Goal: Task Accomplishment & Management: Manage account settings

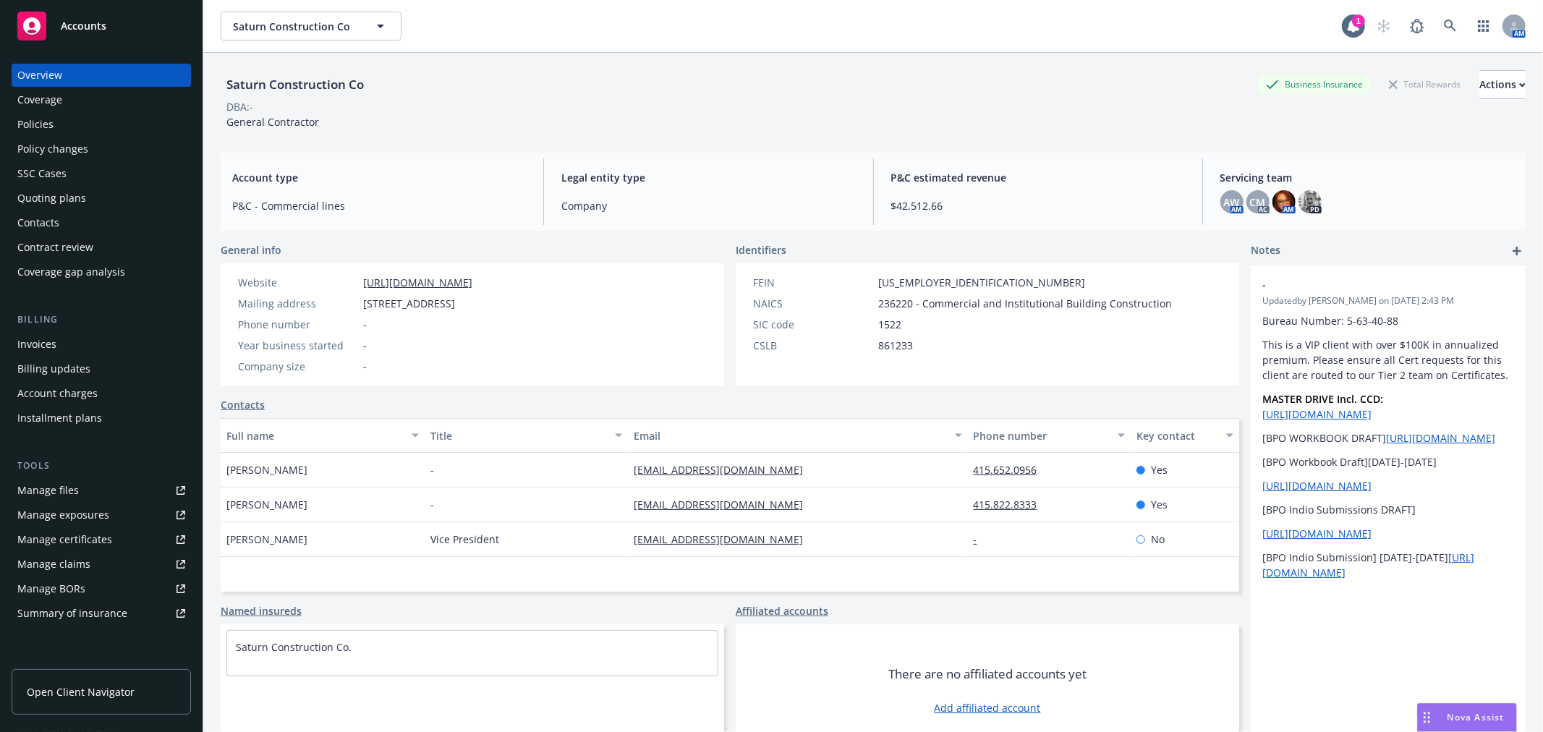
click at [106, 488] on link "Manage files" at bounding box center [101, 490] width 179 height 23
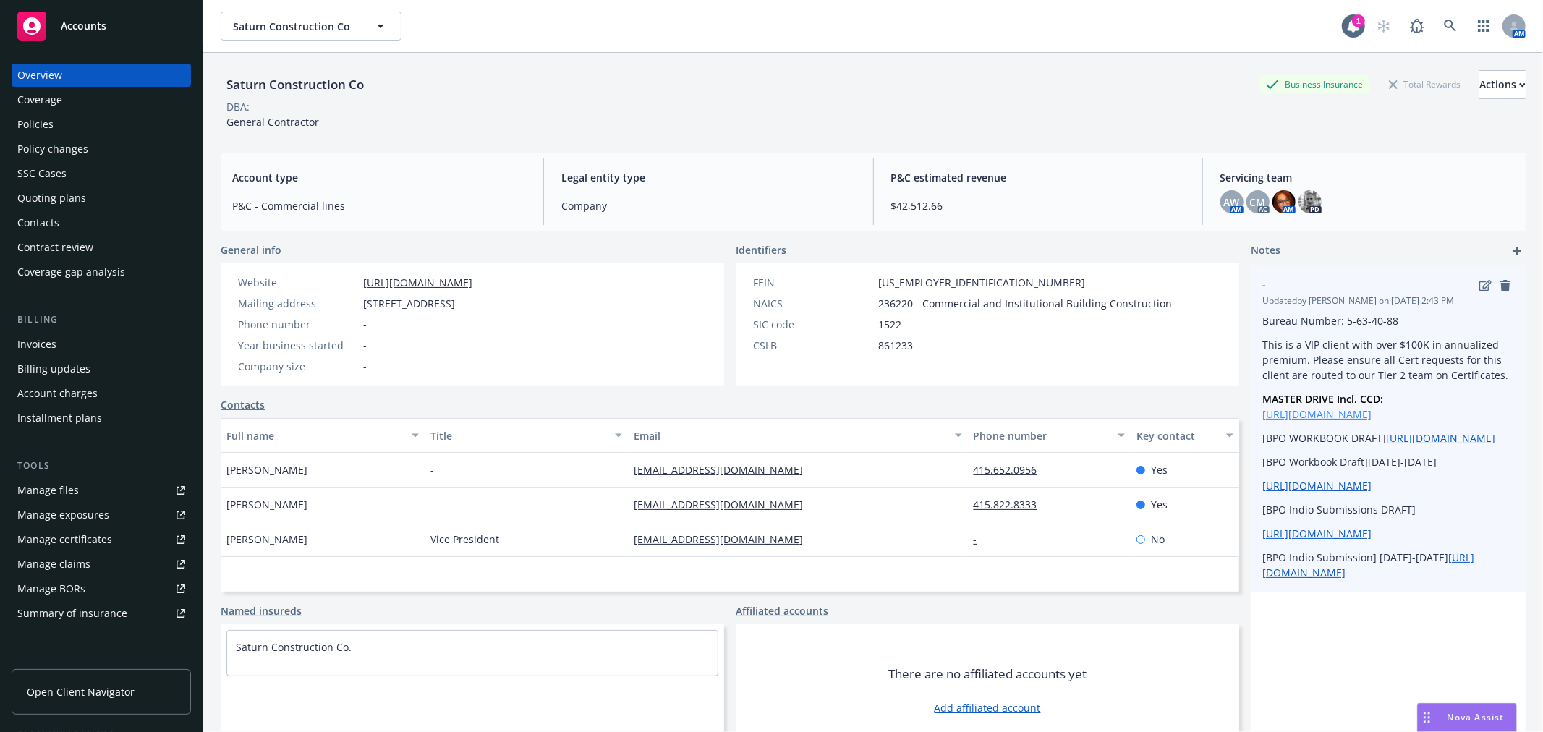
click at [1363, 413] on link "https://drive.google.com/open?id=12Jql0EoK9lTVXuiBydG7qjS5mXquMlEZ" at bounding box center [1316, 414] width 109 height 14
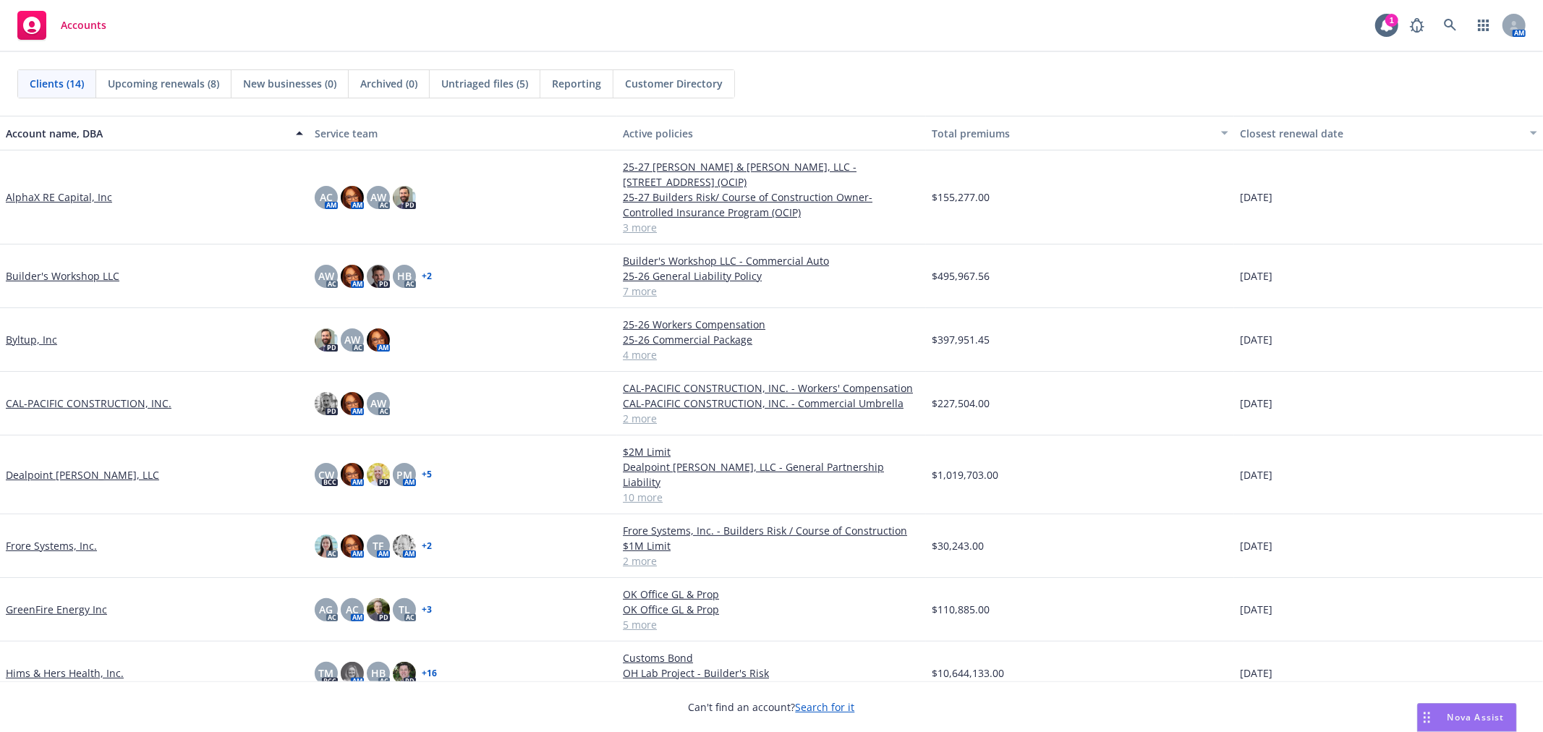
click at [54, 396] on link "CAL-PACIFIC CONSTRUCTION, INC." at bounding box center [89, 403] width 166 height 15
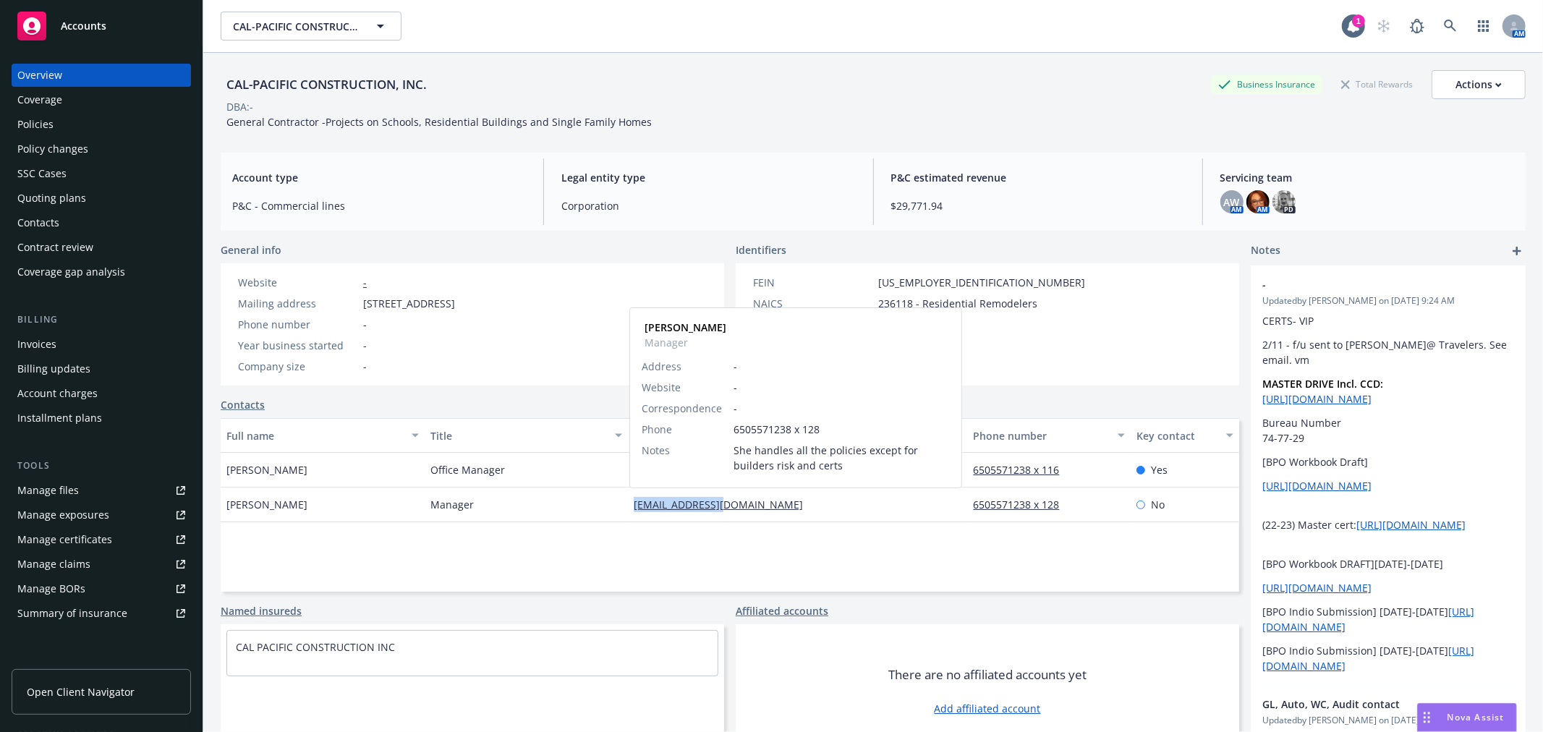
drag, startPoint x: 626, startPoint y: 509, endPoint x: 710, endPoint y: 504, distance: 84.8
click at [710, 504] on div "ada.chan@att.net Ada Chan Manager Address - Website - Correspondence - Phone 65…" at bounding box center [797, 505] width 339 height 35
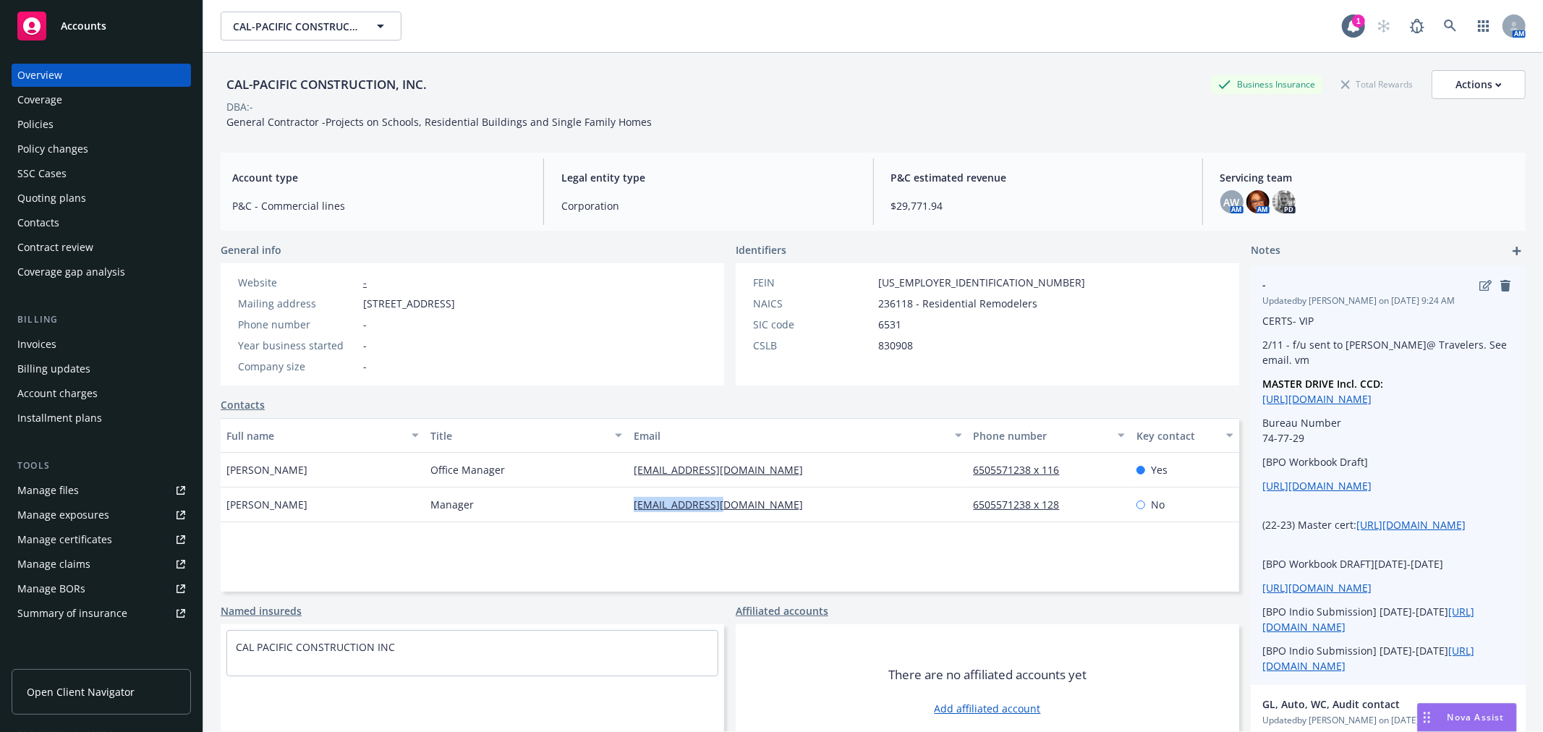
copy link "ada.chan@att.net"
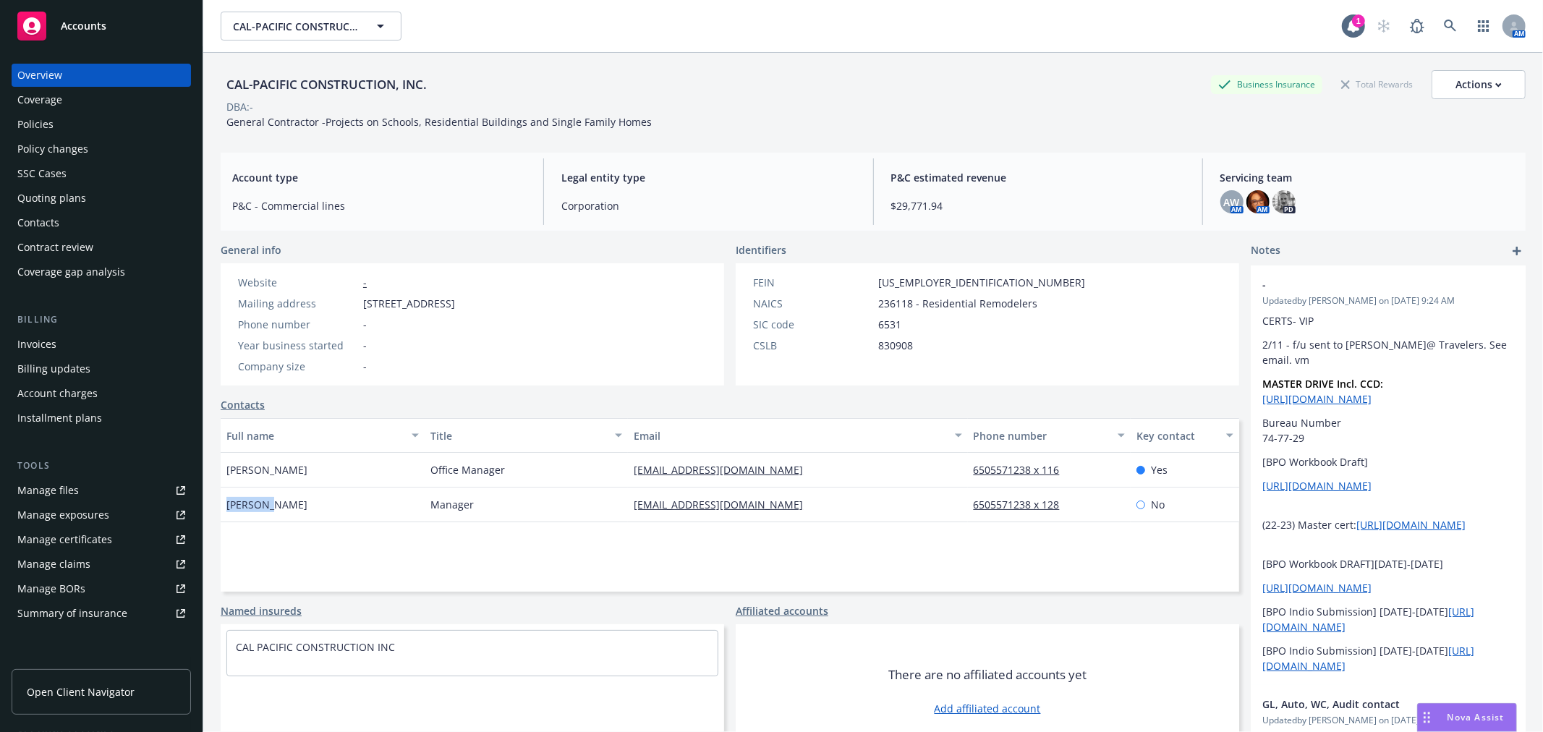
drag, startPoint x: 220, startPoint y: 504, endPoint x: 272, endPoint y: 509, distance: 52.3
click at [272, 509] on div "Ada Chan" at bounding box center [323, 505] width 204 height 35
copy span "Ada Chan"
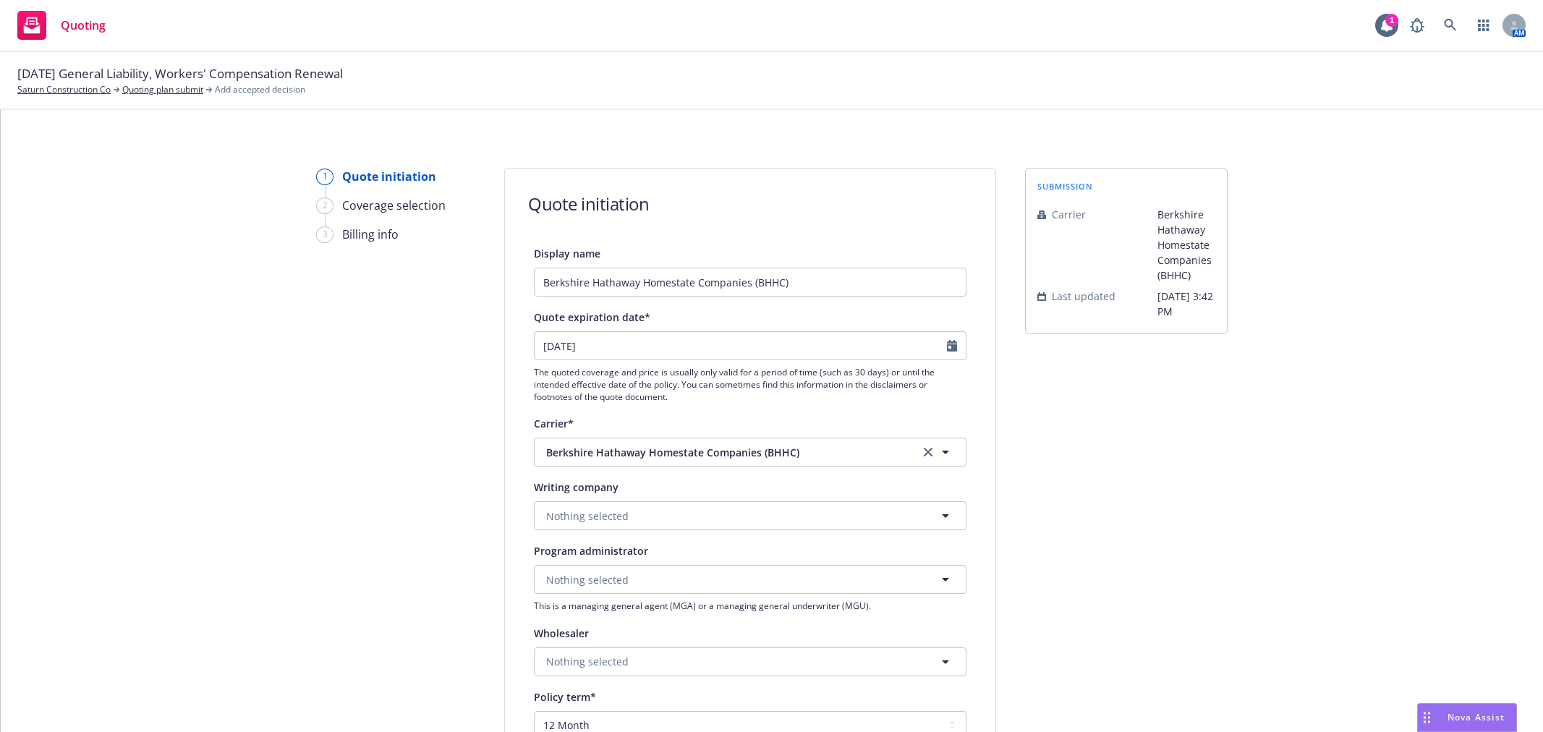
select select "12"
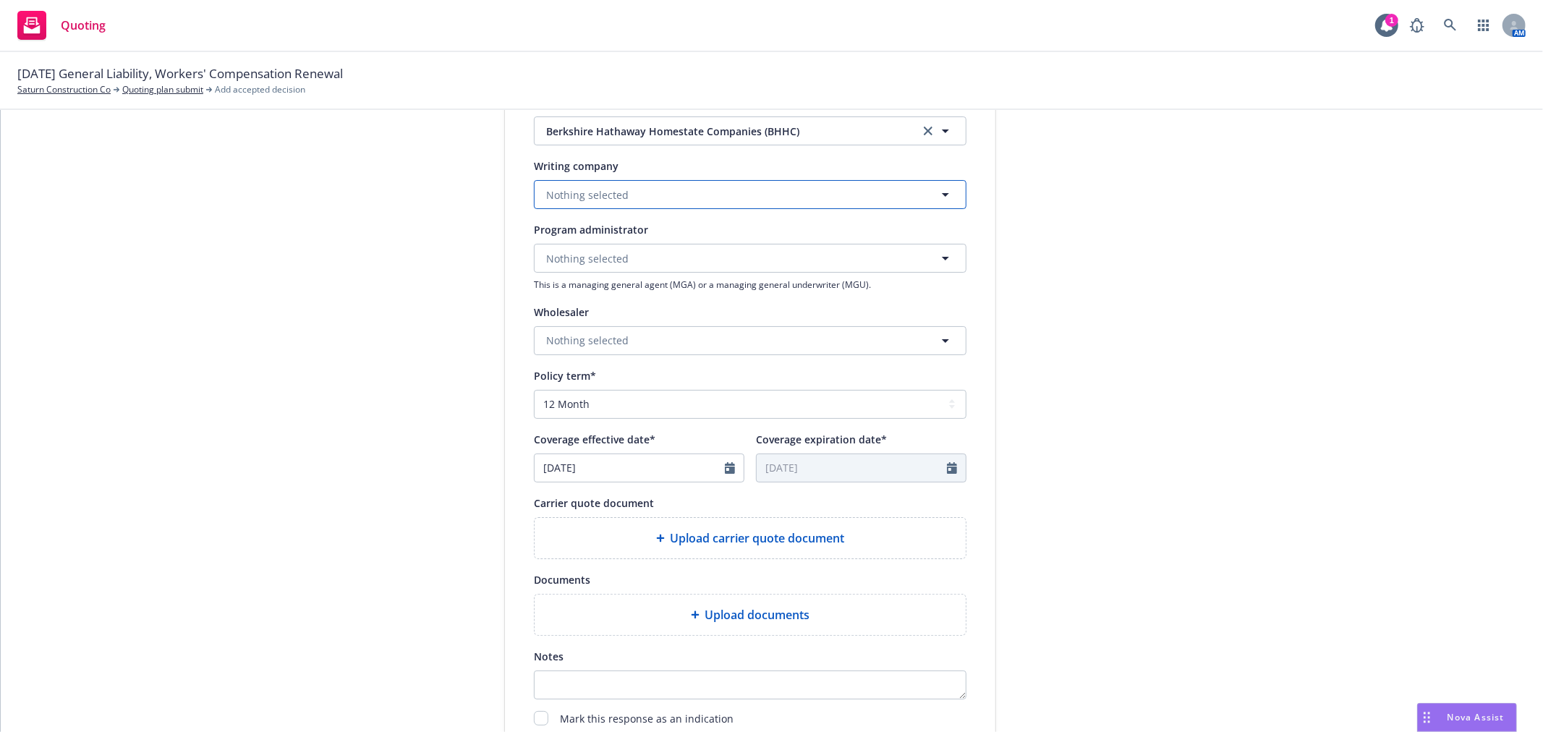
click at [747, 195] on button "Nothing selected" at bounding box center [750, 194] width 433 height 29
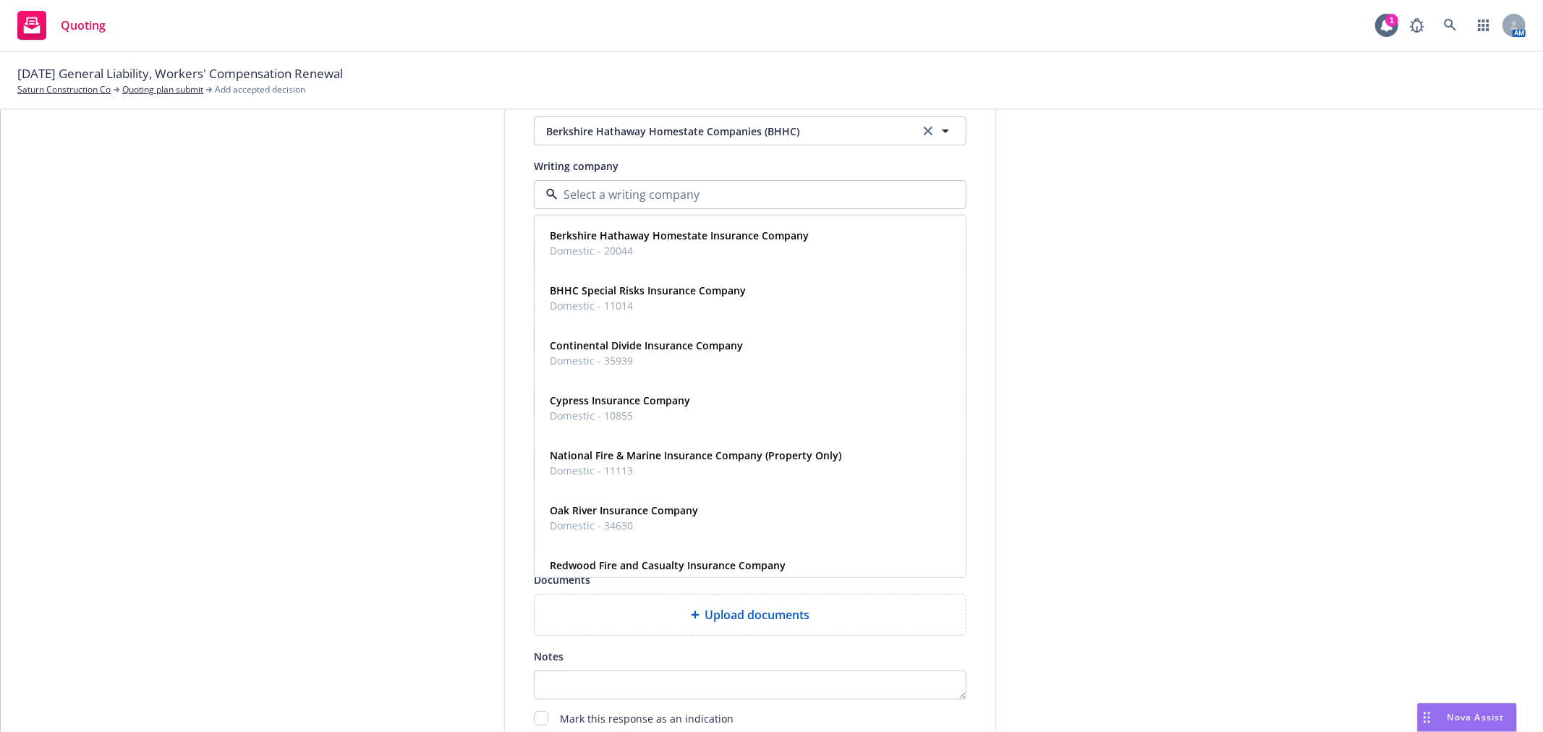
click at [1020, 214] on div "1 Quote initiation 2 Coverage selection 3 Billing info Quote initiation Display…" at bounding box center [772, 332] width 1508 height 970
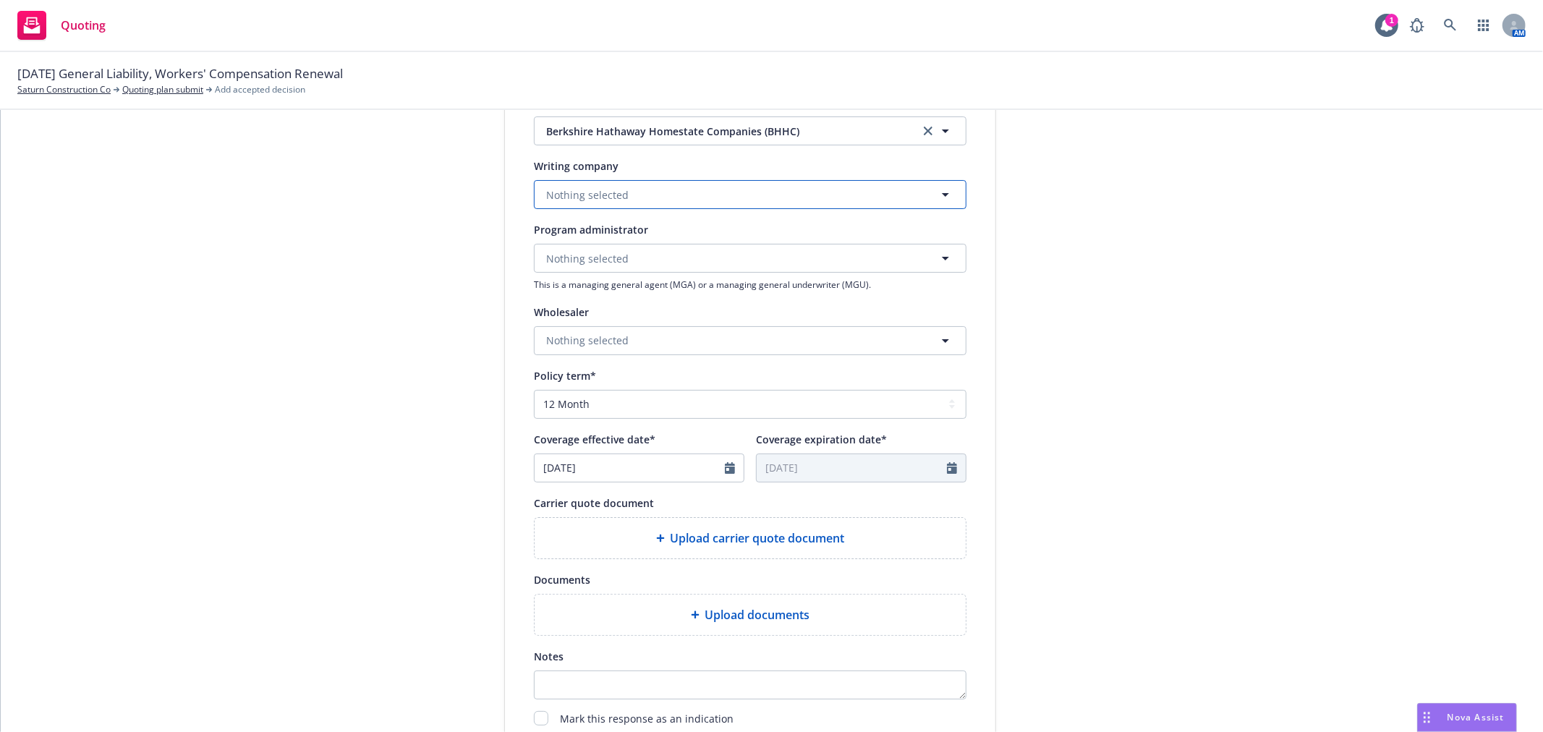
click at [683, 197] on button "Nothing selected" at bounding box center [750, 194] width 433 height 29
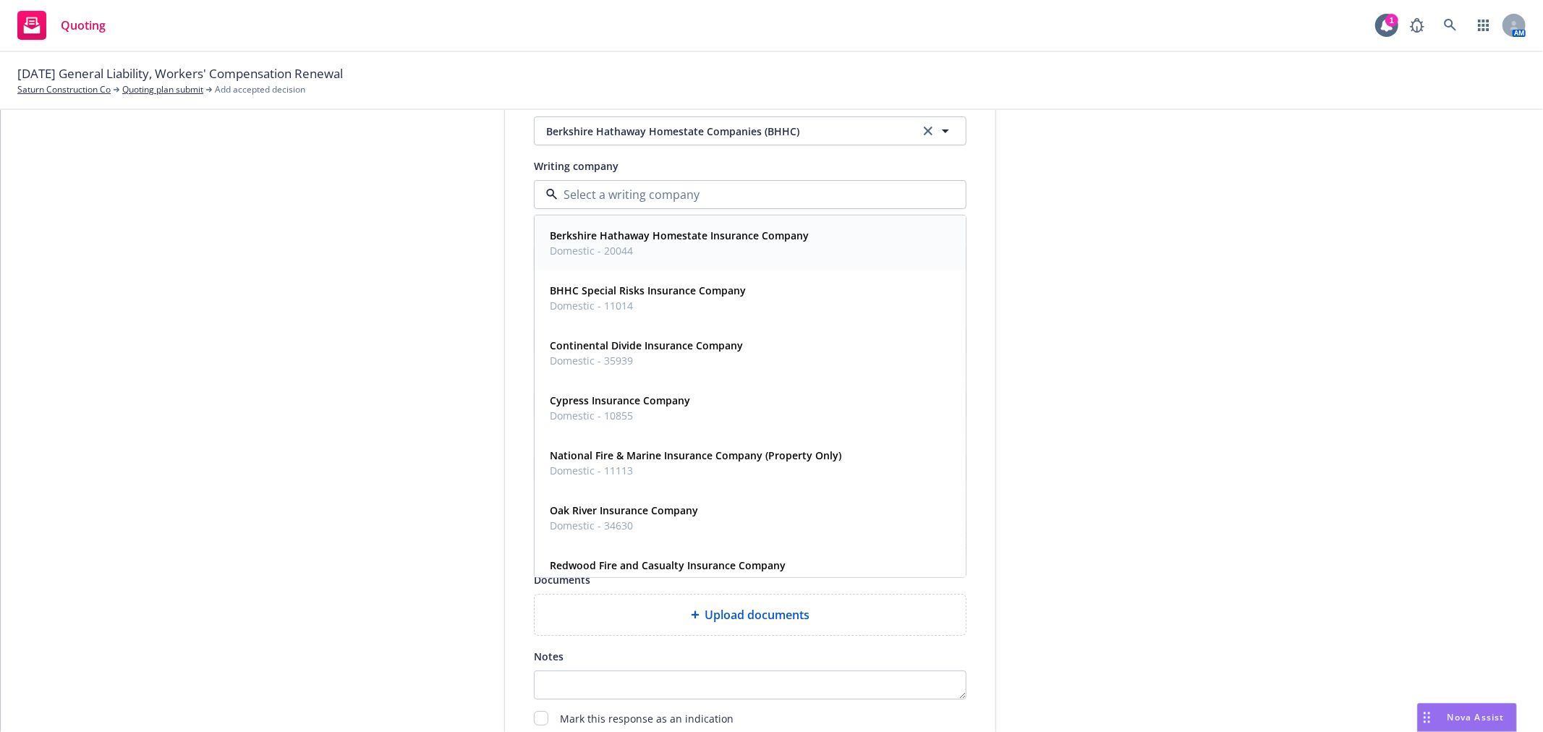
click at [683, 247] on span "Domestic - 20044" at bounding box center [679, 250] width 259 height 15
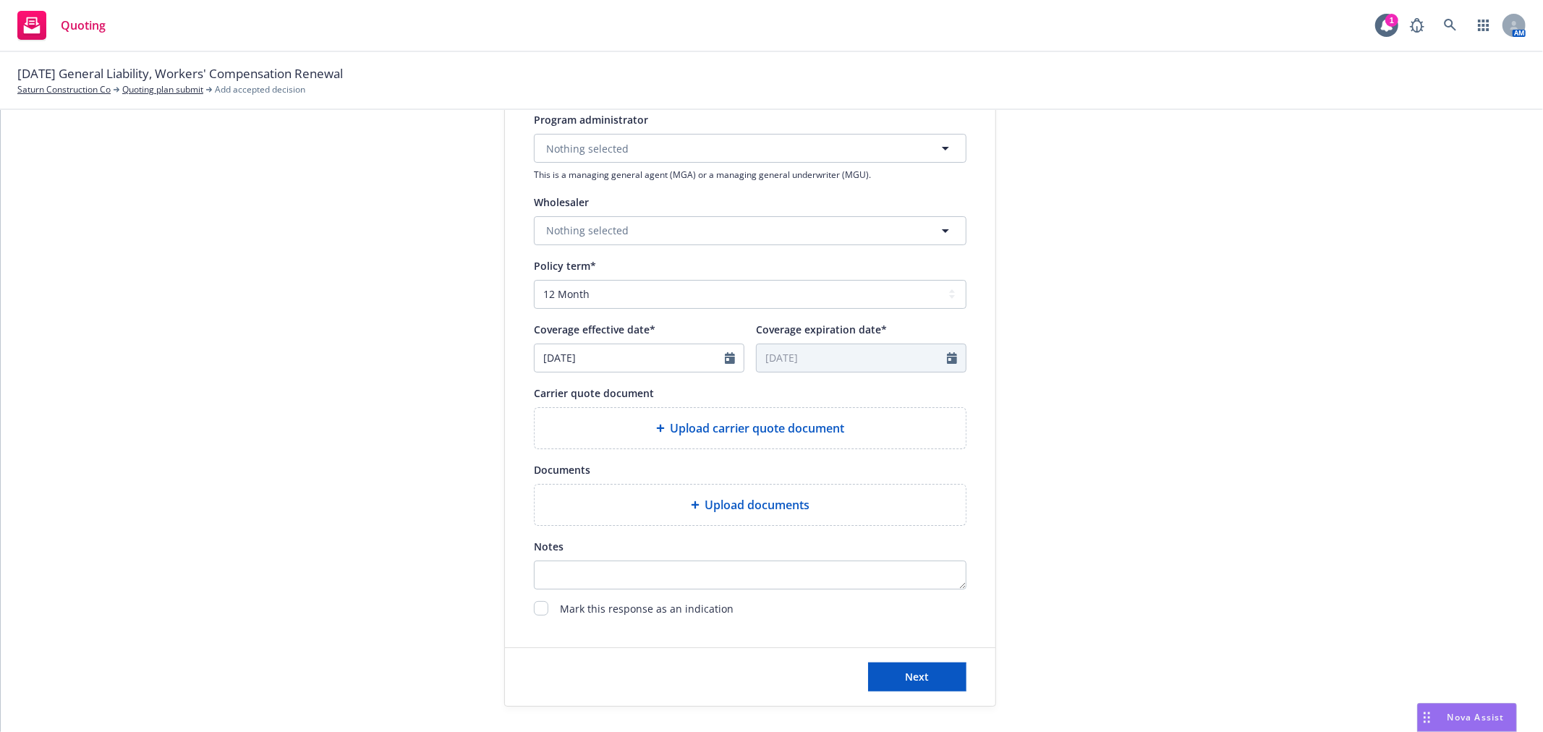
scroll to position [482, 0]
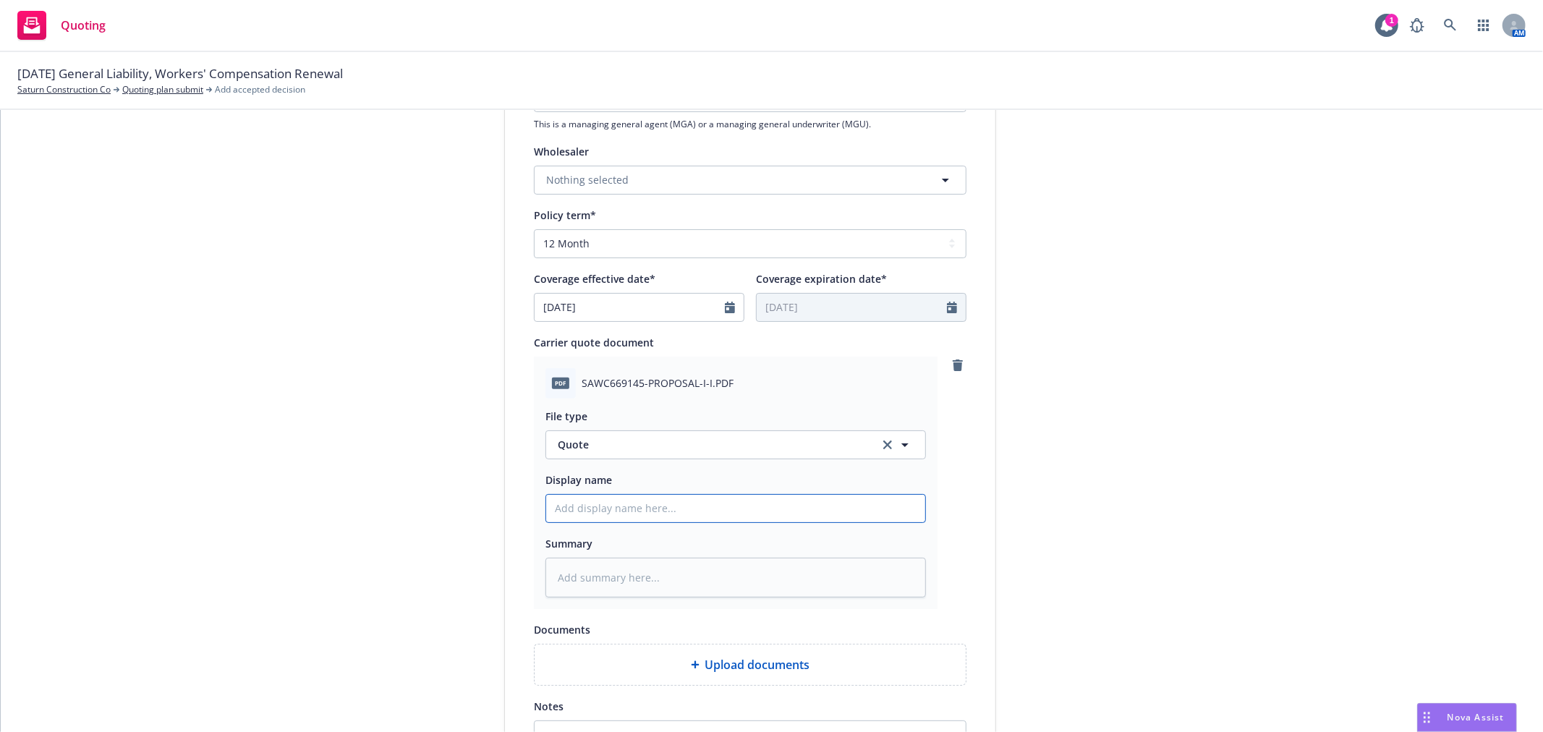
click at [641, 509] on input "Display name" at bounding box center [735, 508] width 379 height 27
type textarea "x"
type input "2"
type textarea "x"
type input "25"
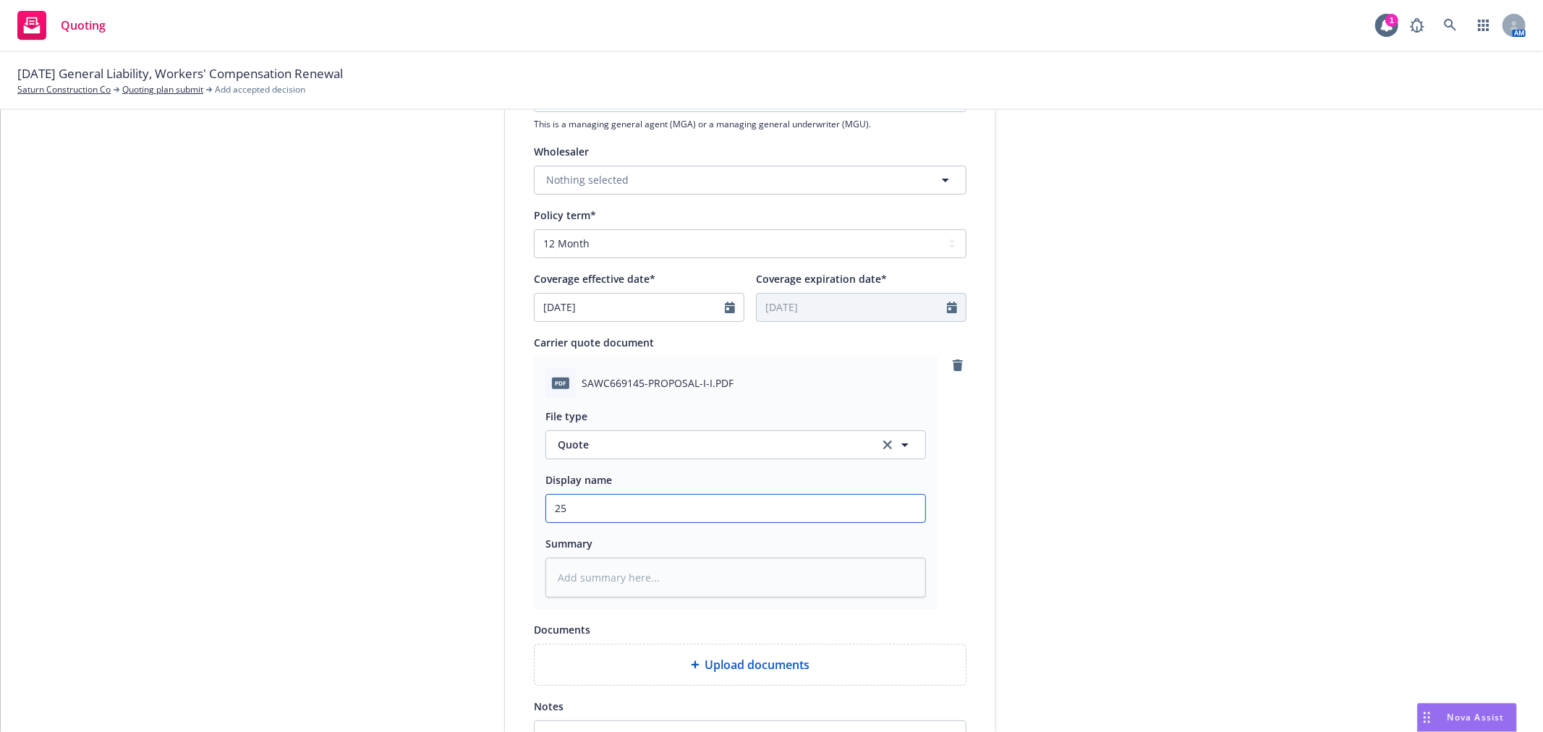
type textarea "x"
type input "25-"
type textarea "x"
type input "25-2"
type textarea "x"
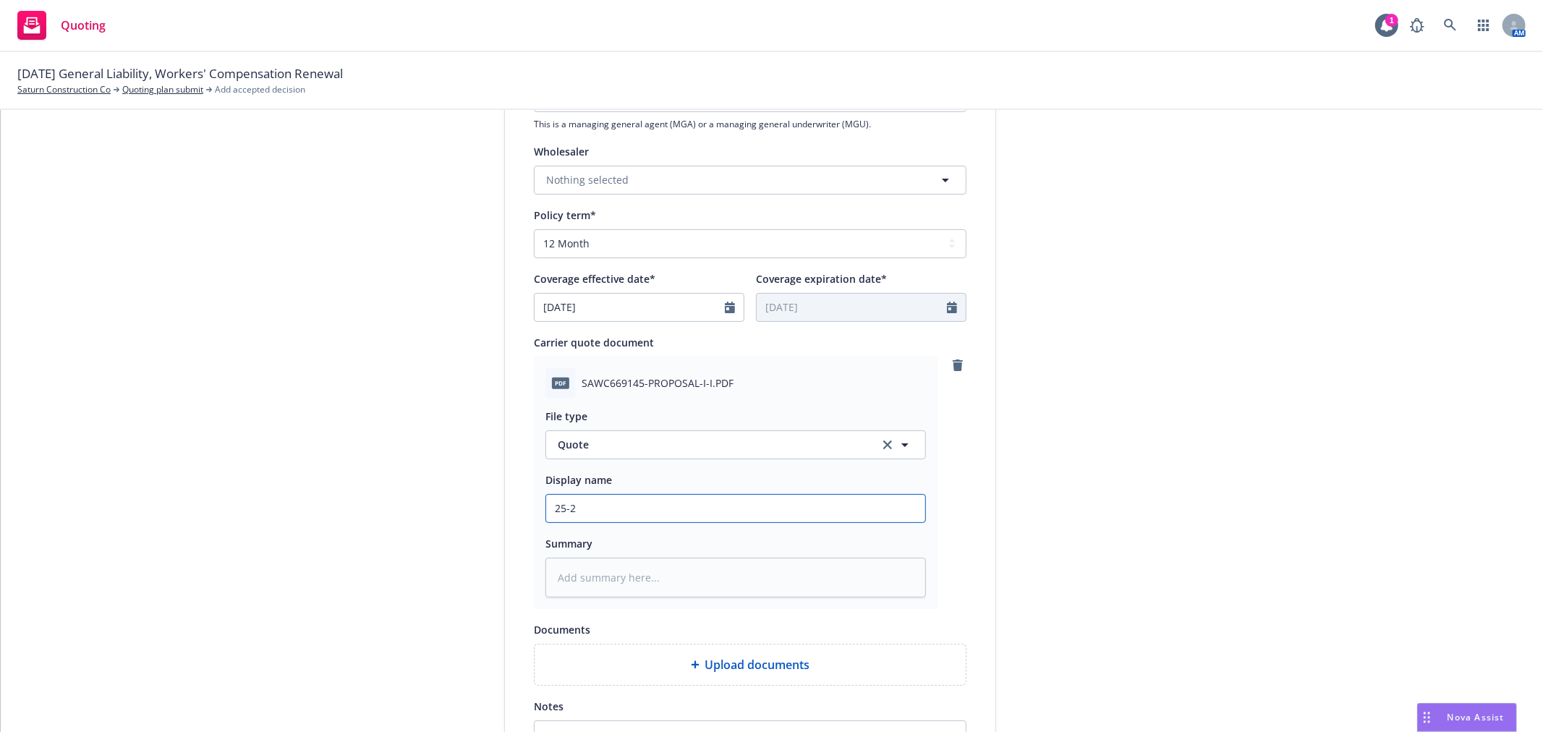
type input "25-26"
type textarea "x"
type input "25-26"
type textarea "x"
type input "25-26 B"
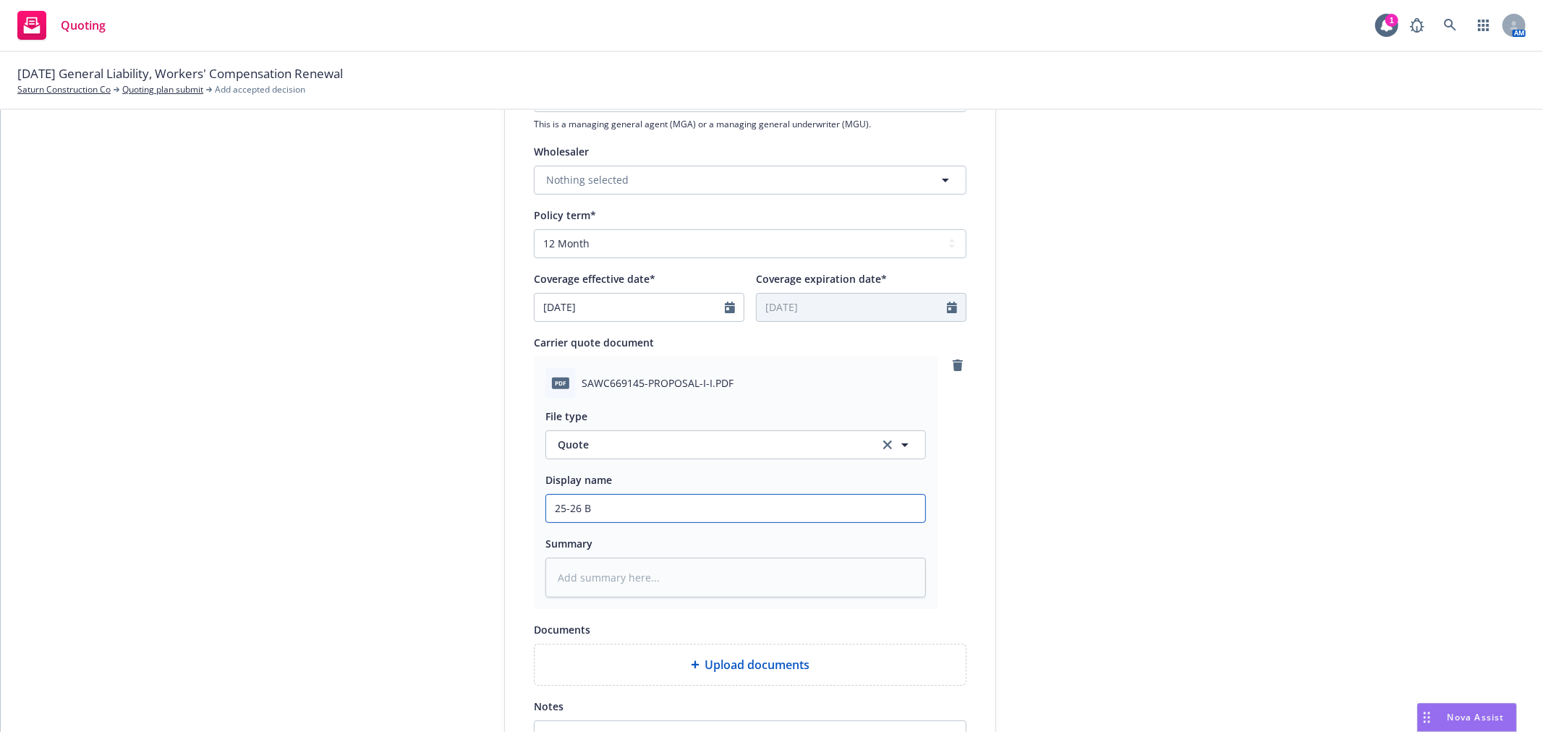
type textarea "x"
type input "25-26 BH"
type textarea "x"
type input "25-26 BHH"
type textarea "x"
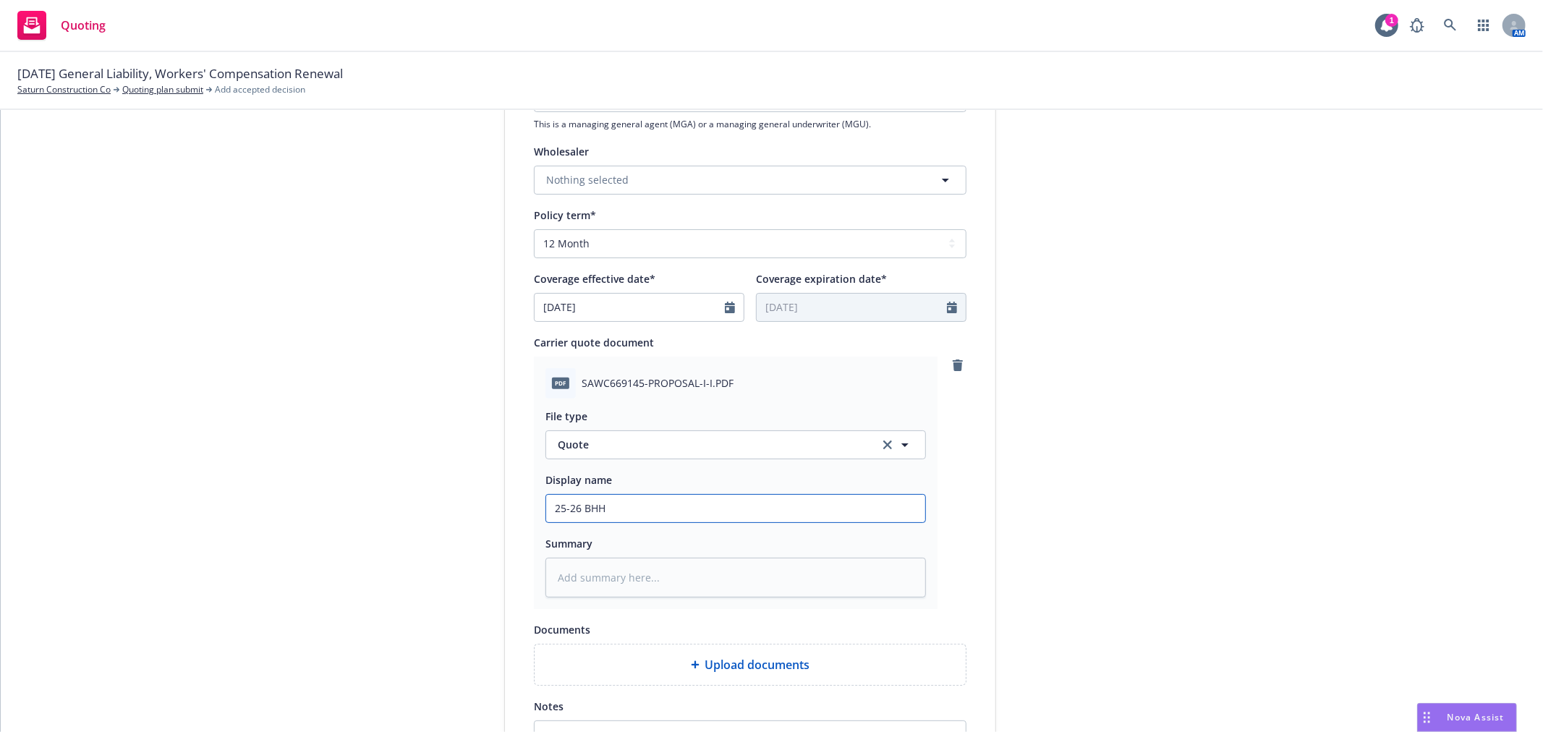
type input "25-26 BHHC"
type textarea "x"
type input "25-26 BHHC"
type textarea "x"
type input "25-26 BHHC W"
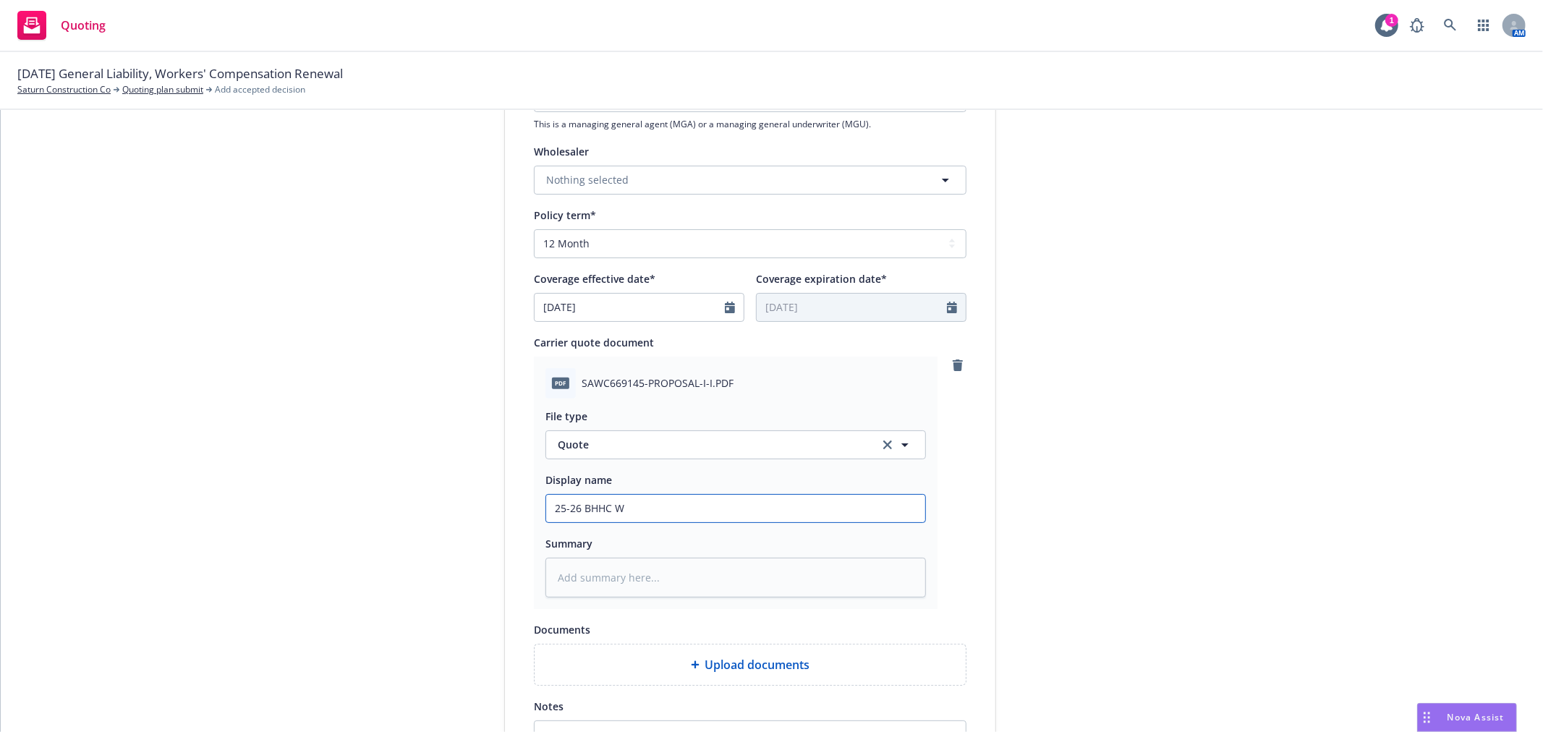
type textarea "x"
type input "25-26 BHHC WC"
type textarea "x"
type input "25-26 BHHC WC"
type textarea "x"
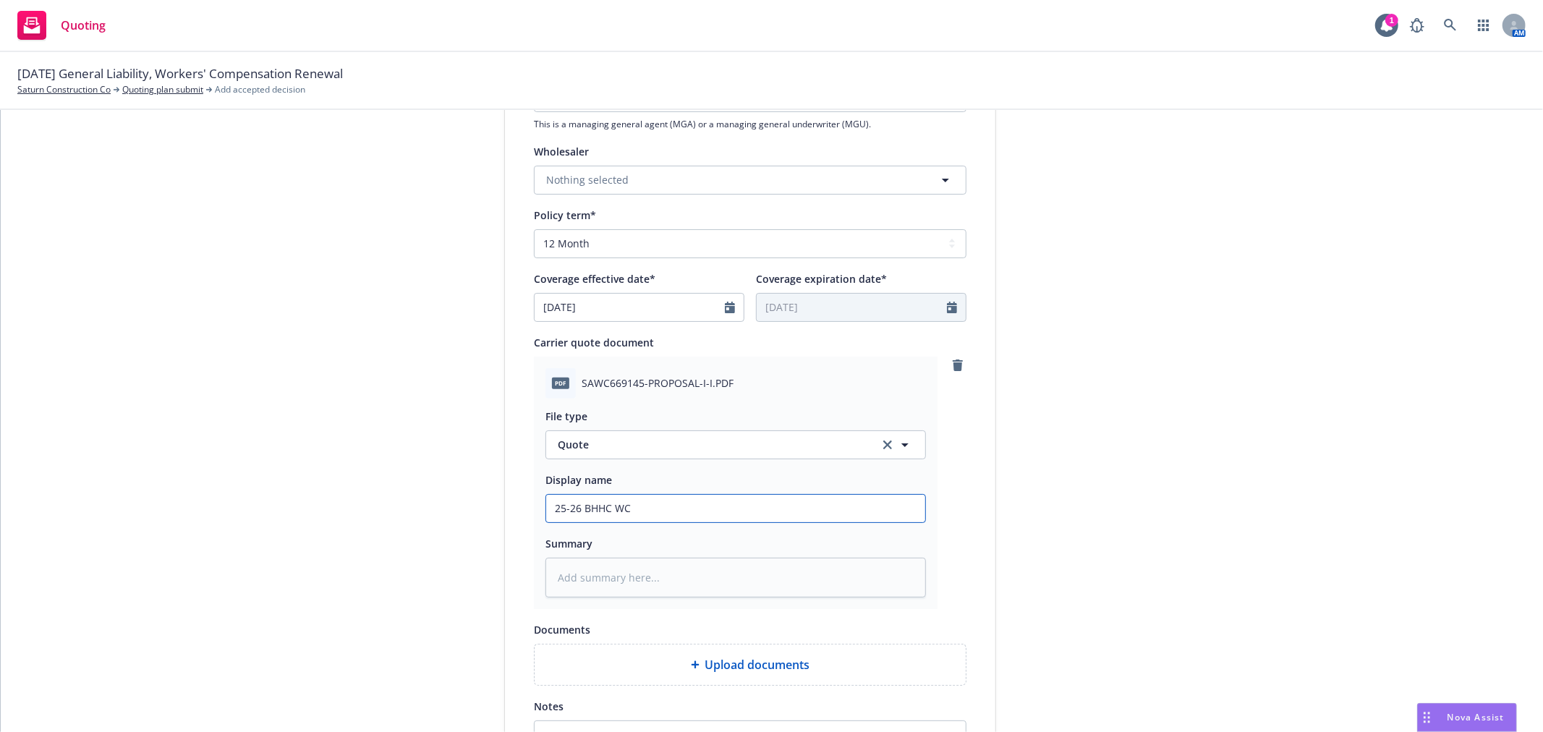
type input "25-26 BHHC WC R"
type textarea "x"
type input "25-26 BHHC WC Rn"
type textarea "x"
type input "25-26 BHHC WC Rnw"
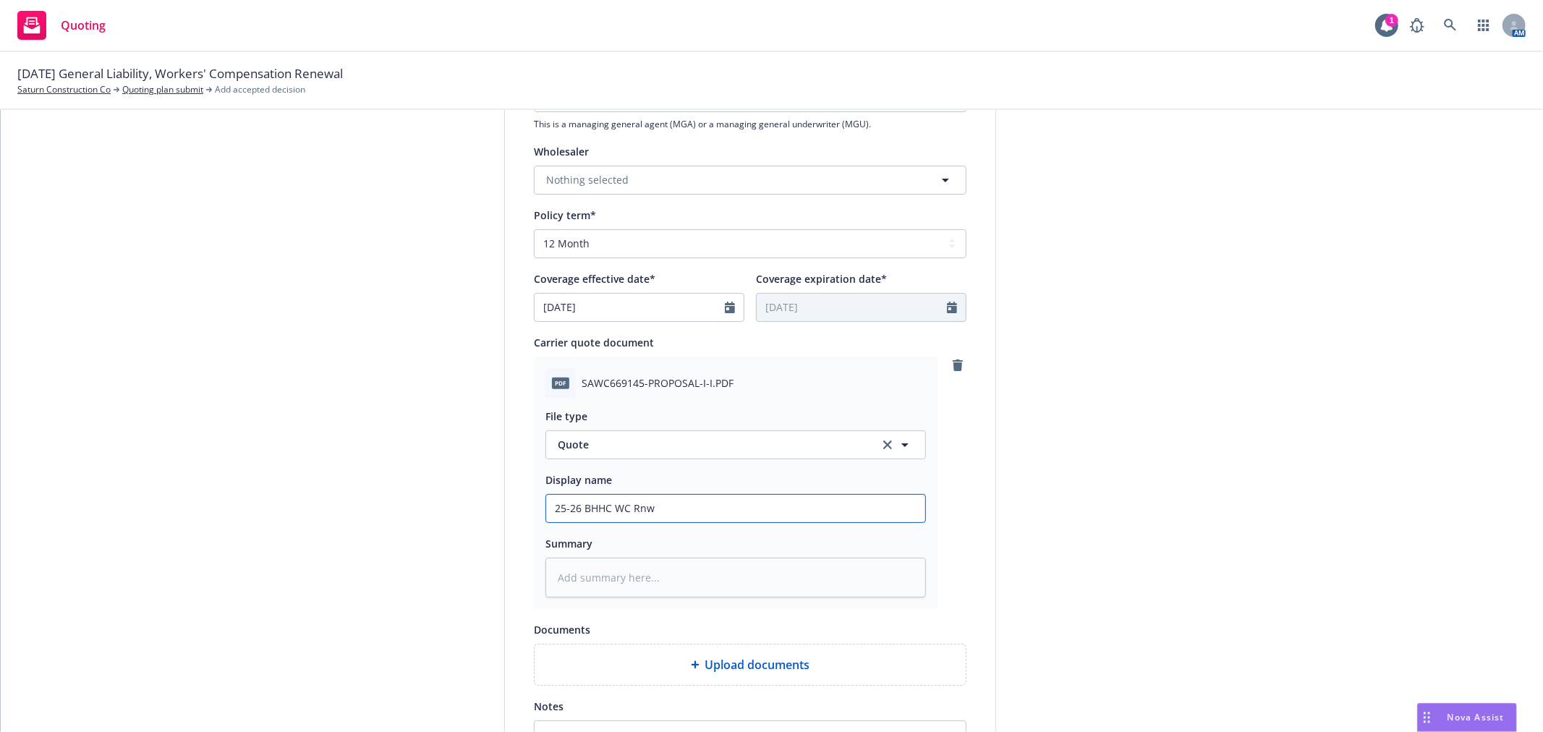
type textarea "x"
type input "25-26 BHHC WC Rnwl"
type textarea "x"
type input "25-26 BHHC WC Rnwl"
type textarea "x"
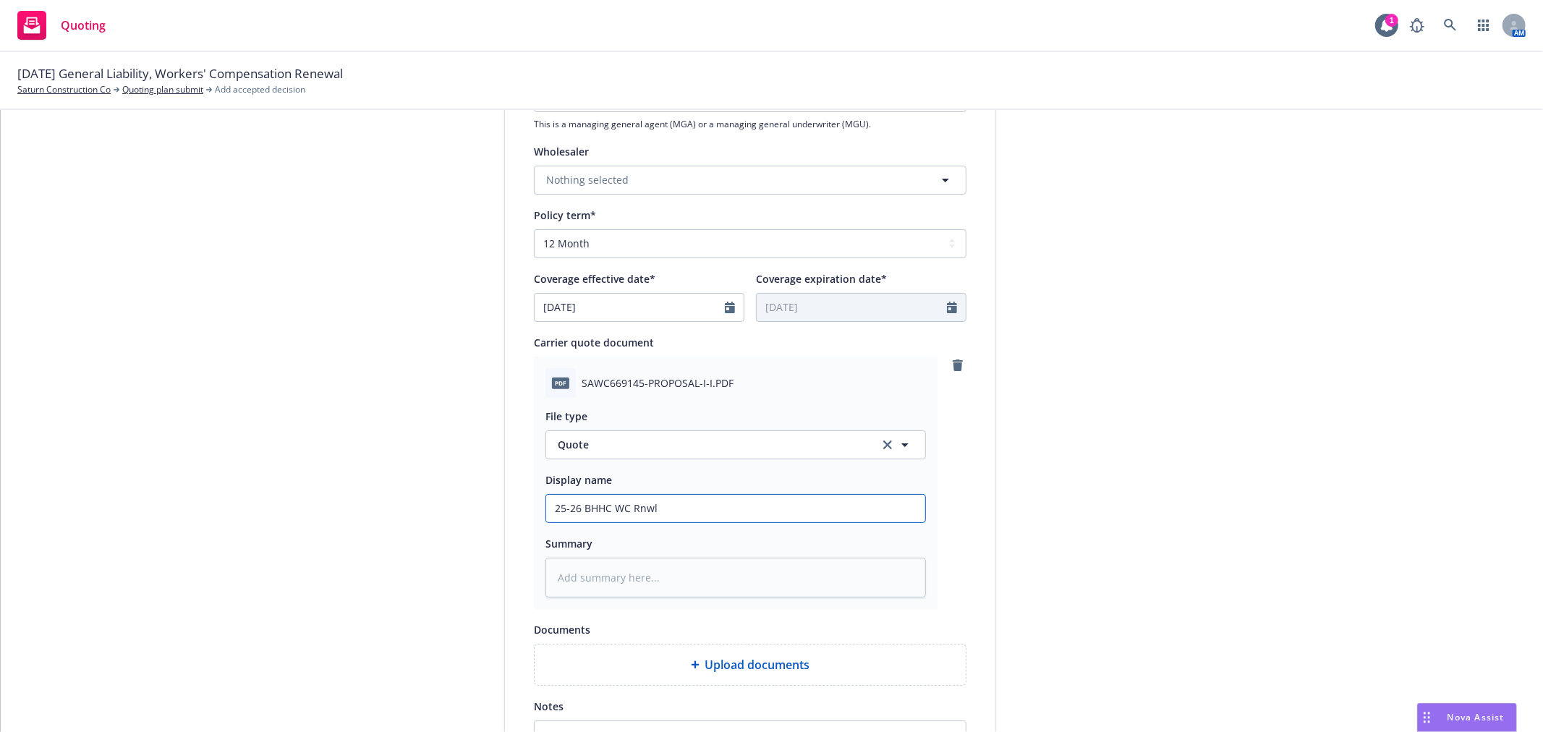
type input "25-26 BHHC WC Rnwl Q"
type textarea "x"
type input "25-26 BHHC WC Rnwl Qu"
type textarea "x"
type input "25-26 BHHC WC Rnwl Quo"
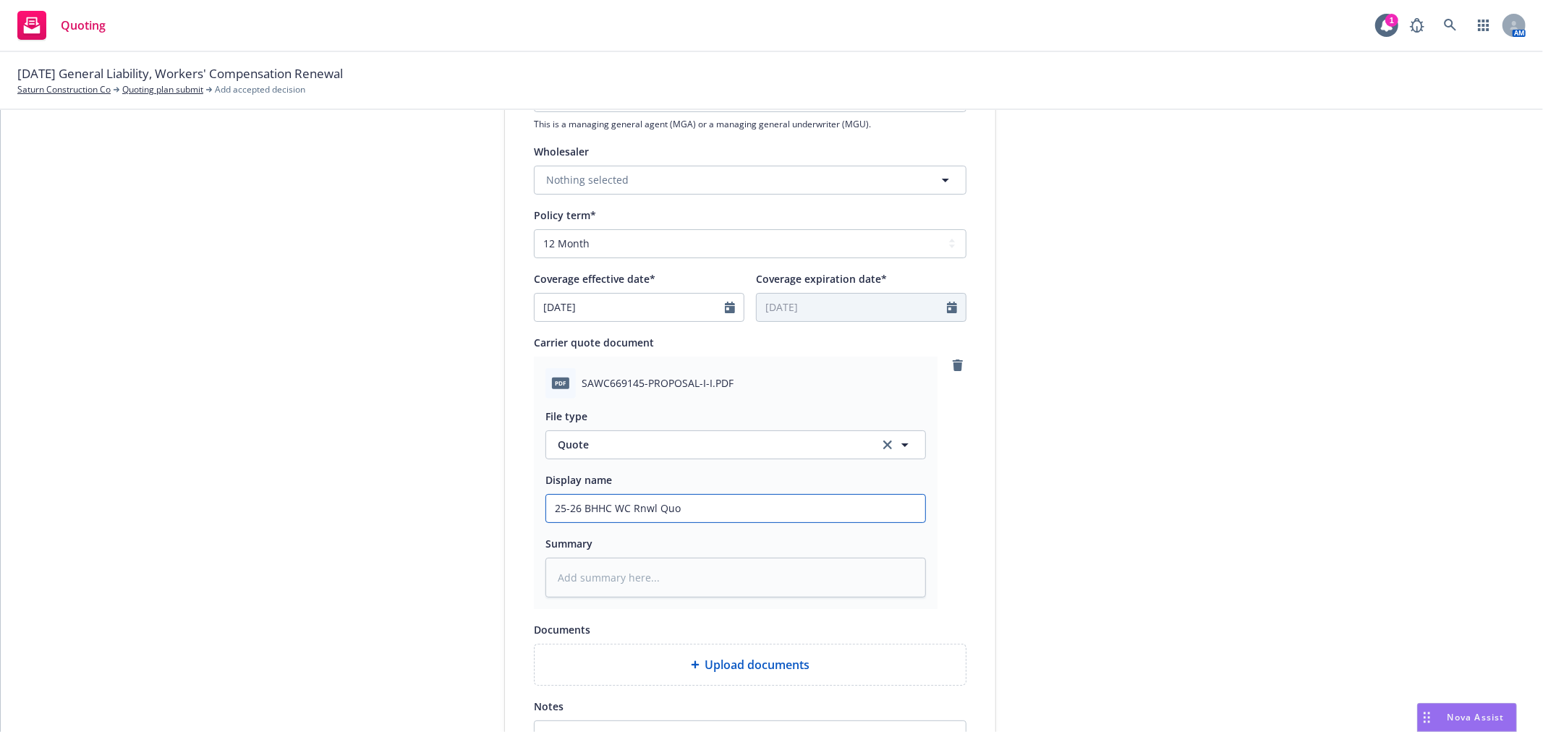
type textarea "x"
type input "25-26 BHHC WC Rnwl Quot"
type textarea "x"
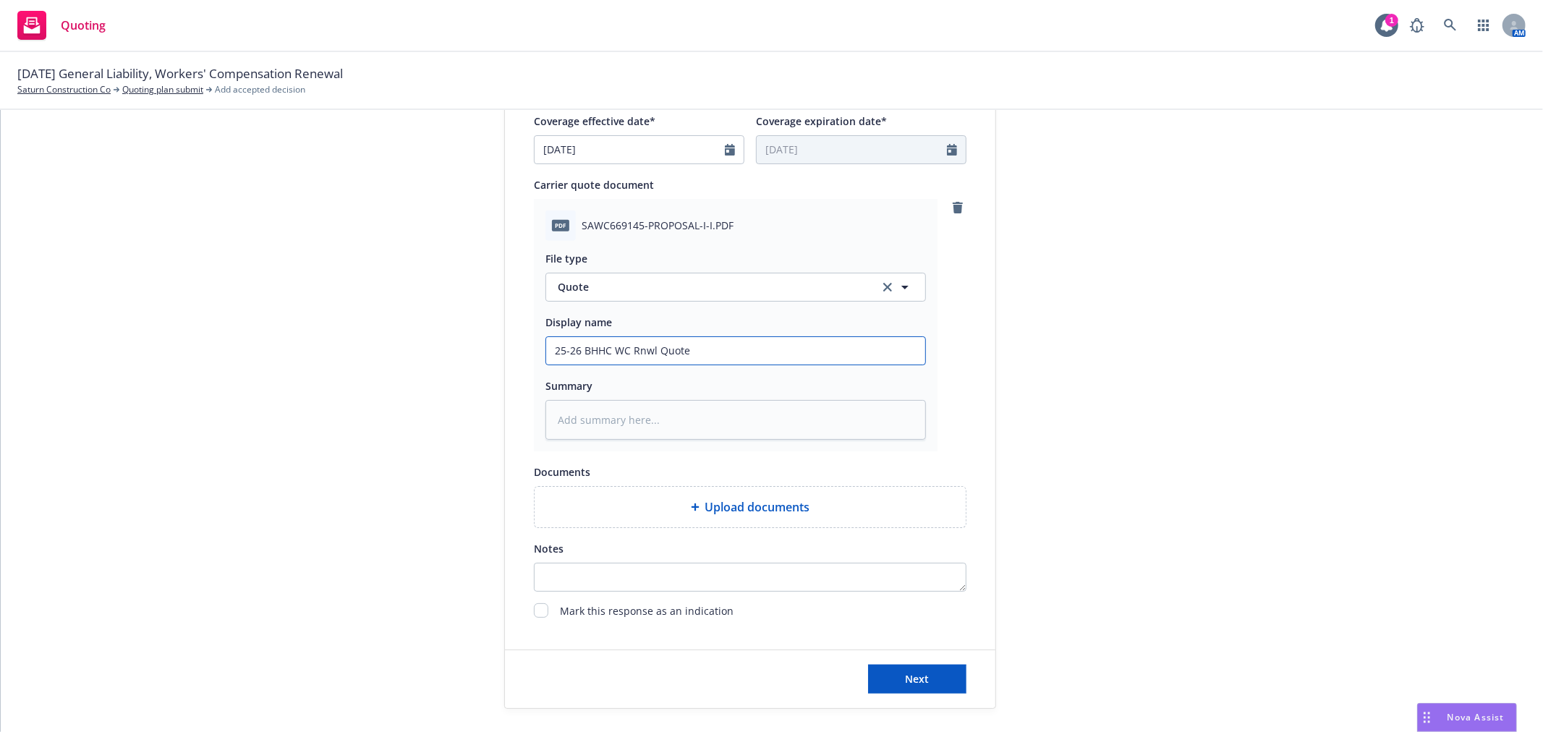
scroll to position [642, 0]
type input "25-26 BHHC WC Rnwl Quote"
click at [928, 676] on button "Next" at bounding box center [917, 676] width 98 height 29
type textarea "x"
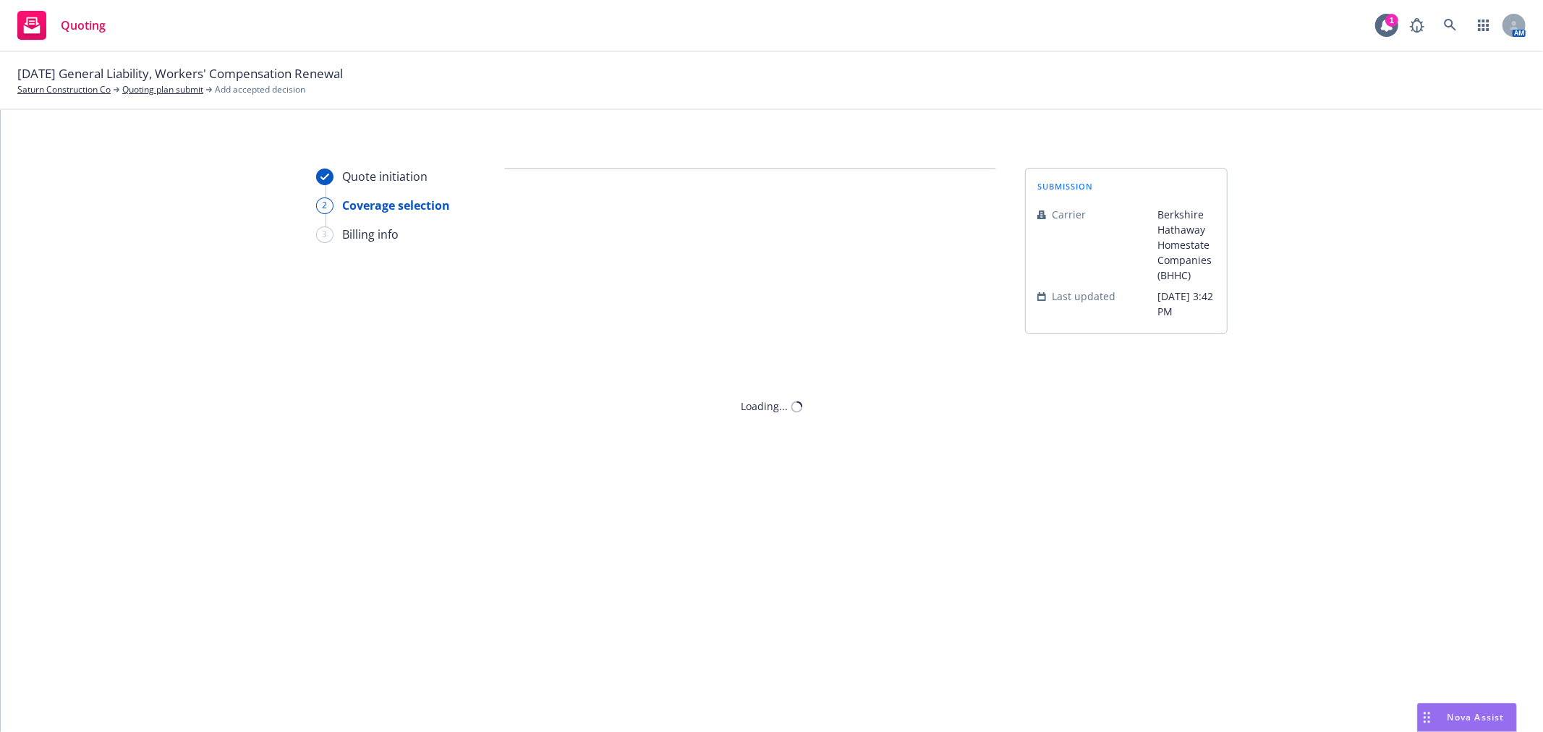
scroll to position [0, 0]
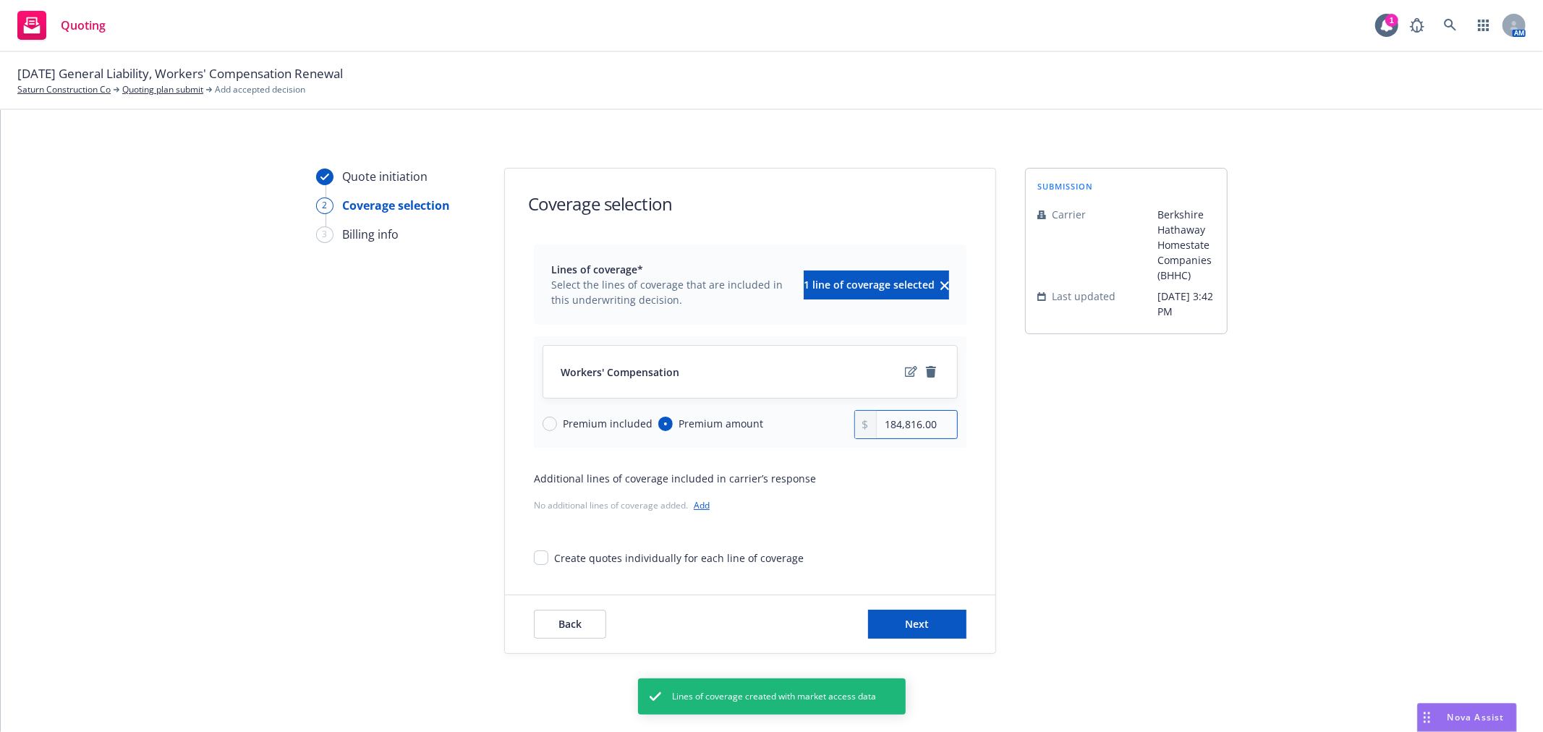
drag, startPoint x: 938, startPoint y: 425, endPoint x: 618, endPoint y: 446, distance: 320.4
click at [618, 446] on div "Workers' Compensation Premium included Premium amount 184,816.00" at bounding box center [750, 391] width 433 height 111
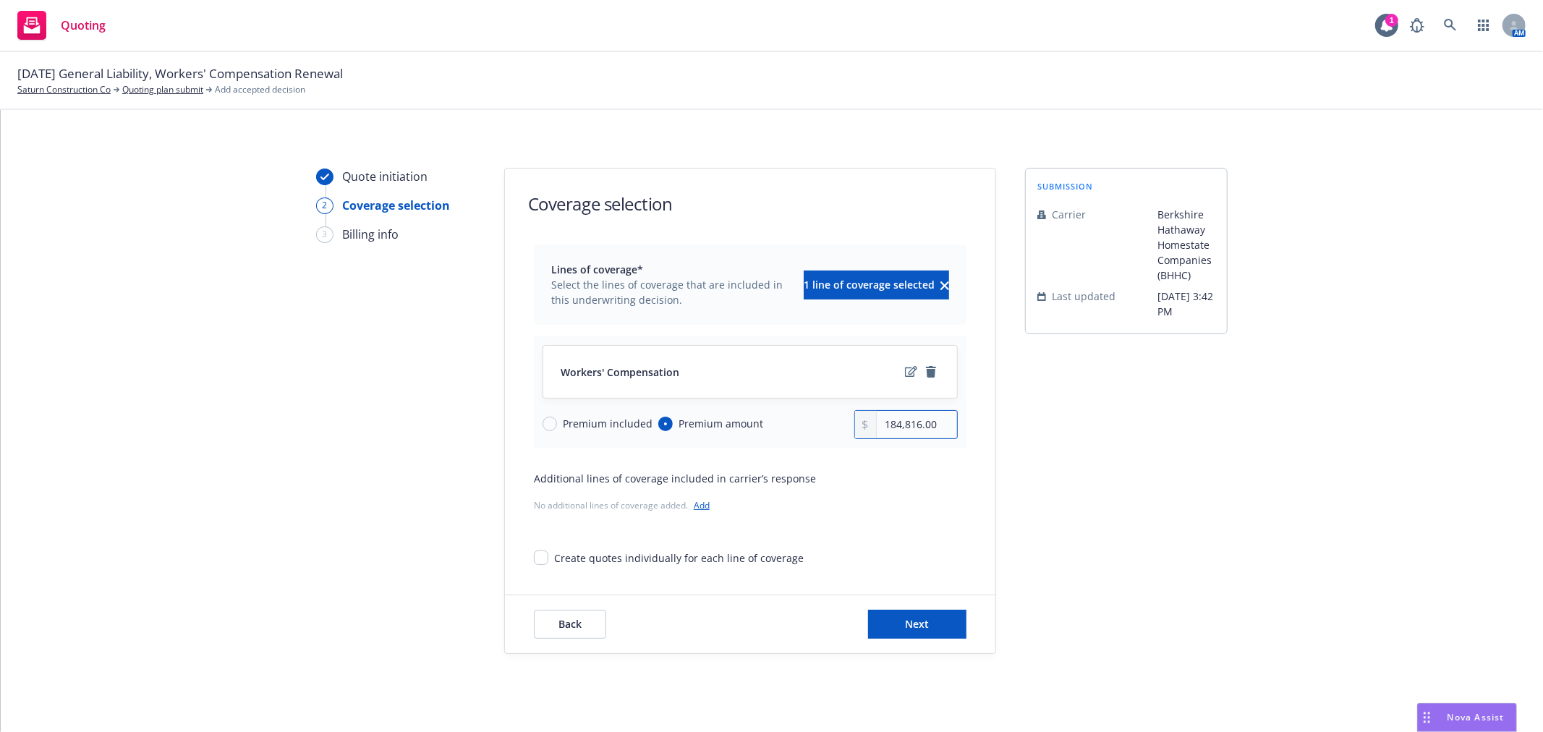
click at [932, 428] on input "184,816.00" at bounding box center [917, 424] width 80 height 27
drag, startPoint x: 939, startPoint y: 422, endPoint x: 456, endPoint y: 418, distance: 483.3
click at [456, 418] on div "Quote initiation 2 Coverage selection 3 Billing info Coverage selection Lines o…" at bounding box center [772, 411] width 1508 height 486
paste input "233,284"
type input "233,284.00"
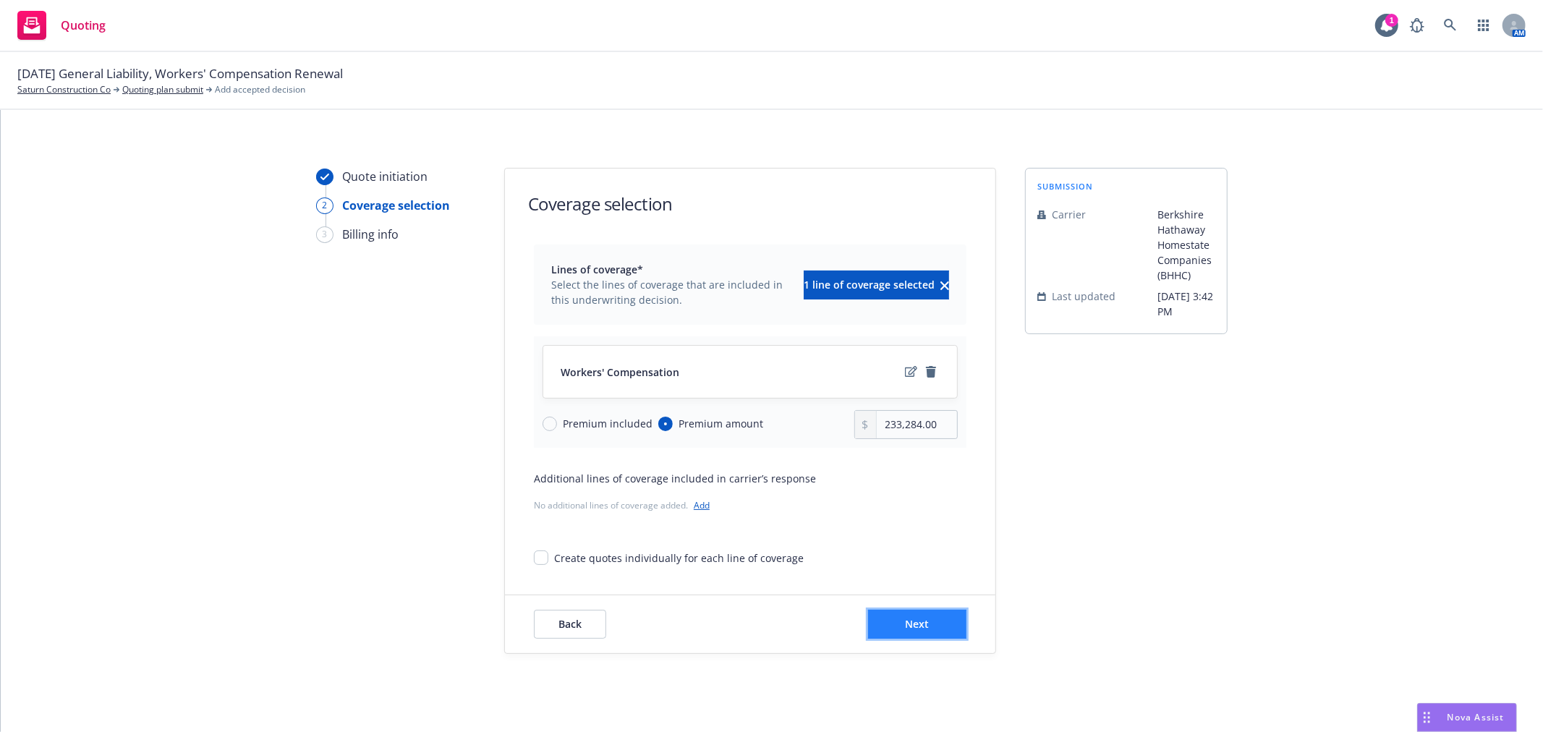
click at [917, 621] on span "Next" at bounding box center [918, 624] width 24 height 14
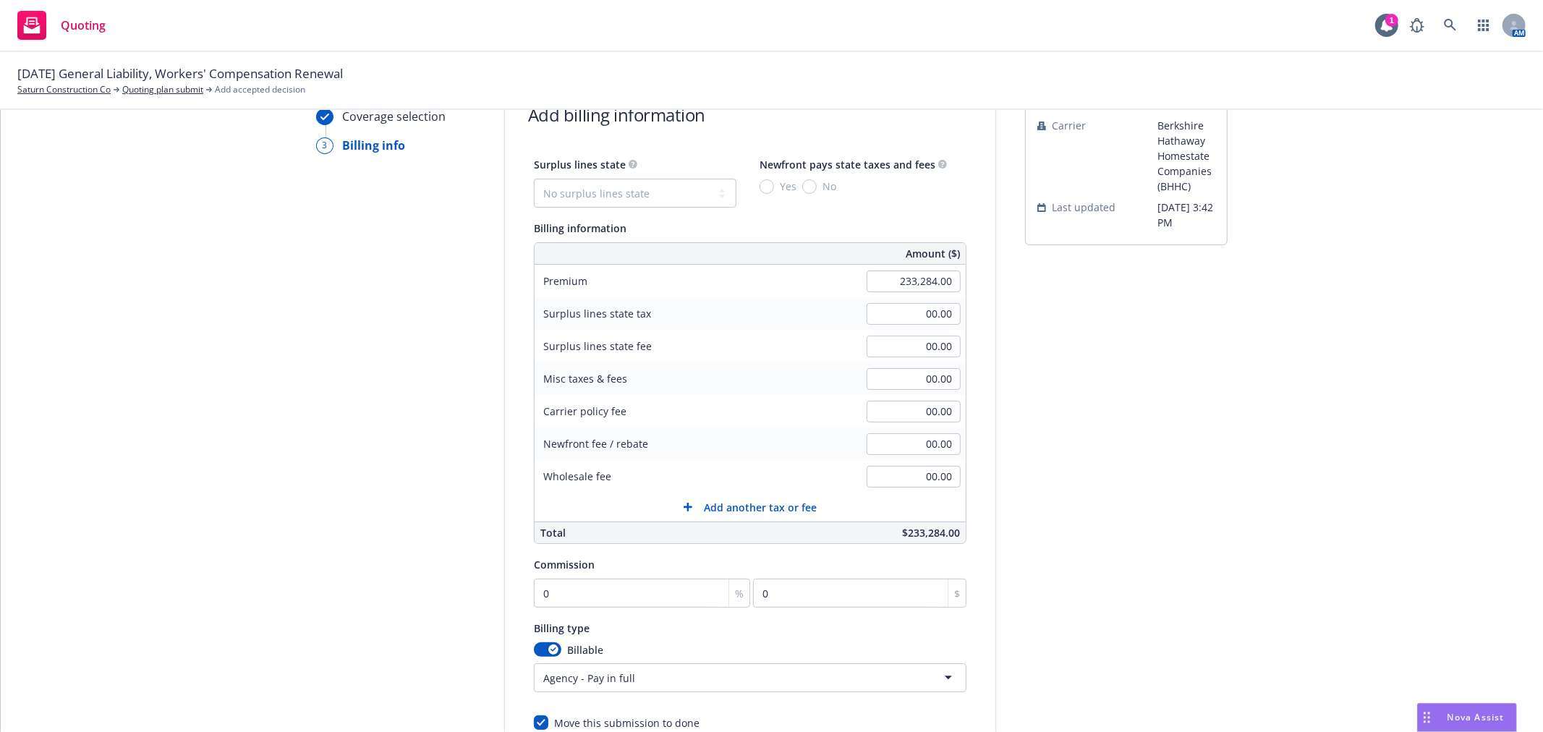
scroll to position [161, 0]
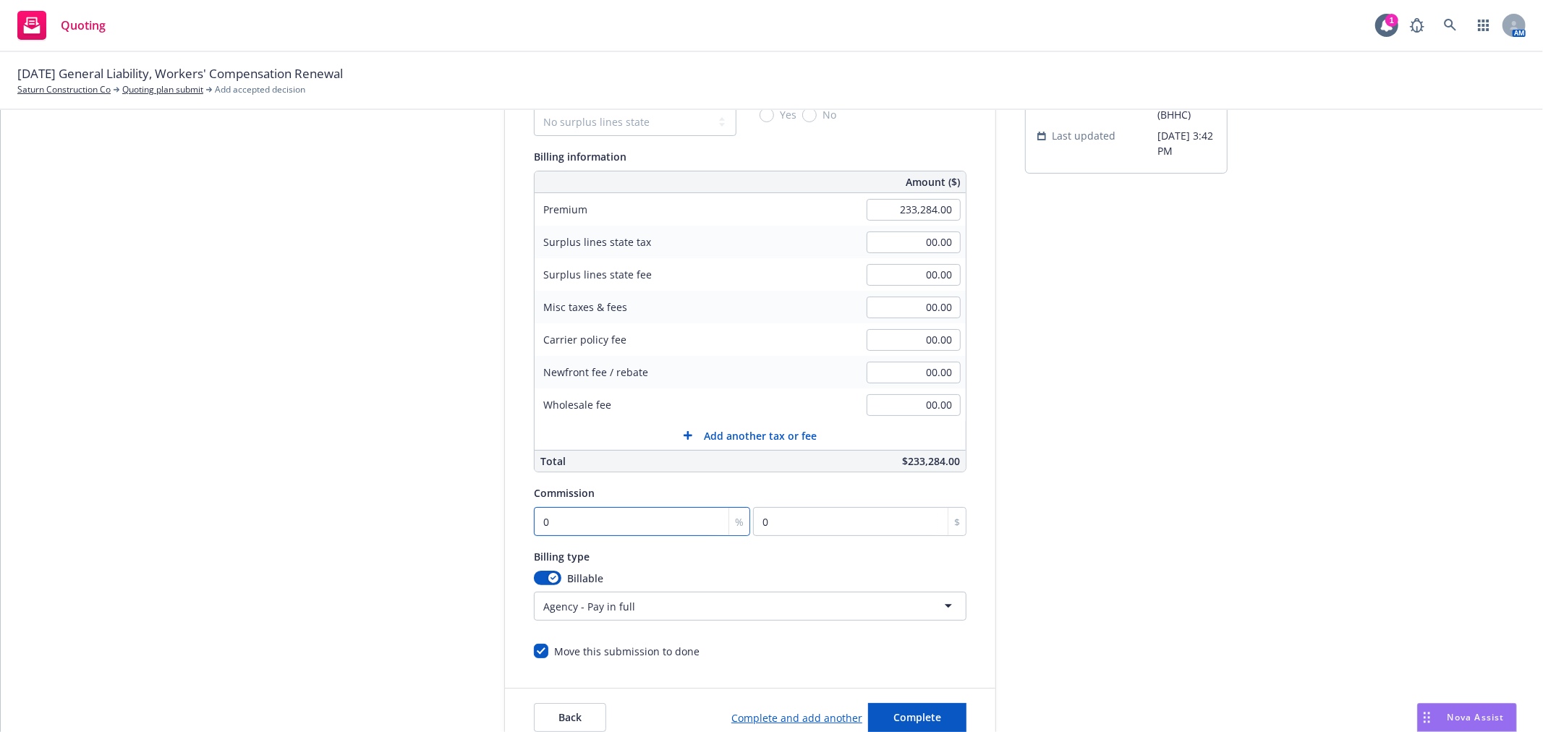
click at [616, 522] on input "0" at bounding box center [642, 521] width 216 height 29
drag, startPoint x: 616, startPoint y: 522, endPoint x: -104, endPoint y: 449, distance: 723.6
click at [0, 449] on html "Quoting 1 AM [DATE] General Liability, Workers' Compensation Renewal Saturn Con…" at bounding box center [771, 366] width 1543 height 732
type input "1"
type input "2332.84"
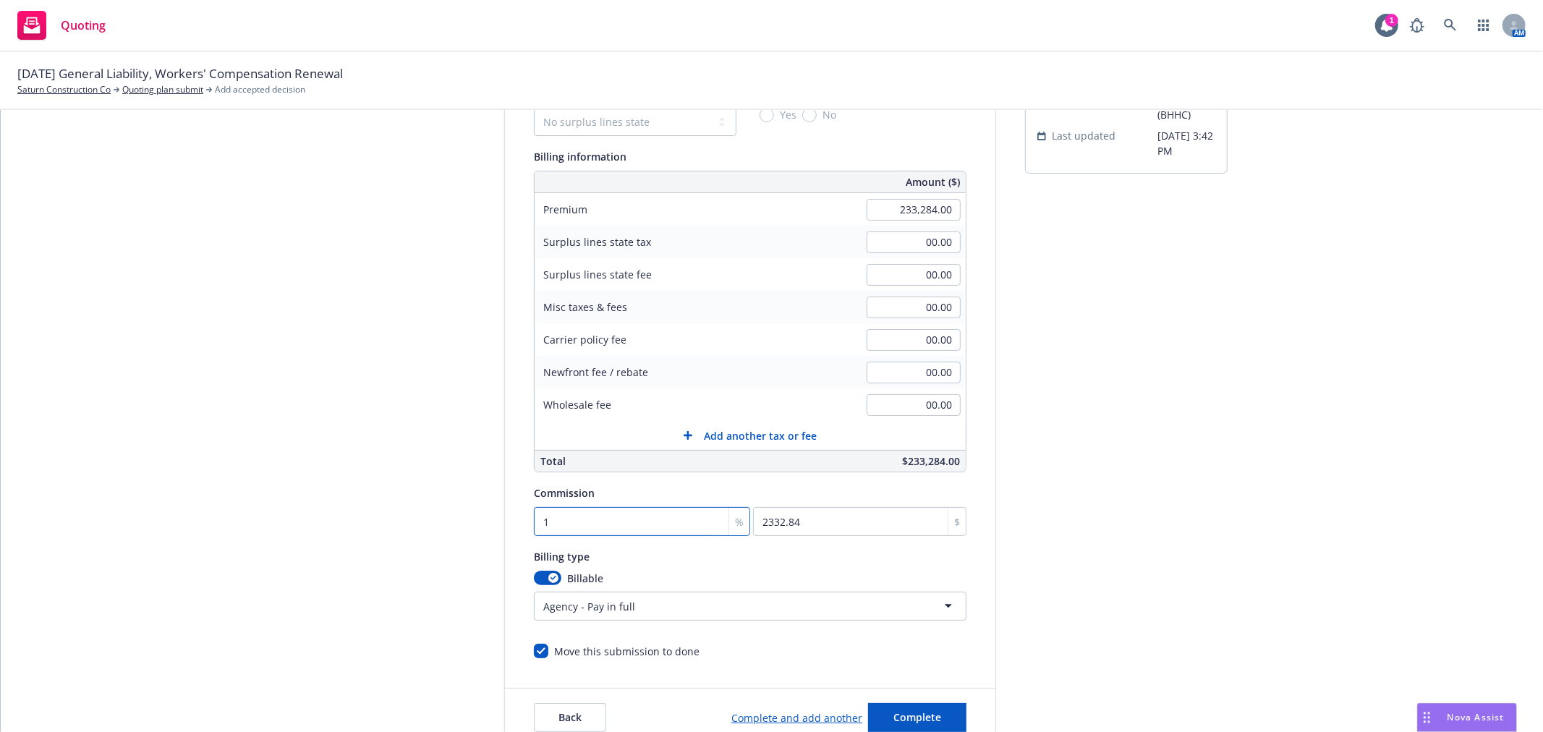
type input "14"
type input "32659.76"
type input "14"
click at [982, 282] on div "Surplus lines state No surplus lines state [US_STATE] [US_STATE] [US_STATE] [US…" at bounding box center [750, 371] width 490 height 575
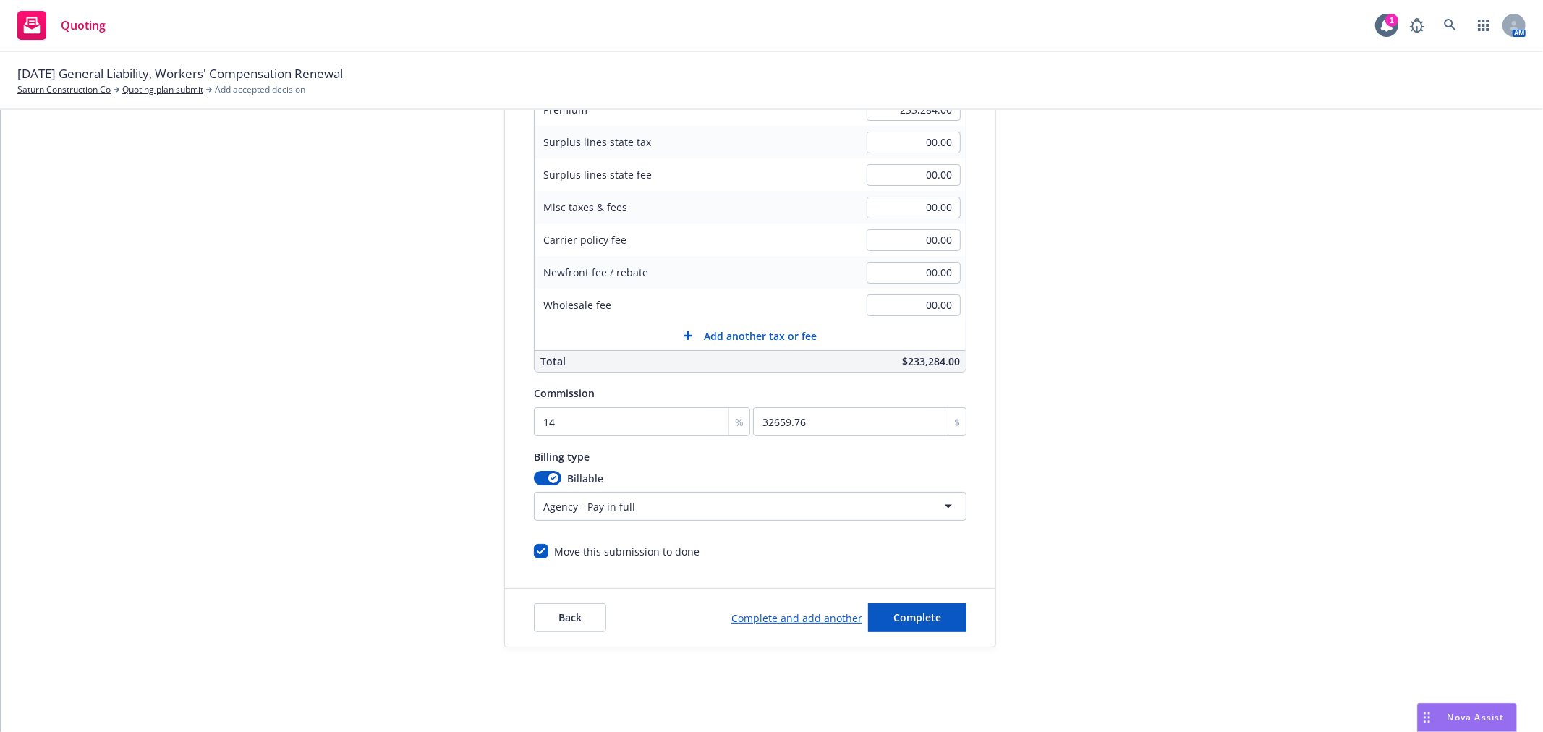
scroll to position [269, 0]
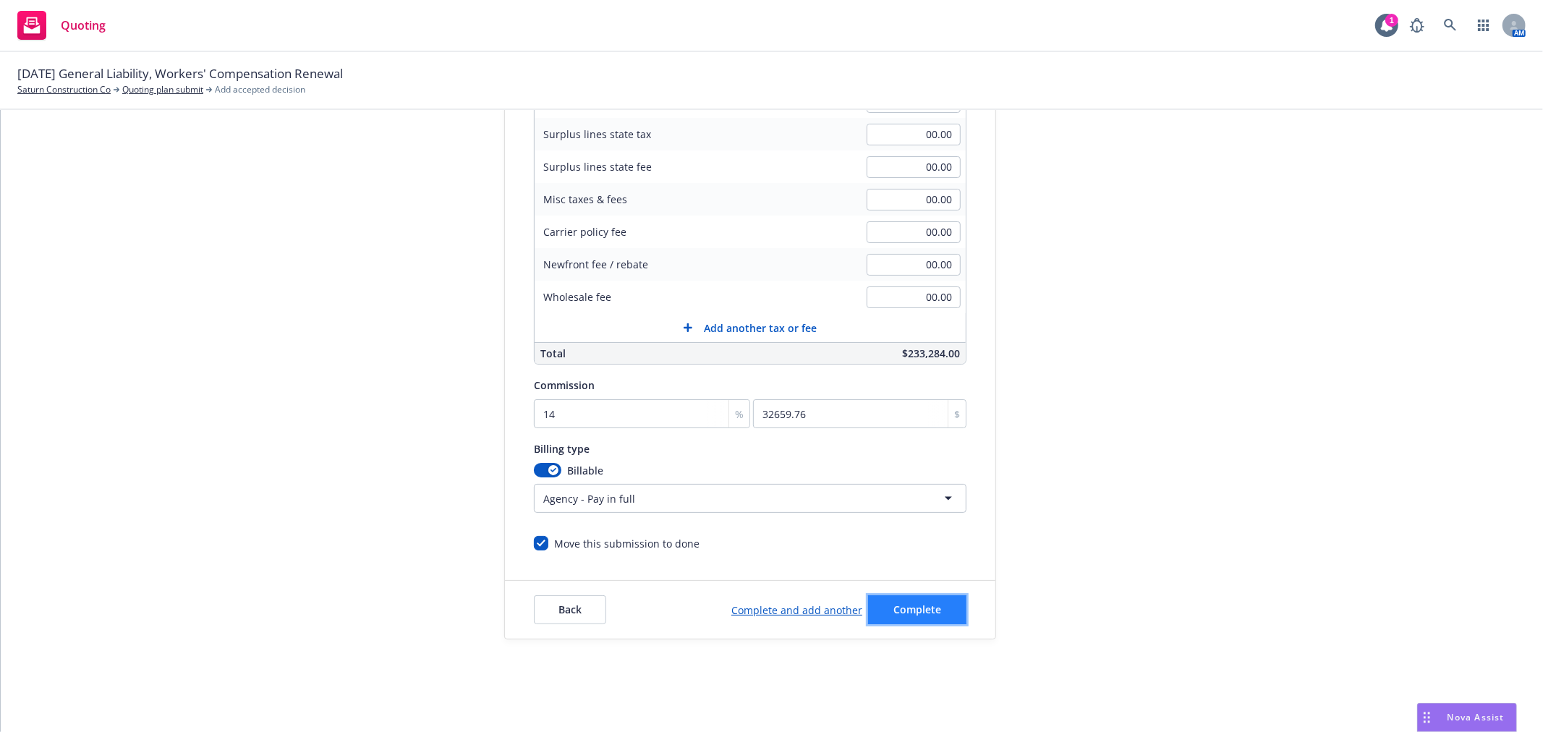
click at [946, 606] on button "Complete" at bounding box center [917, 609] width 98 height 29
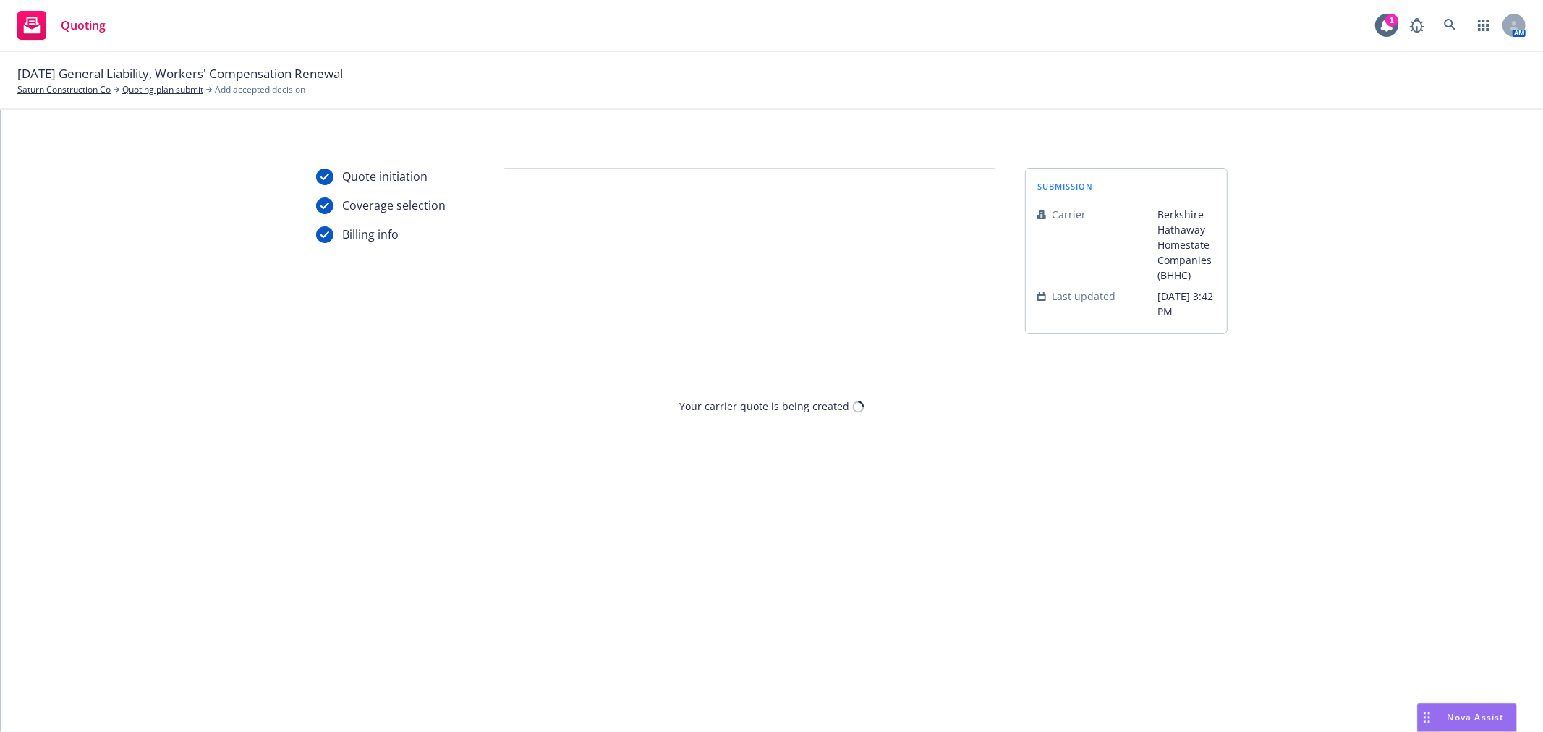
scroll to position [0, 0]
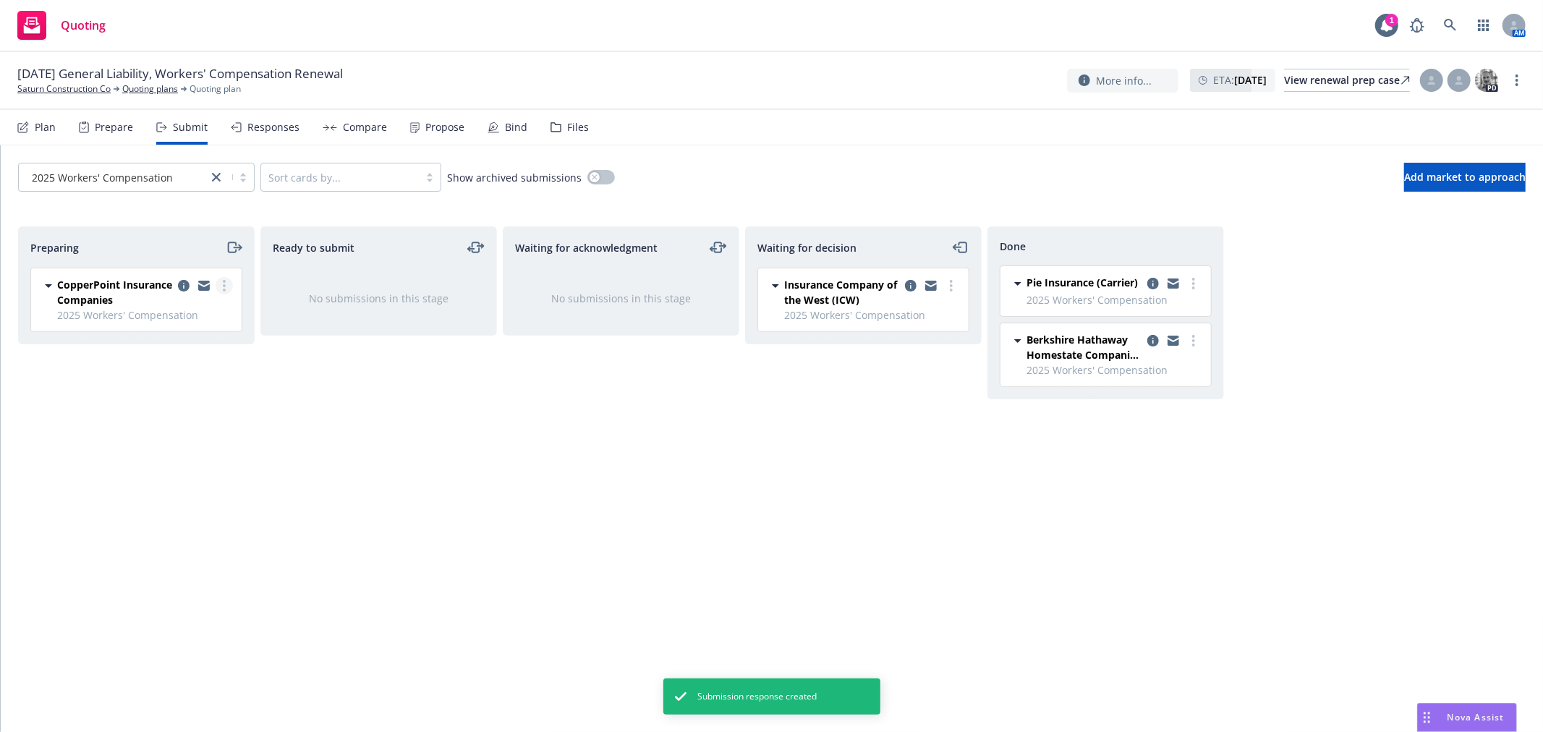
click at [224, 282] on circle "more" at bounding box center [224, 281] width 3 height 3
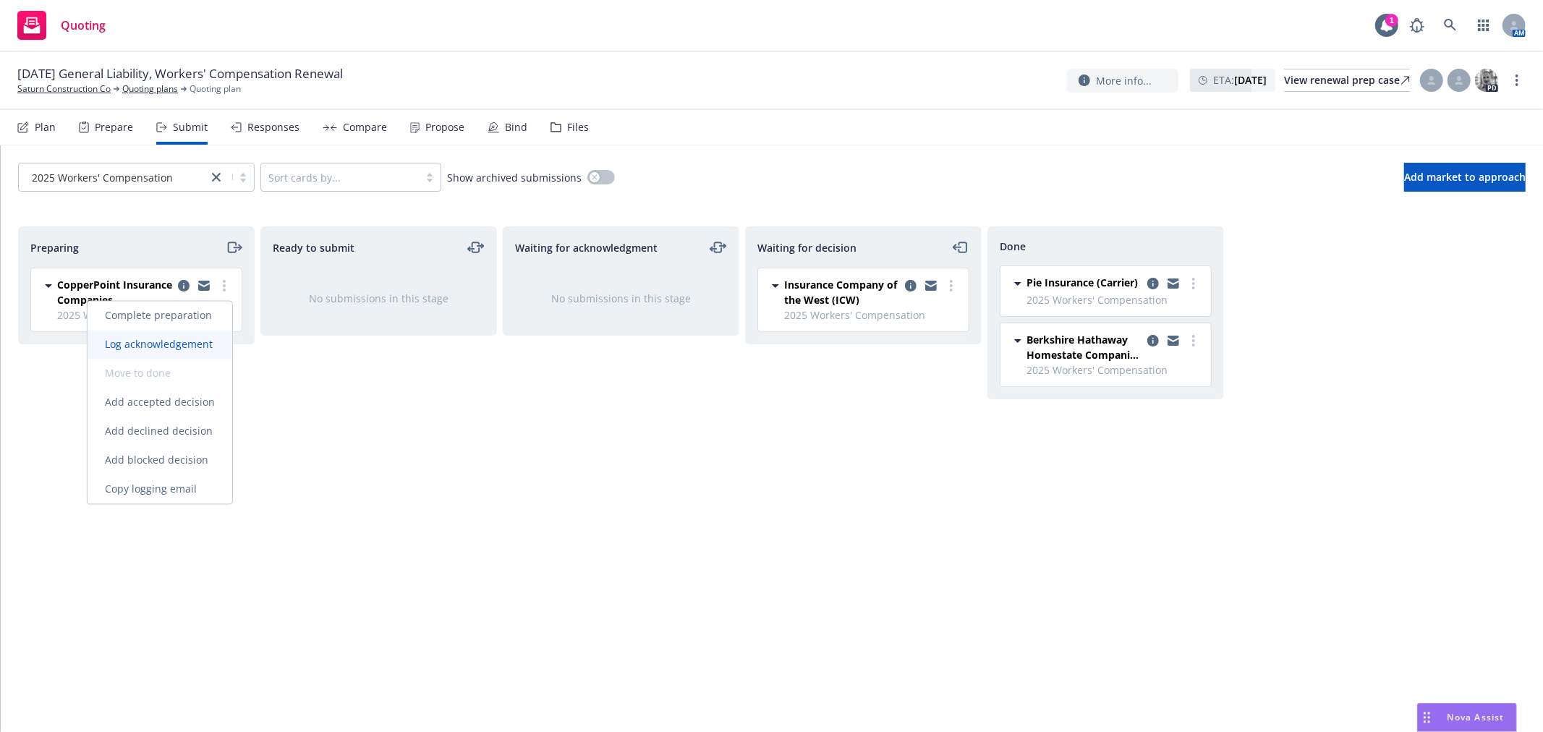
click at [214, 342] on span "Log acknowledgement" at bounding box center [159, 345] width 143 height 14
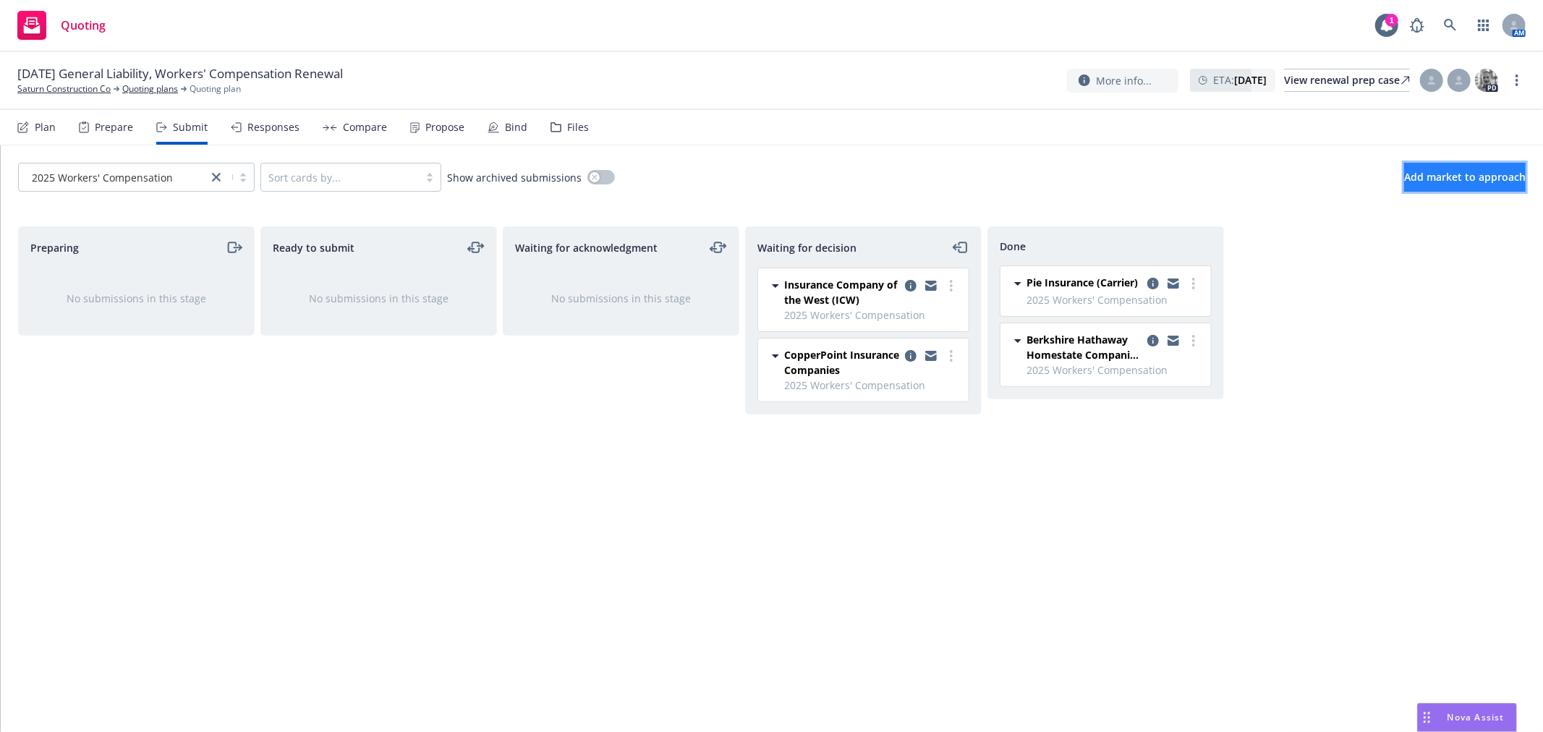
click at [1422, 170] on span "Add market to approach" at bounding box center [1465, 177] width 122 height 14
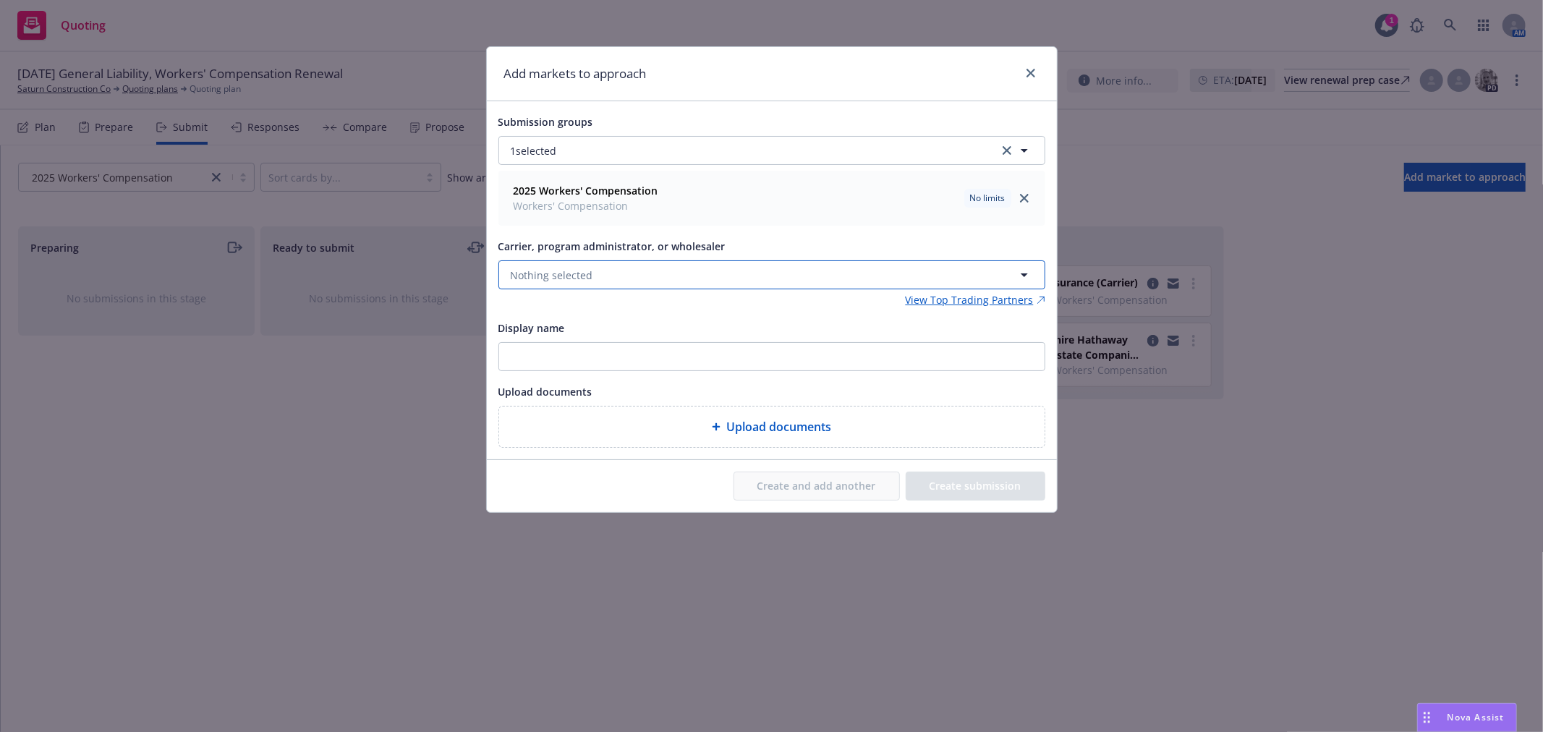
click at [587, 272] on span "Nothing selected" at bounding box center [552, 275] width 82 height 15
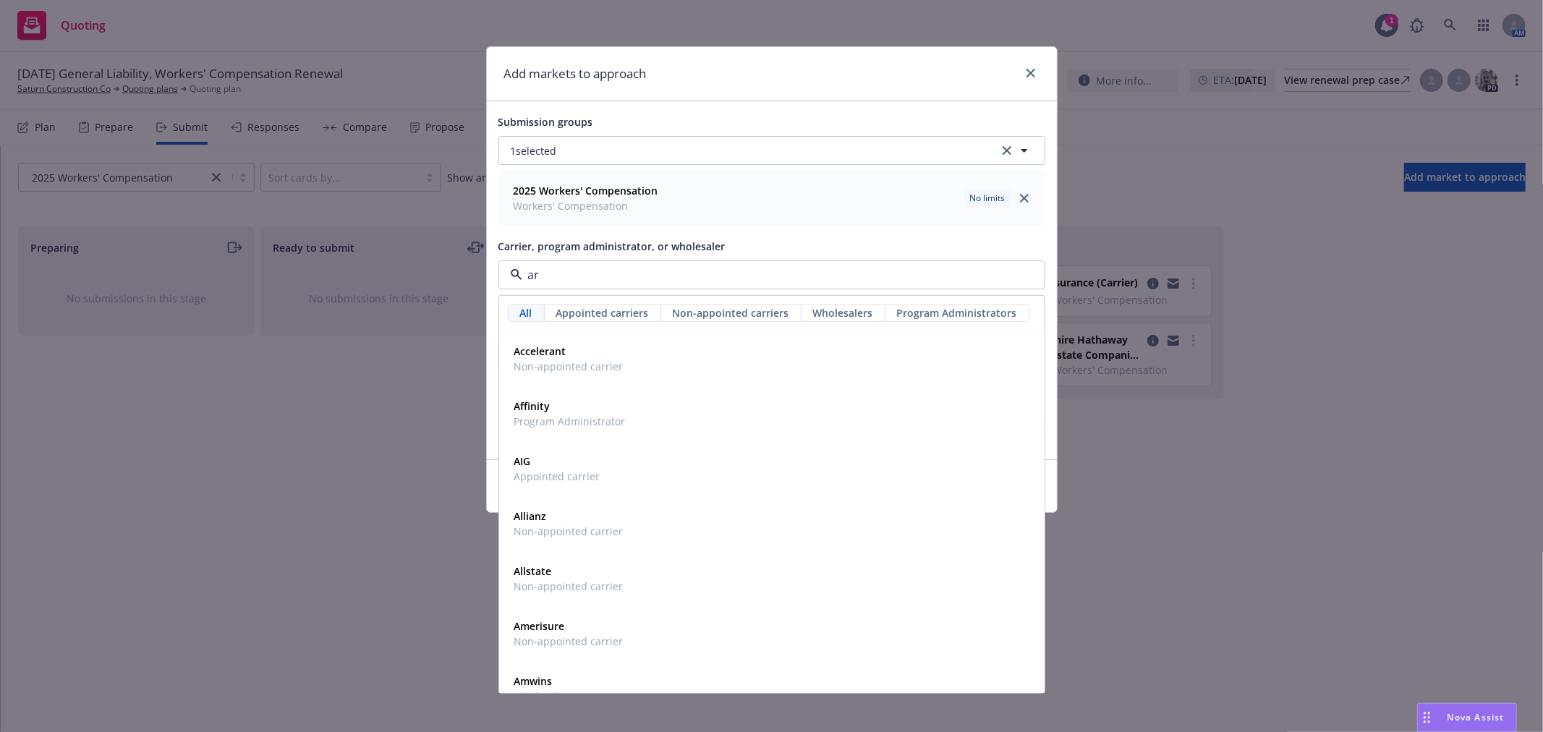
type input "arr"
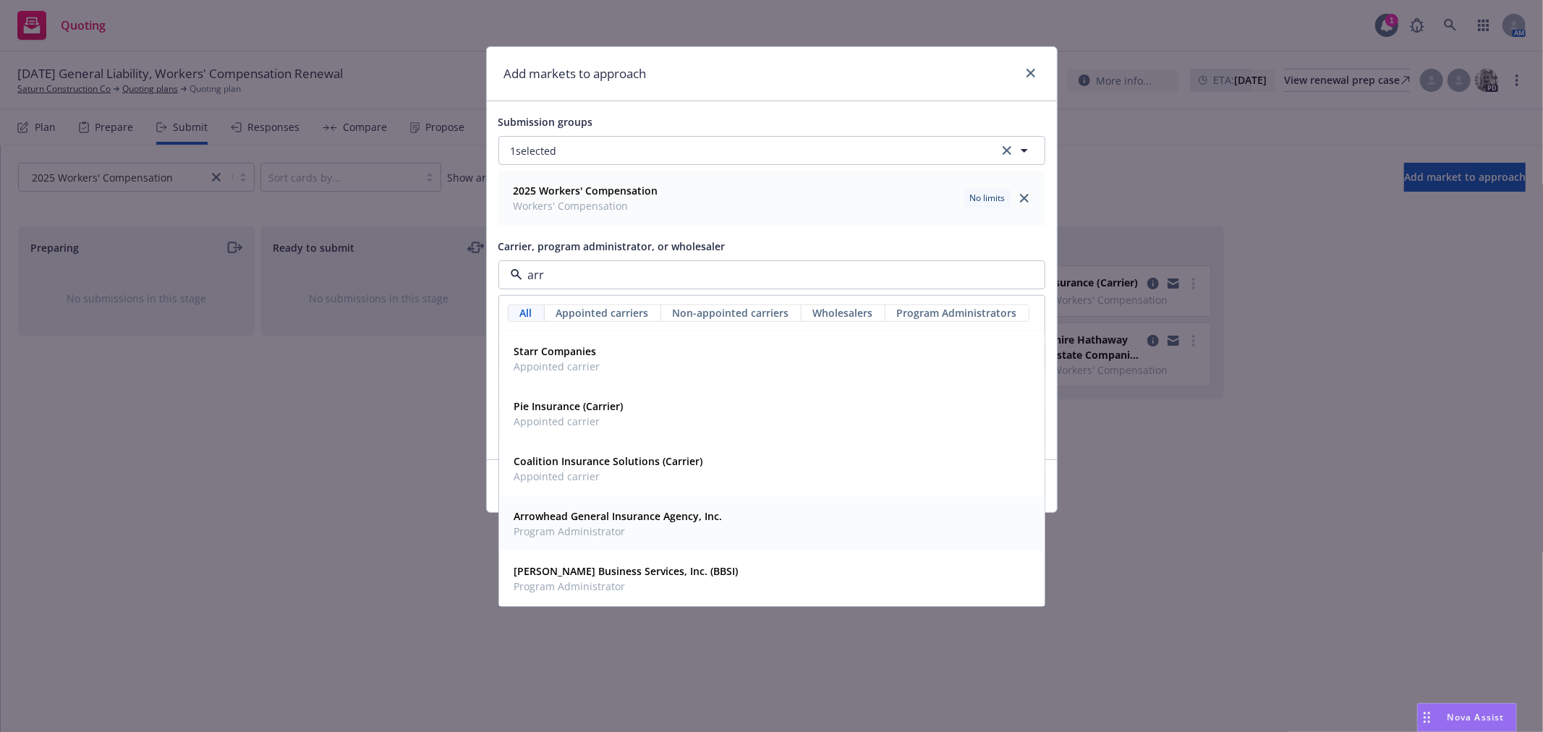
click at [632, 538] on span "Program Administrator" at bounding box center [618, 531] width 208 height 15
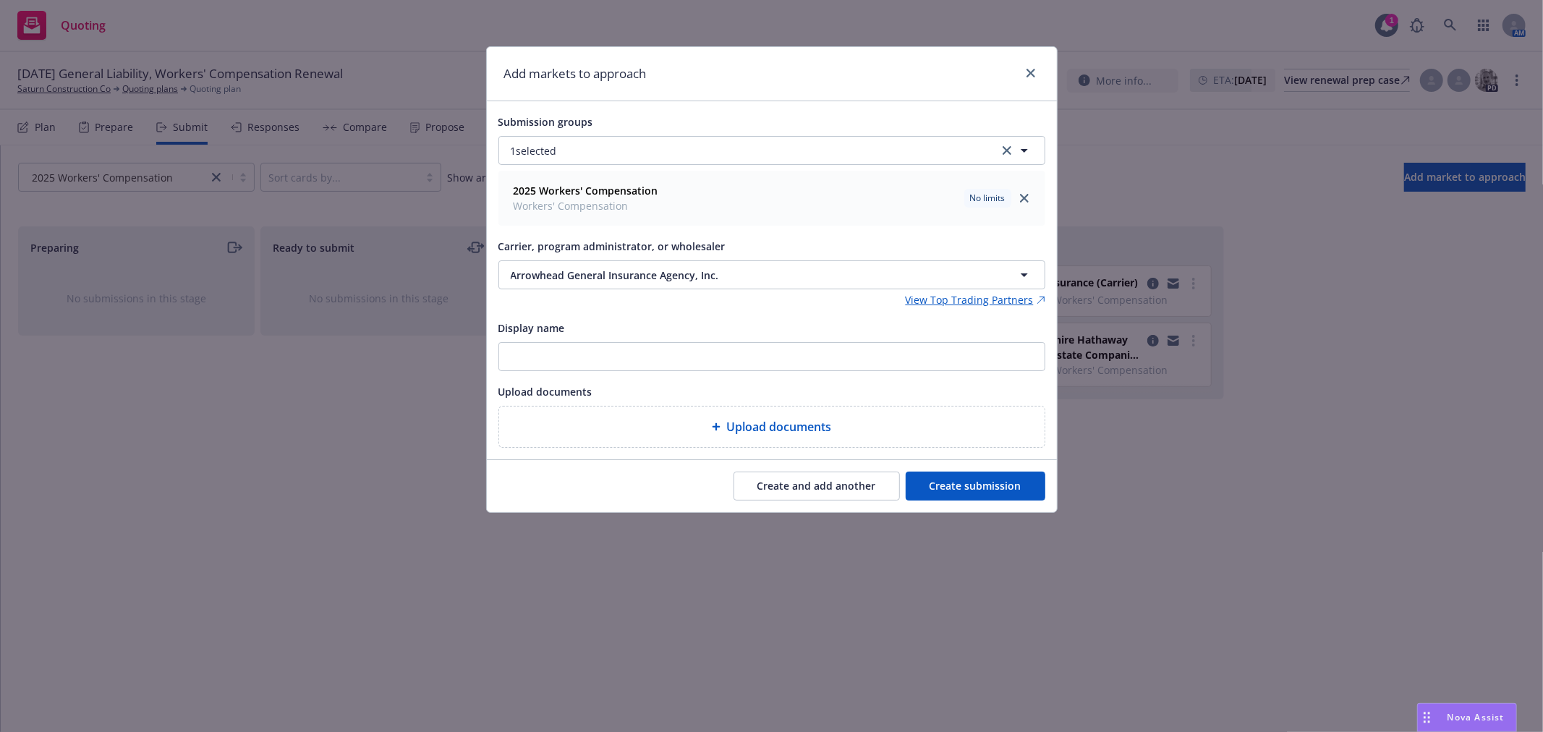
click at [758, 425] on span "Upload documents" at bounding box center [778, 426] width 105 height 17
type textarea "x"
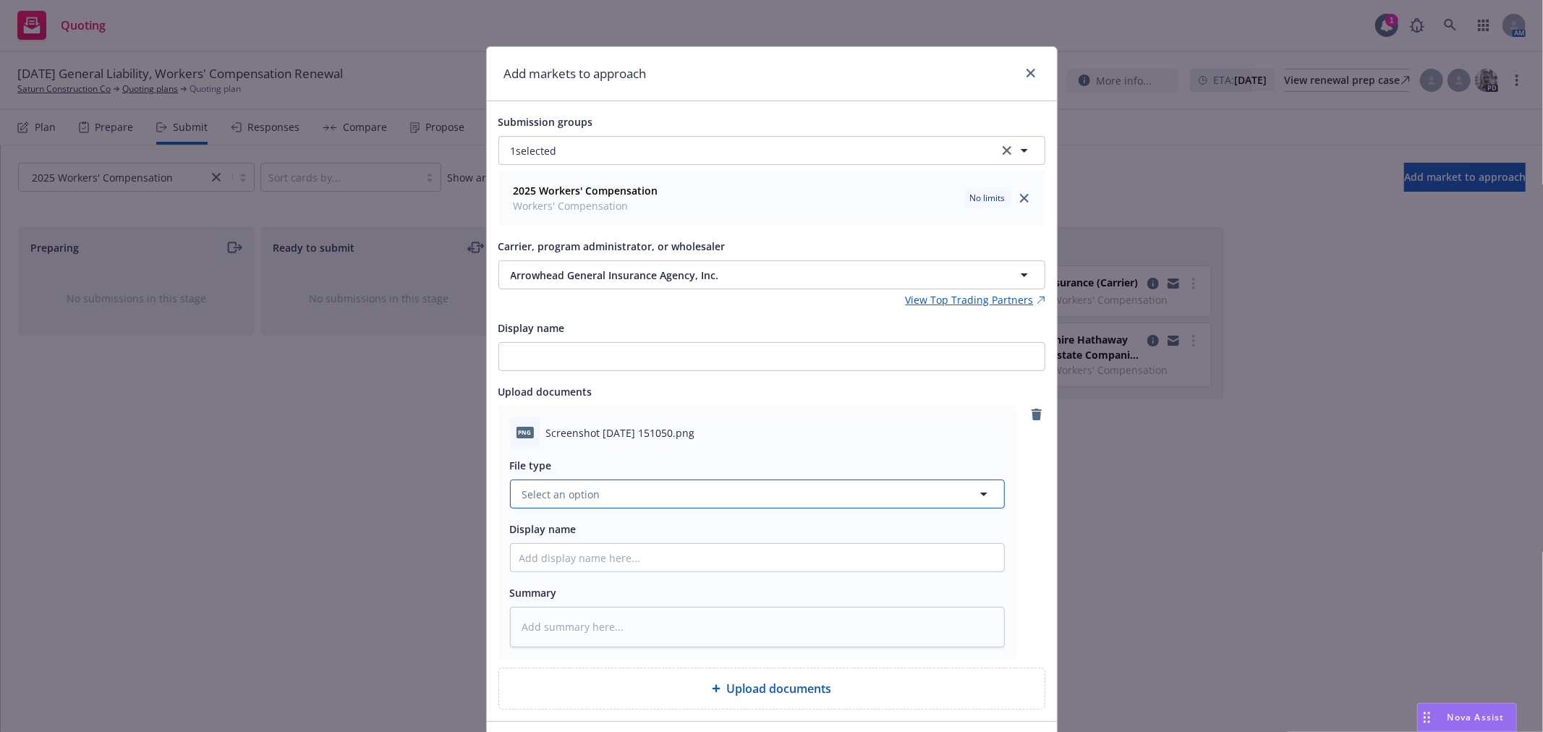
click at [652, 492] on button "Select an option" at bounding box center [757, 494] width 495 height 29
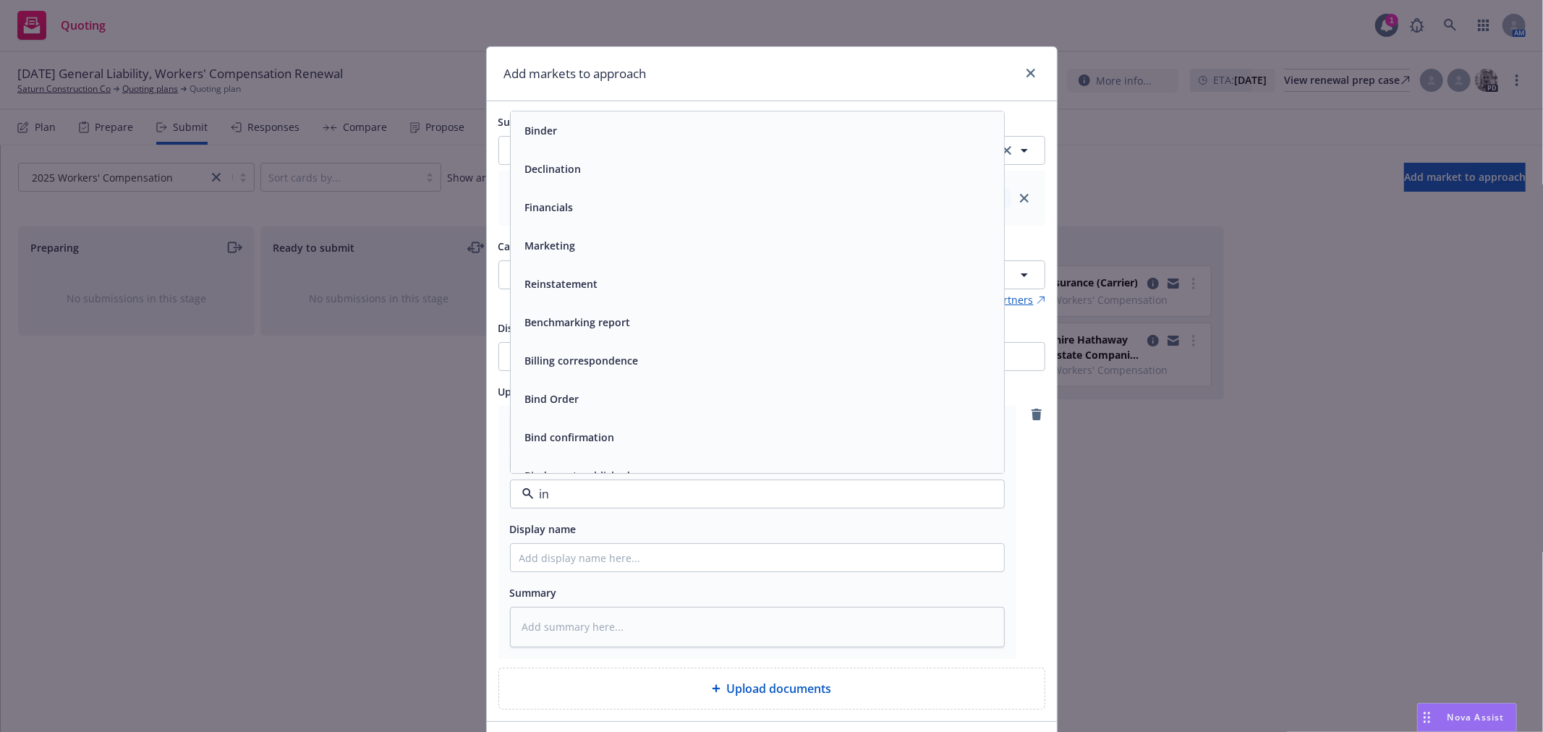
type input "i"
type input "quot"
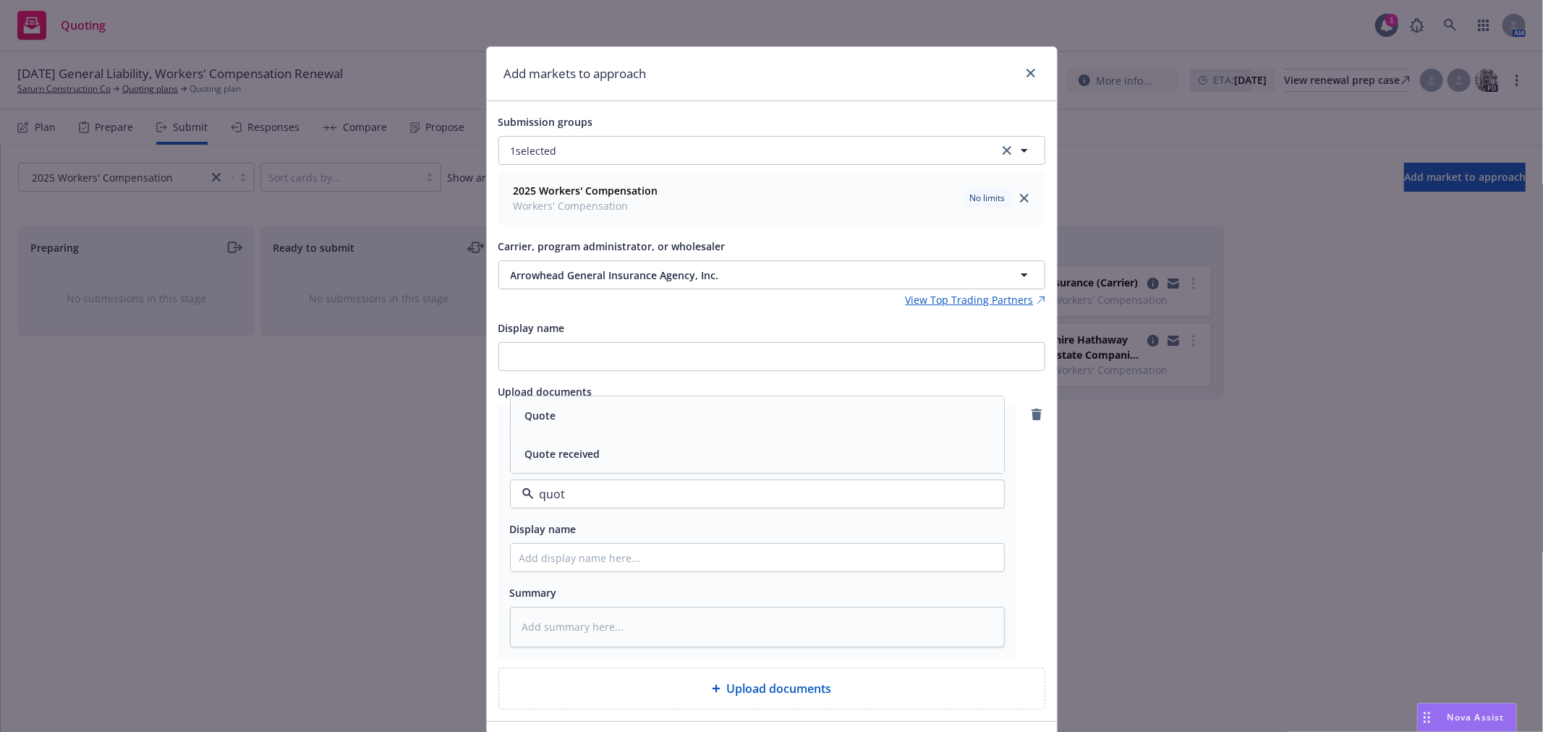
click at [581, 413] on div "Quote" at bounding box center [757, 416] width 476 height 21
click at [637, 558] on input "Display name" at bounding box center [757, 557] width 493 height 27
type textarea "x"
type input "F"
type textarea "x"
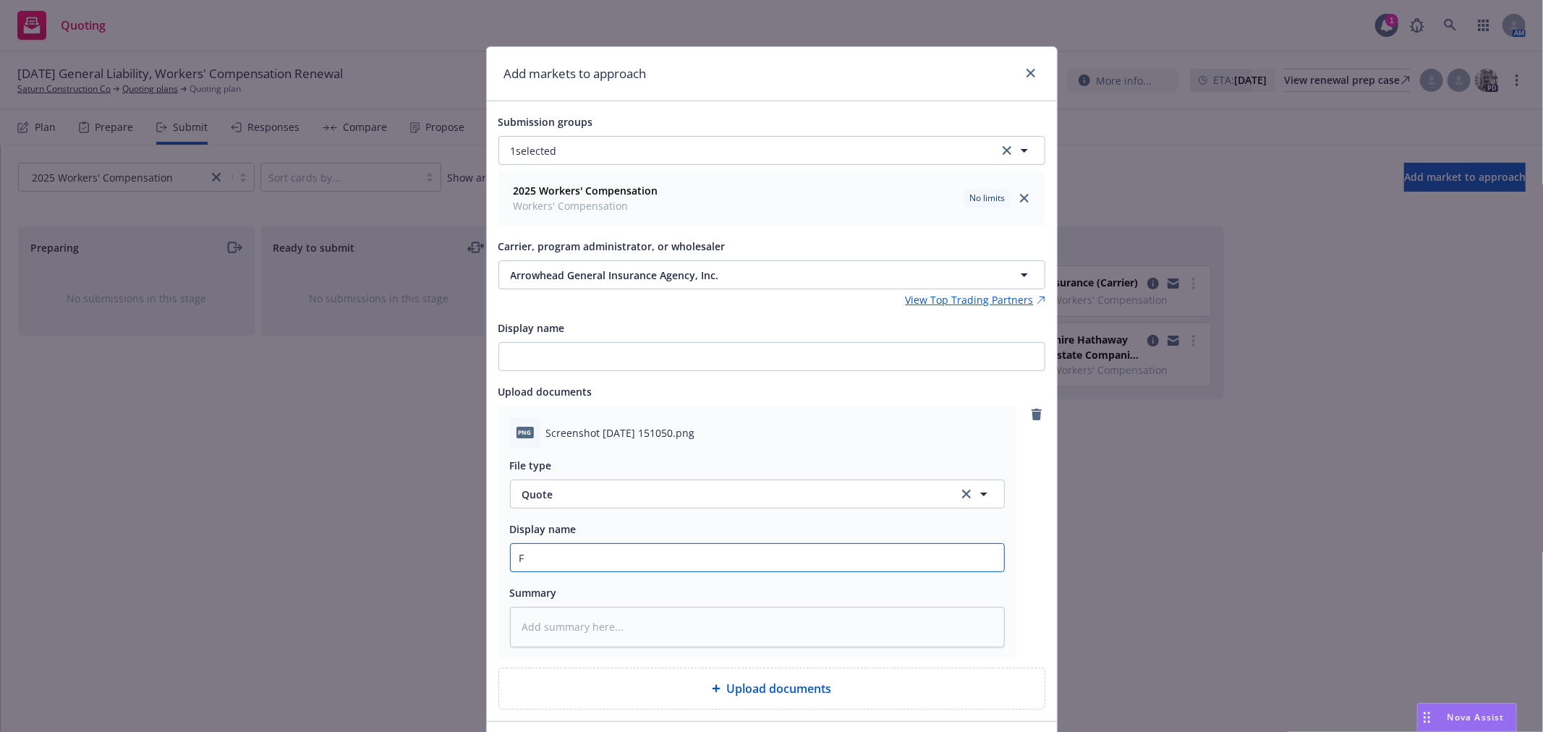
type input "Fr"
type textarea "x"
type input "Fr"
type textarea "x"
type input "Fr A"
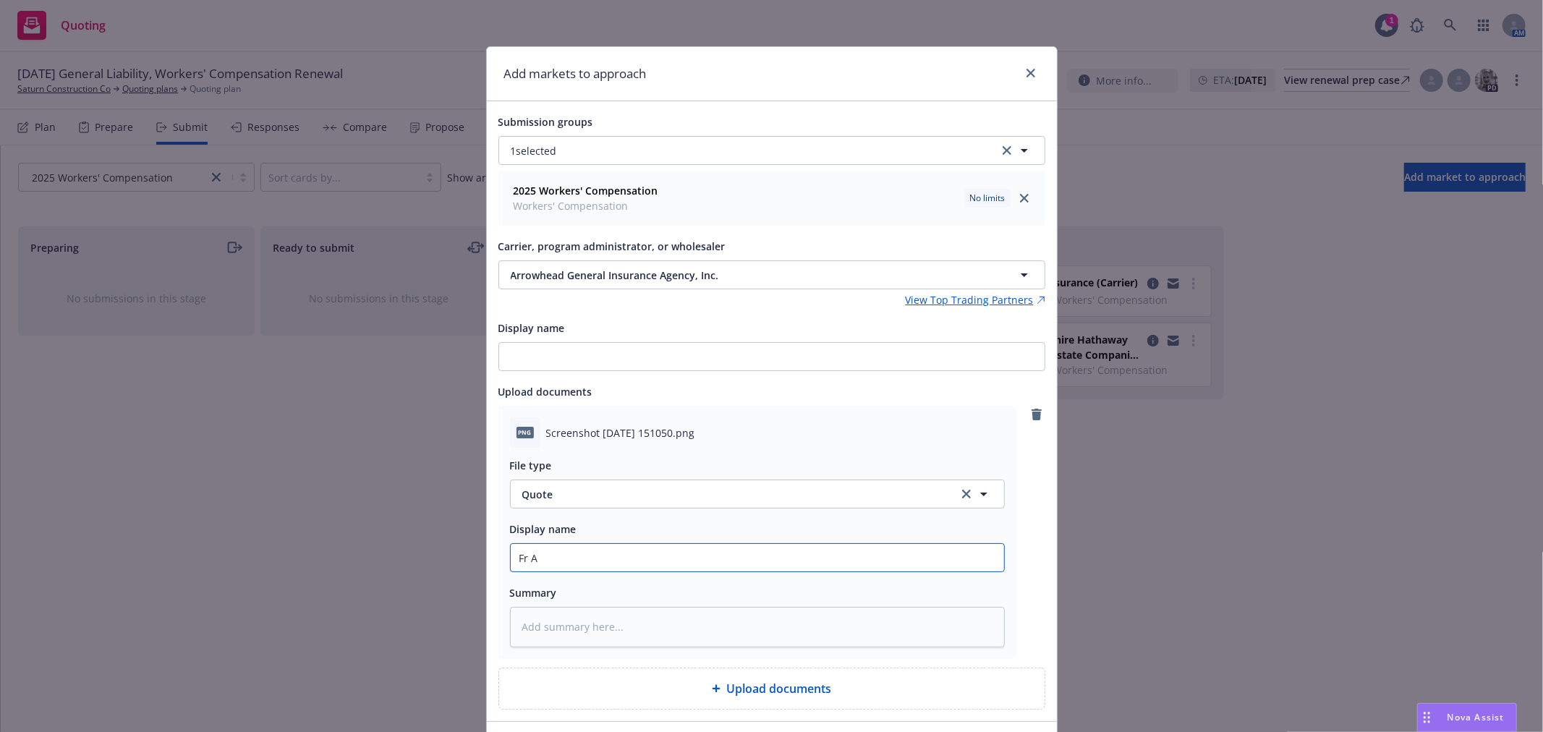
type textarea "x"
type input "Fr Ar"
type textarea "x"
type input "Fr Arr"
type textarea "x"
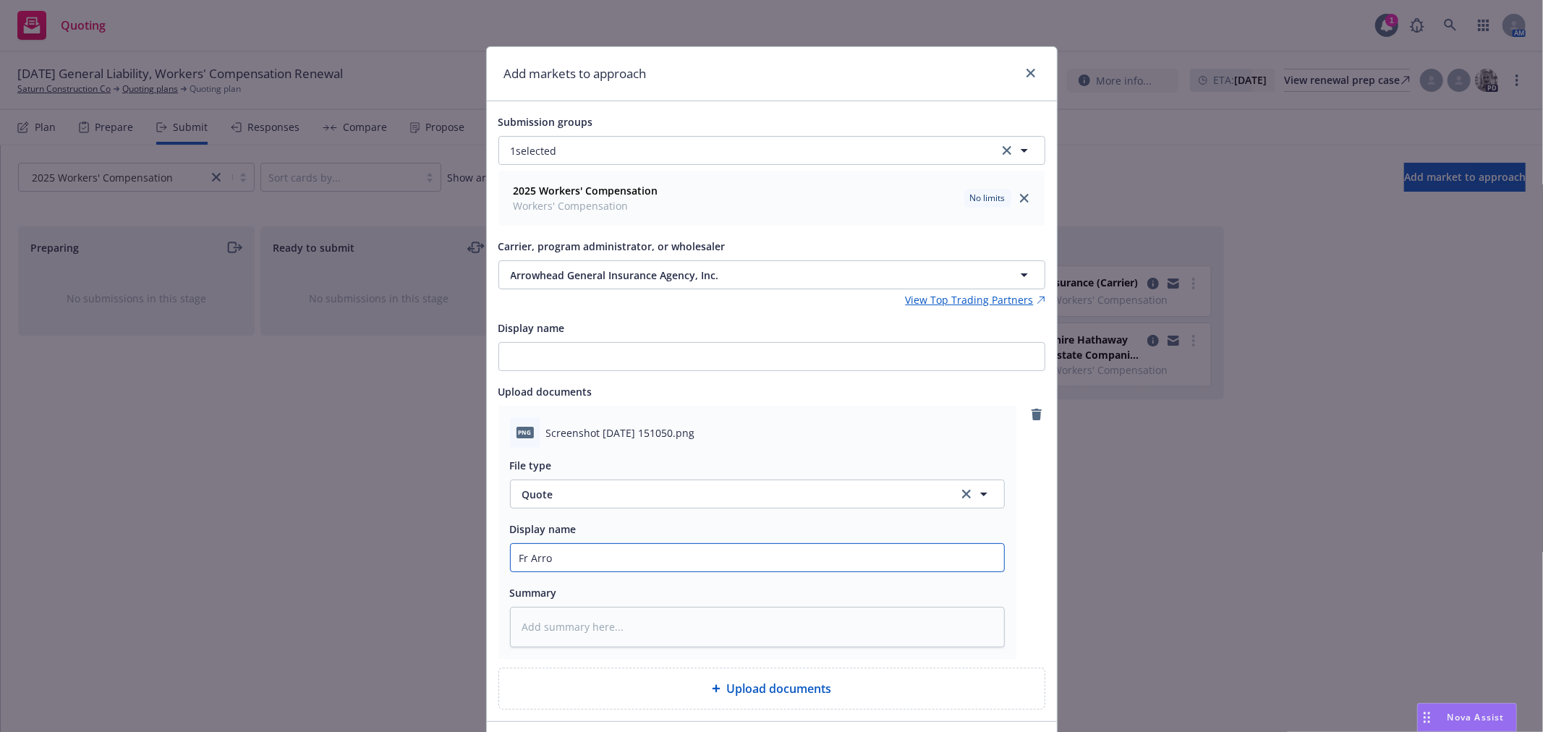
type input "Fr Arrow"
type textarea "x"
type input "Fr Arrowhe"
type textarea "x"
type input "Fr Arrowhea"
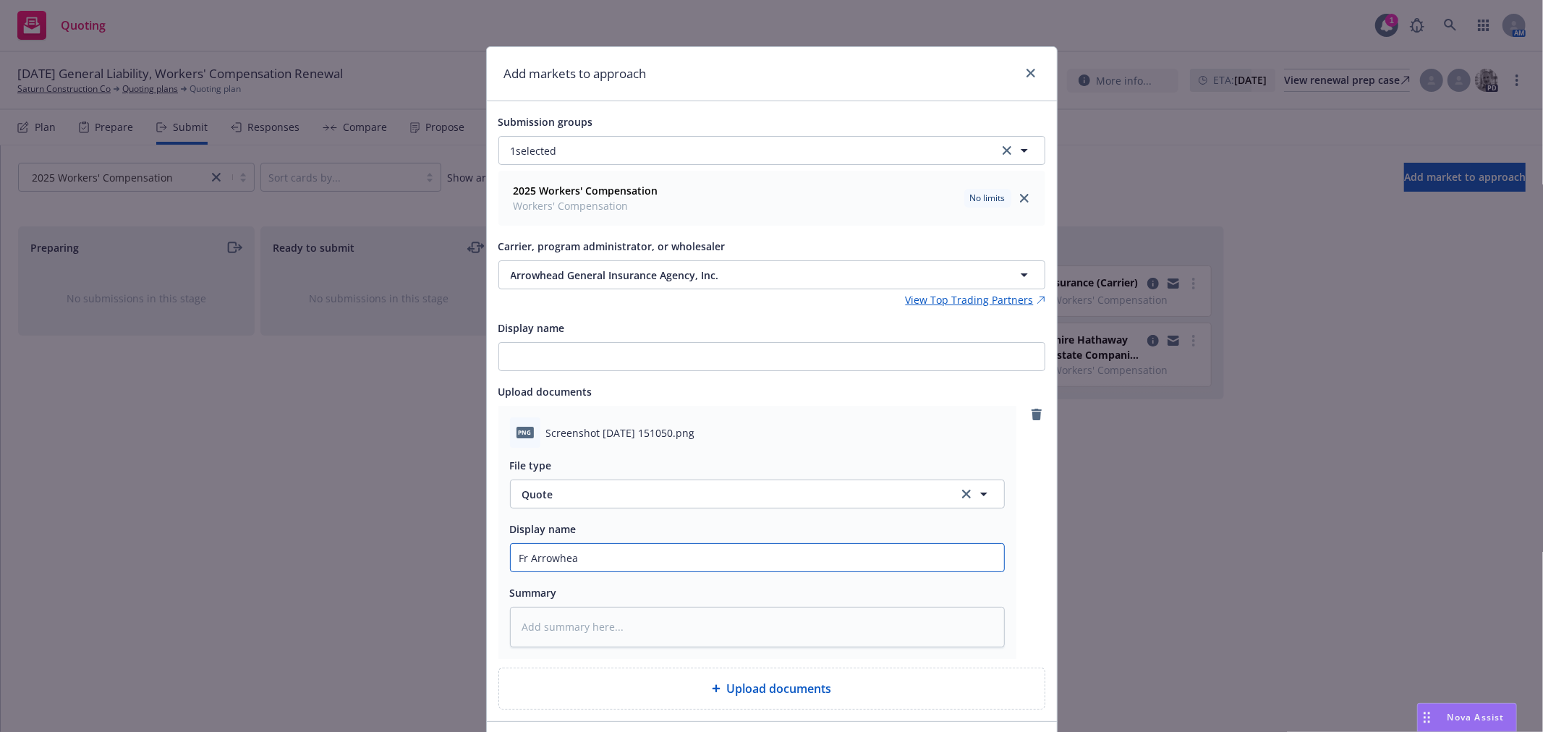
type textarea "x"
type input "Fr Arrowhead"
type textarea "x"
type input "Fr Arrowhead:"
type textarea "x"
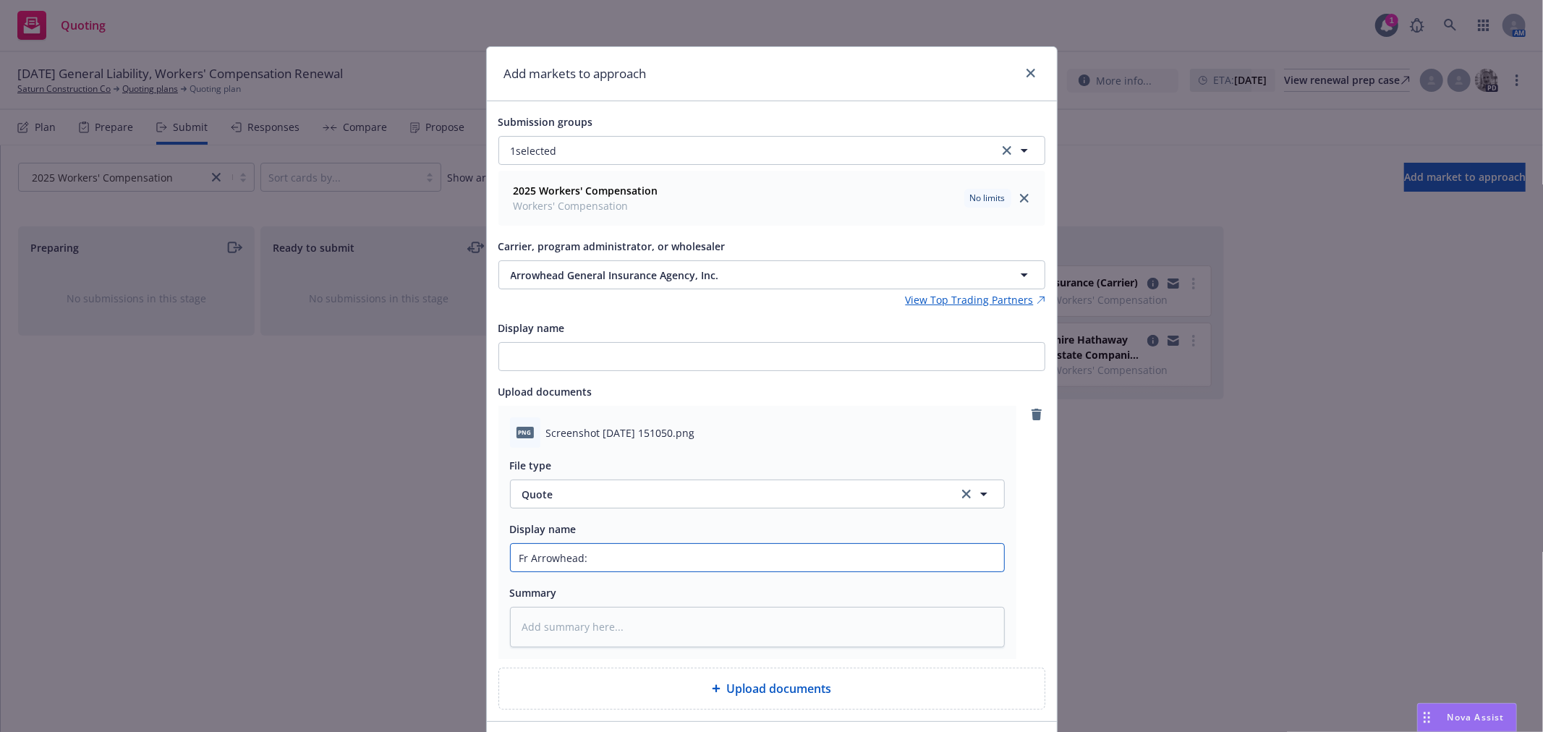
type input "Fr Arrowhead:"
type textarea "x"
type input "Fr Arrowhead: W"
type textarea "x"
type input "Fr Arrowhead: WC"
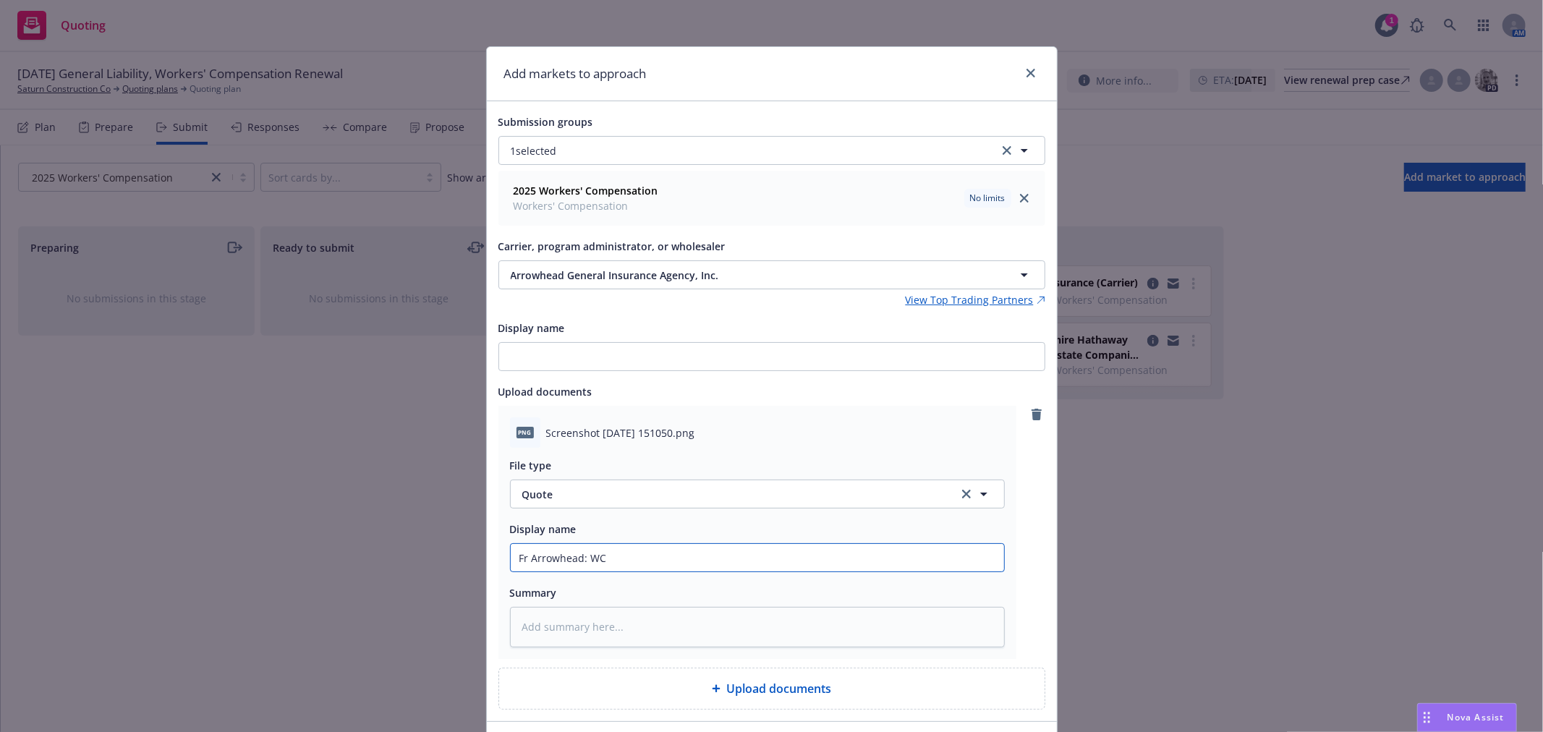
type textarea "x"
type input "Fr Arrowhead: WC"
type textarea "x"
type input "Fr Arrowhead: WC Q"
type textarea "x"
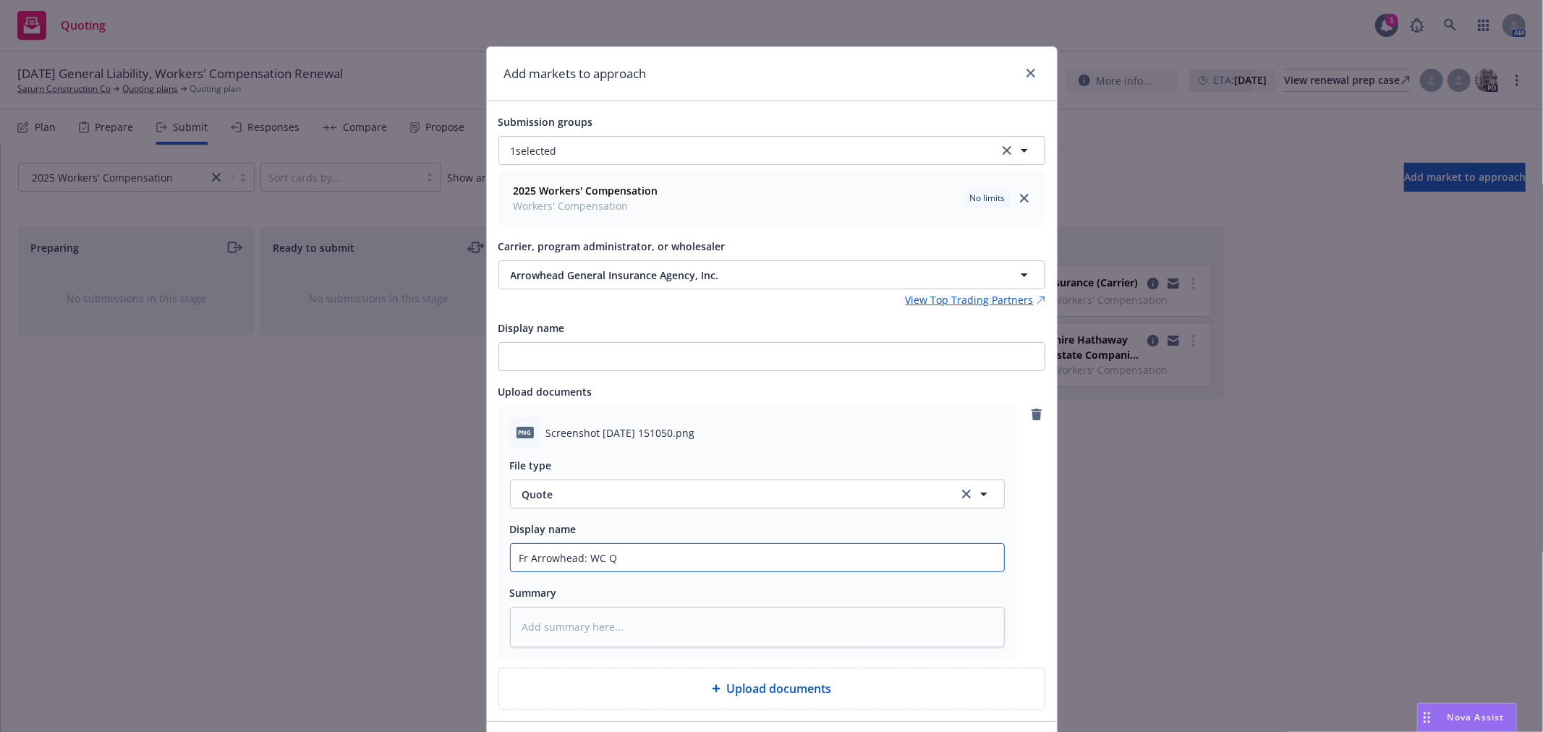
type input "Fr Arrowhead: [PERSON_NAME]"
type textarea "x"
type input "Fr Arrowhead: WC Quo"
type textarea "x"
type input "Fr Arrowhead: WC Quot"
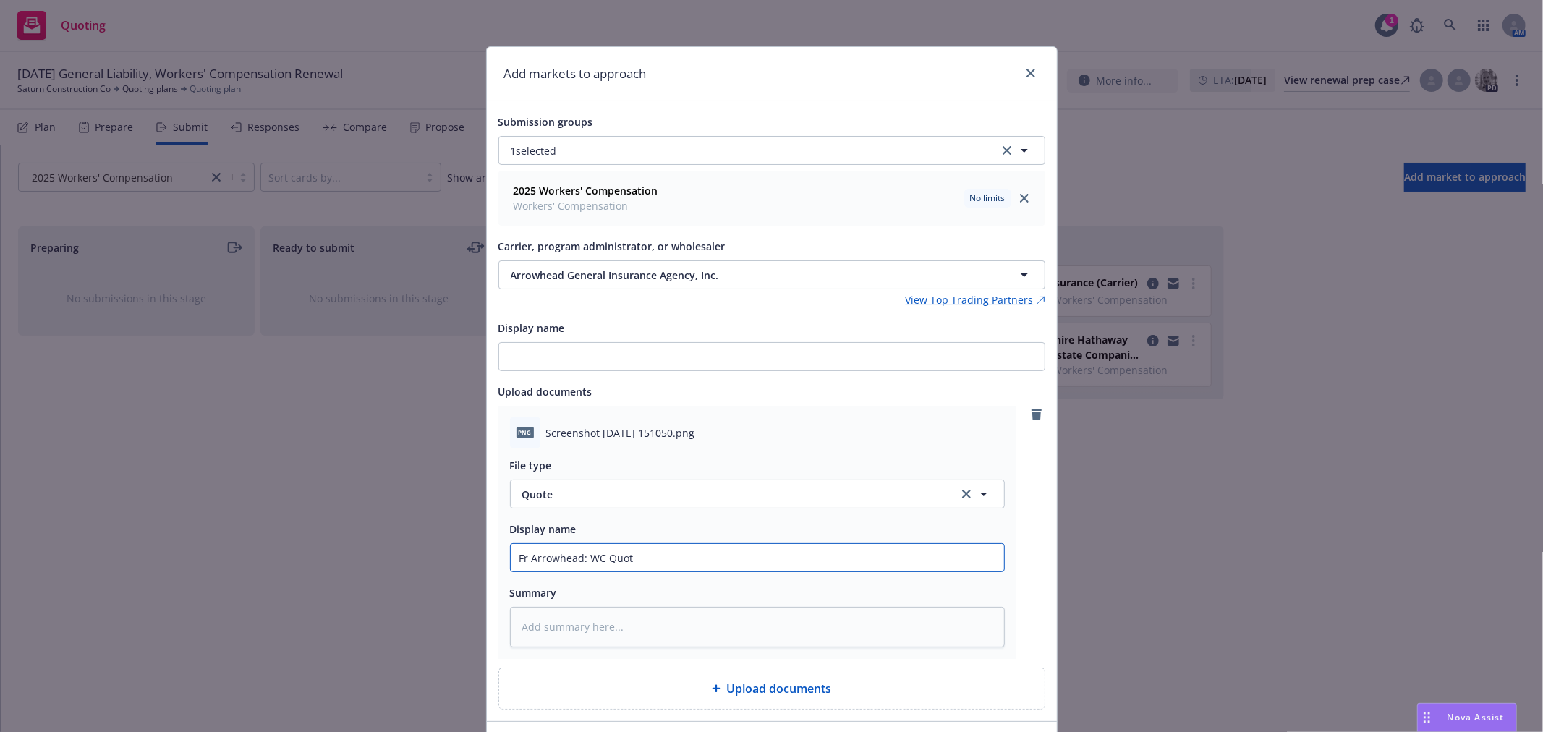
type textarea "x"
type input "Fr Arrowhead: WC Quote"
type textarea "x"
type input "Fr Arrowhead: WC Quote -"
type textarea "x"
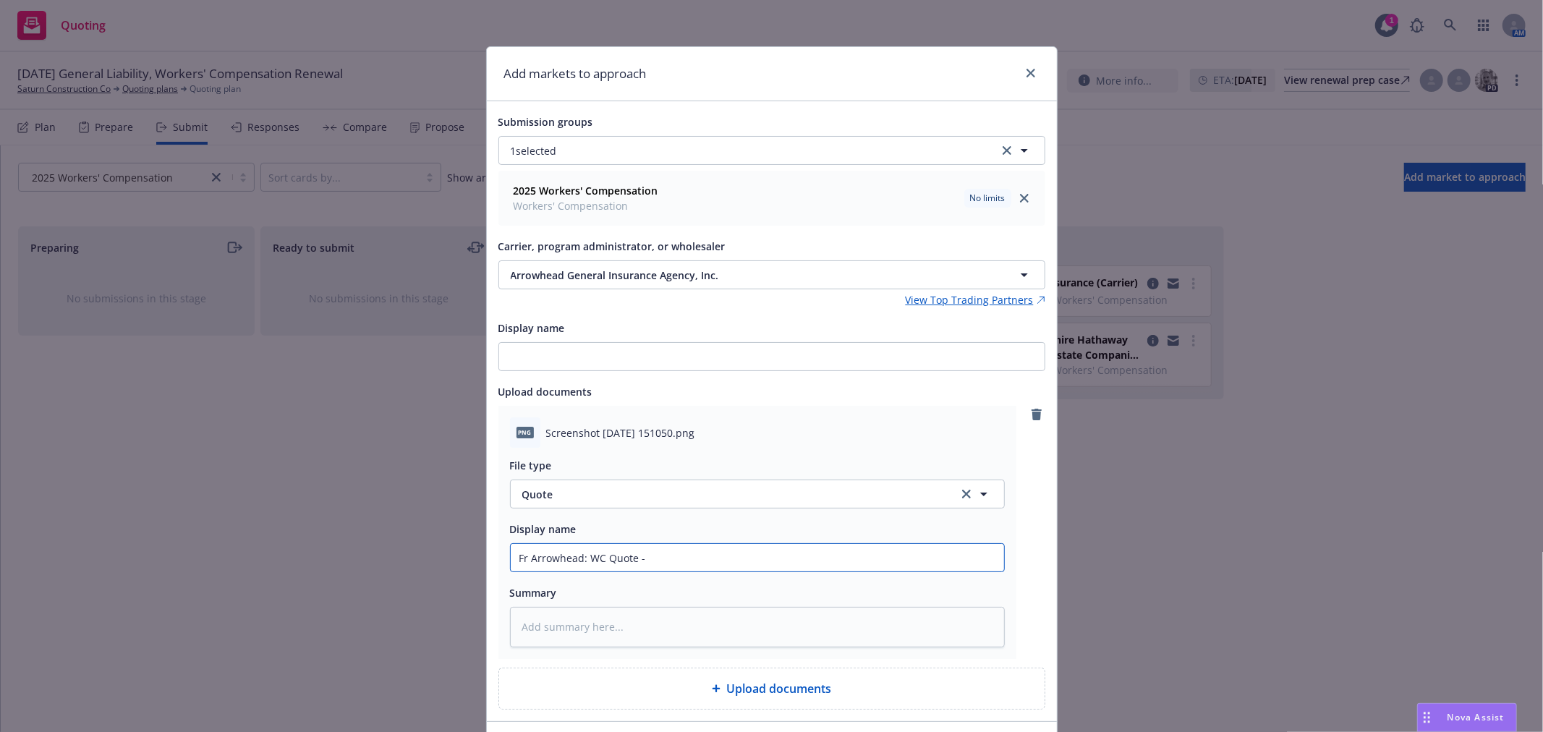
type input "Fr Arrowhead: WC Quote -"
type textarea "x"
type input "Fr Arrowhead: WC Quote -"
type textarea "x"
type input "Fr Arrowhead: WC Quote"
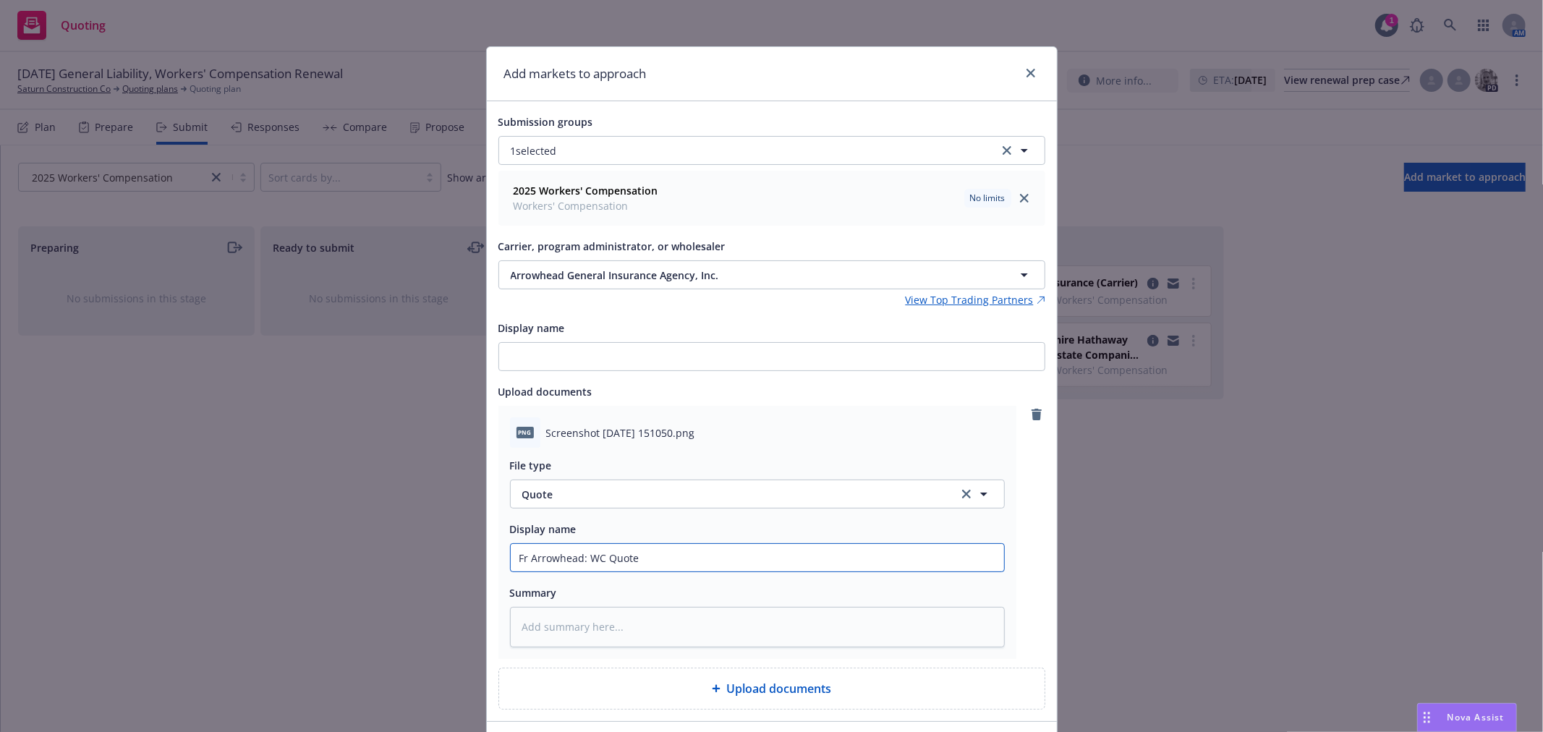
click at [584, 553] on input "Fr Arrowhead: WC Quote" at bounding box center [757, 557] width 493 height 27
type textarea "x"
type input "Fr Arrowhead: 2WC Quote"
type textarea "x"
type input "Fr Arrowhead: 25WC Quote"
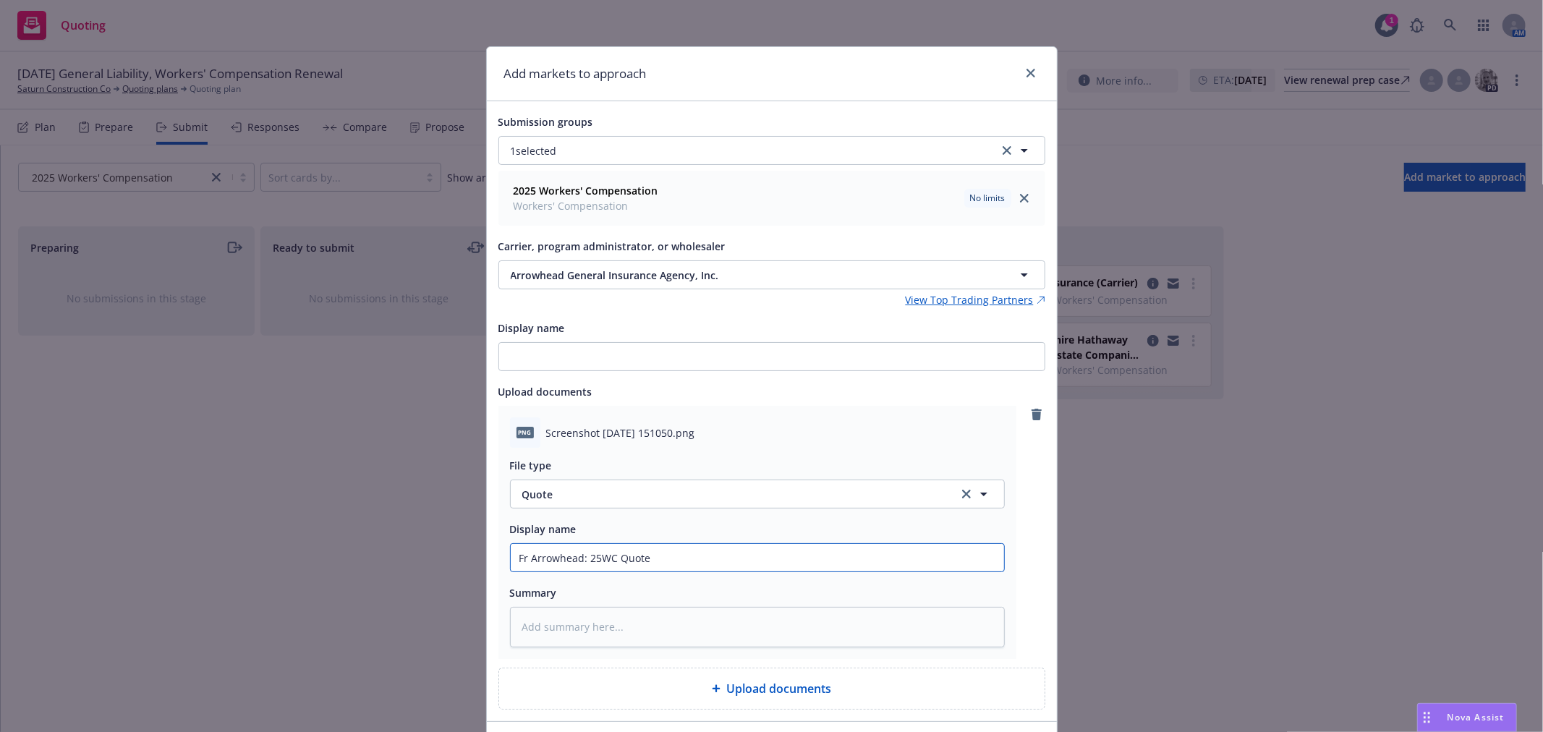
type textarea "x"
type input "Fr Arrowhead: 25-2WC Quote"
type textarea "x"
type input "Fr Arrowhead: 25-26WC Quote"
type textarea "x"
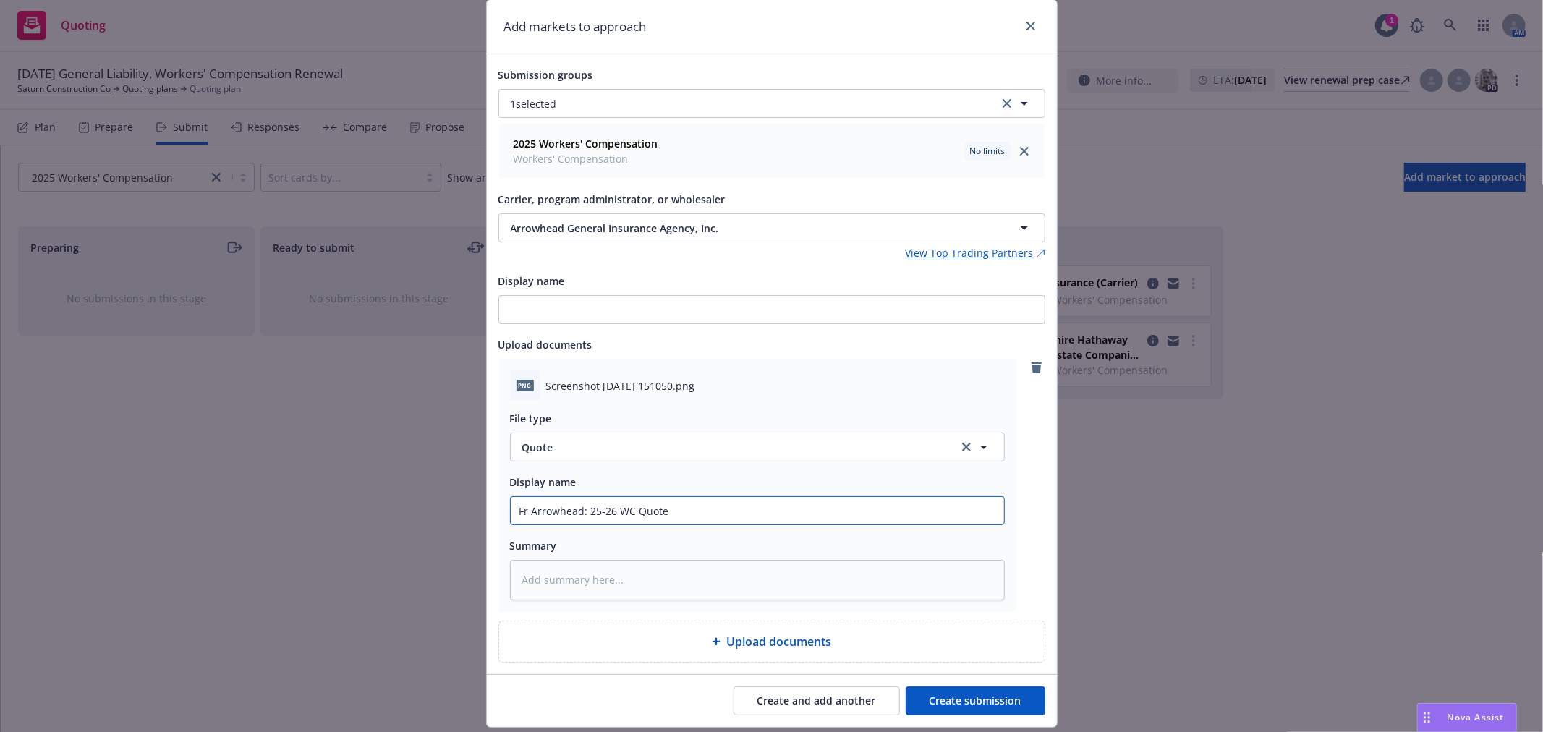
scroll to position [90, 0]
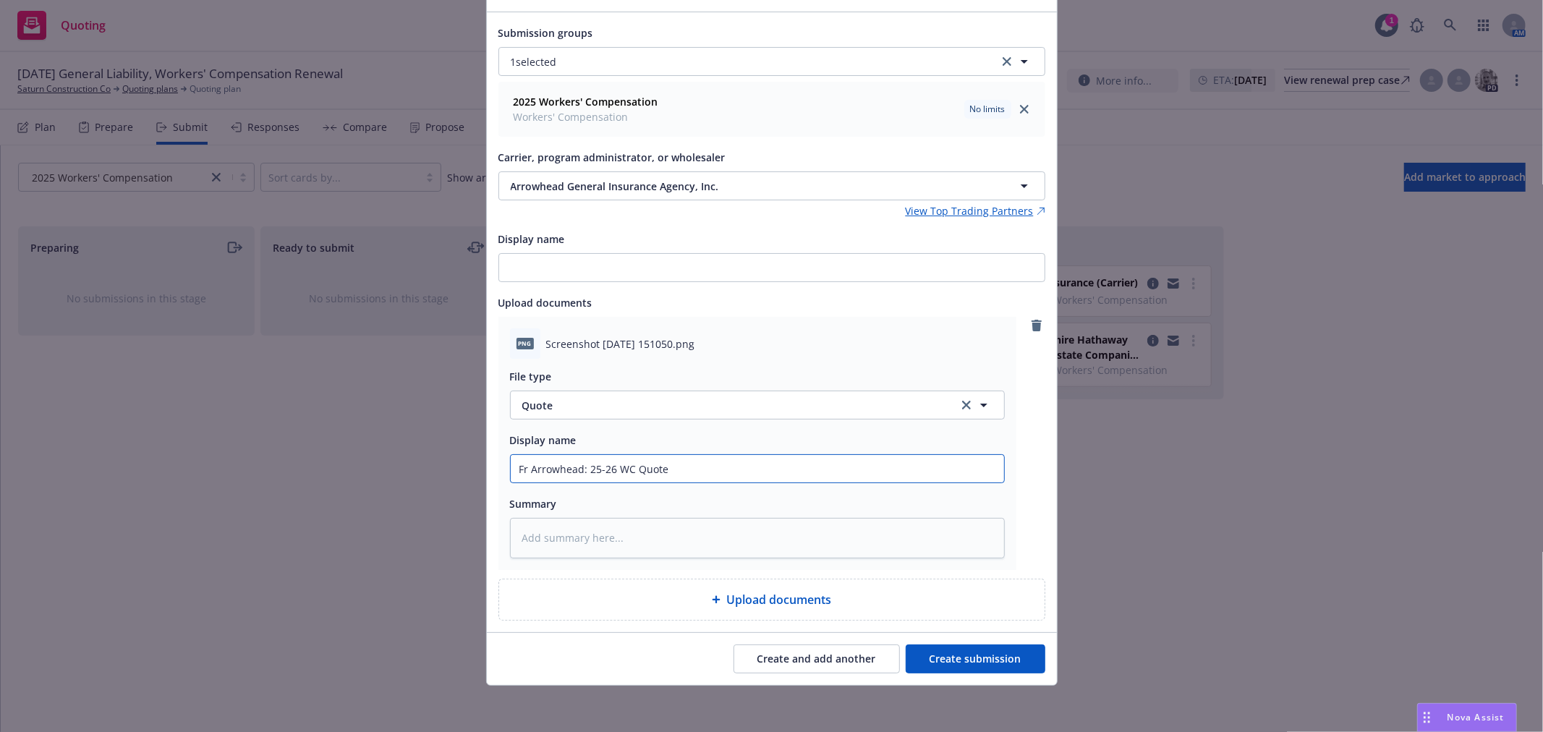
type input "Fr Arrowhead: 25-26 WC Quote"
click at [982, 658] on button "Create submission" at bounding box center [976, 659] width 140 height 29
type textarea "x"
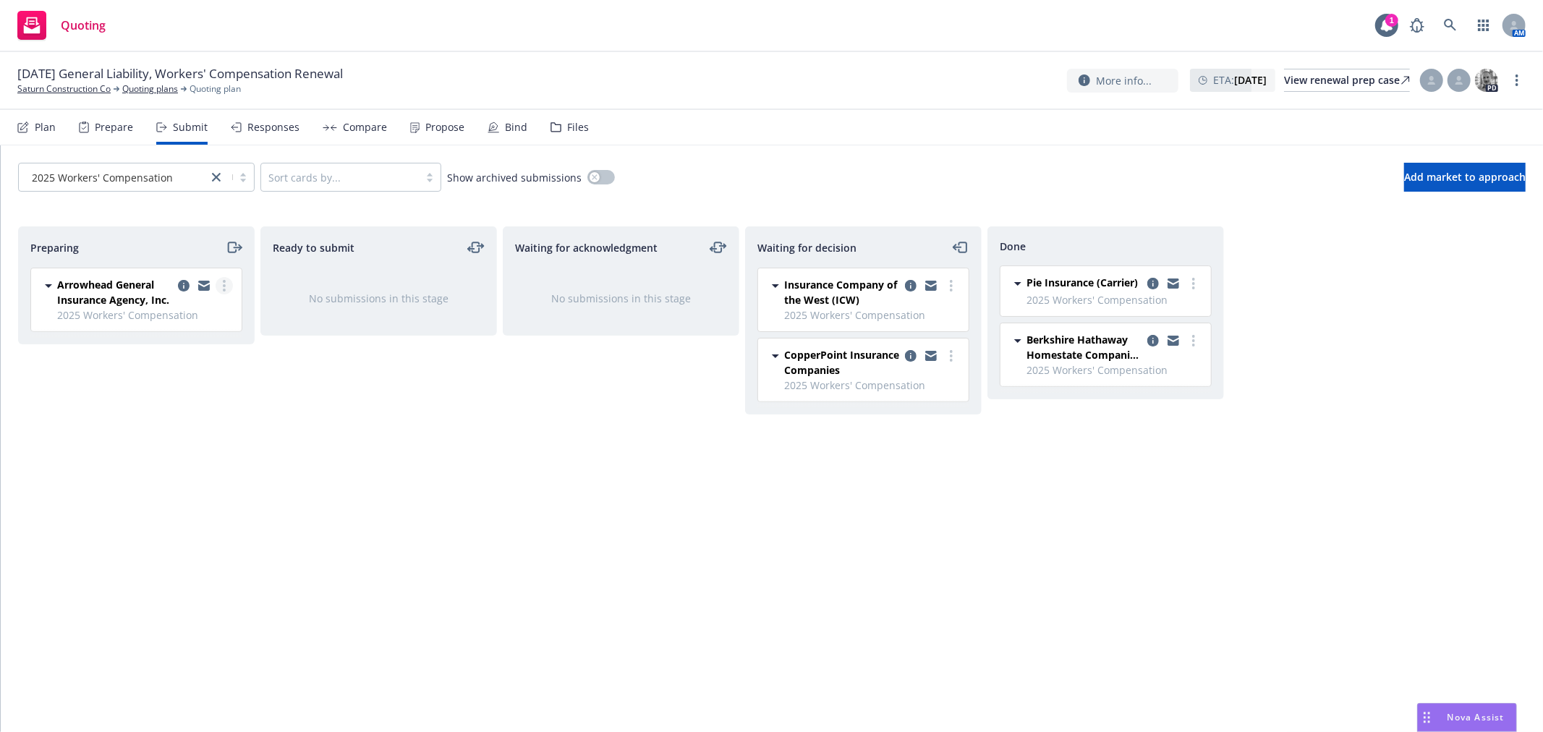
click at [223, 281] on circle "more" at bounding box center [224, 281] width 3 height 3
click at [198, 405] on span "Add accepted decision" at bounding box center [160, 403] width 145 height 14
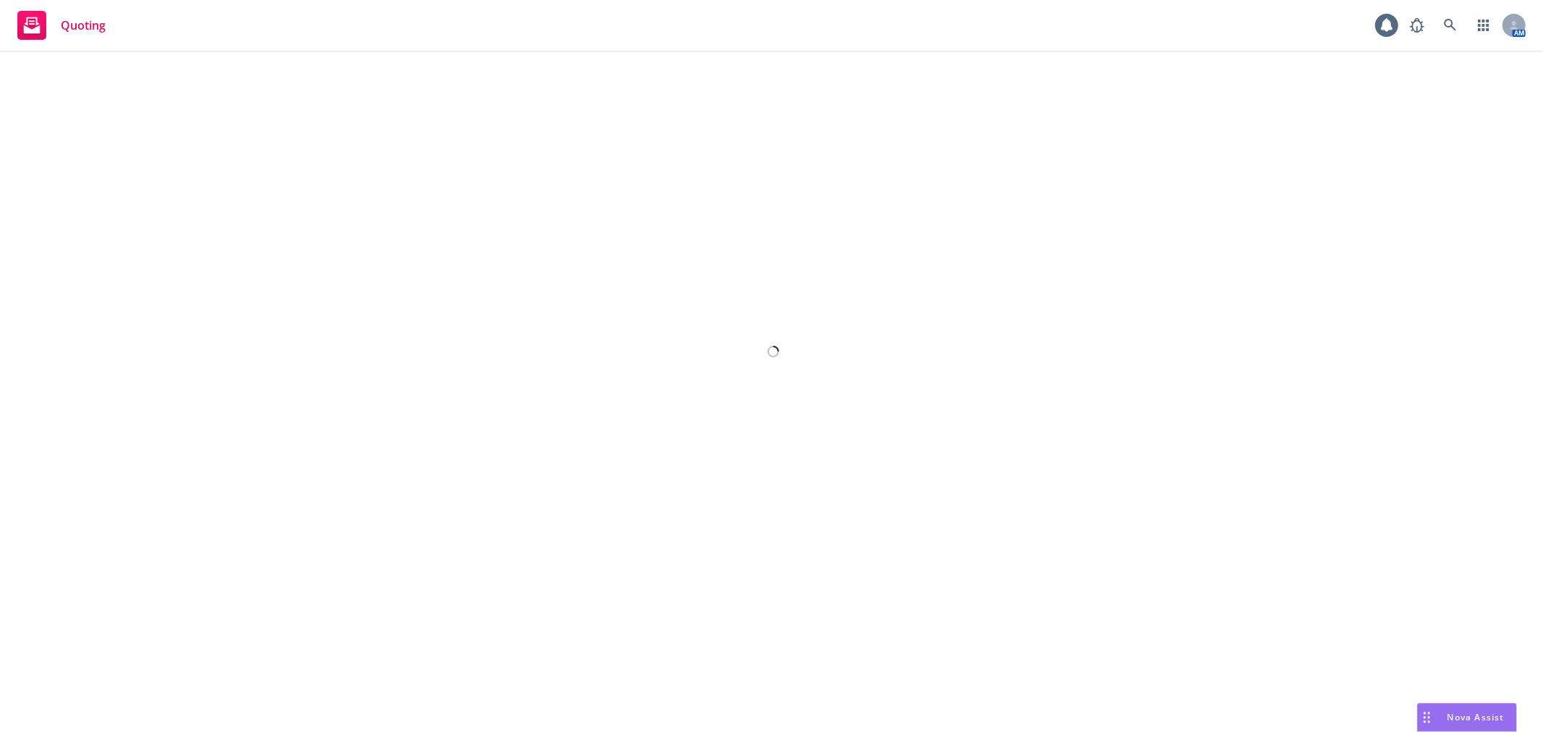
select select "12"
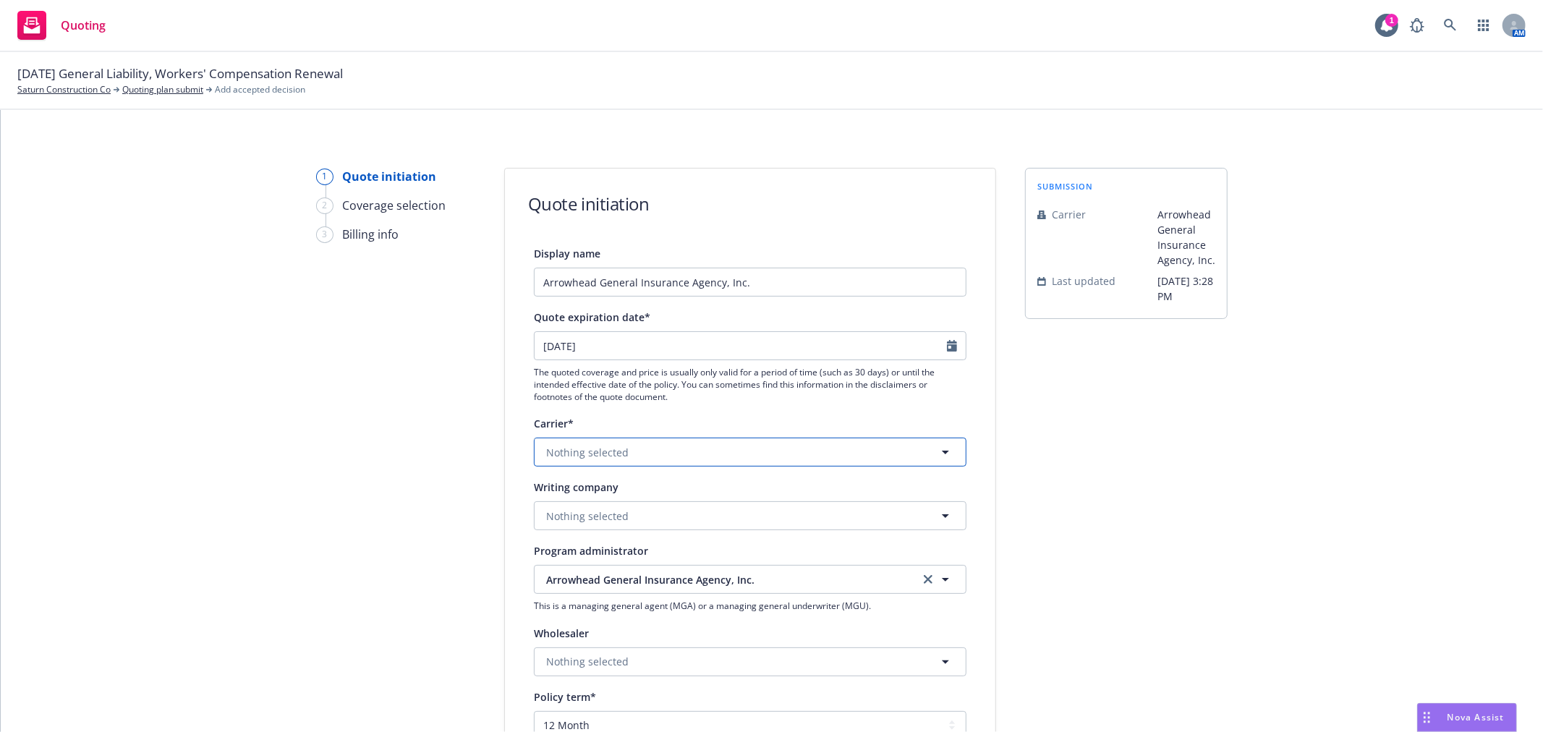
click at [725, 449] on button "Nothing selected" at bounding box center [750, 452] width 433 height 29
type input "arrow"
click at [727, 422] on div "Carrier*" at bounding box center [750, 423] width 433 height 17
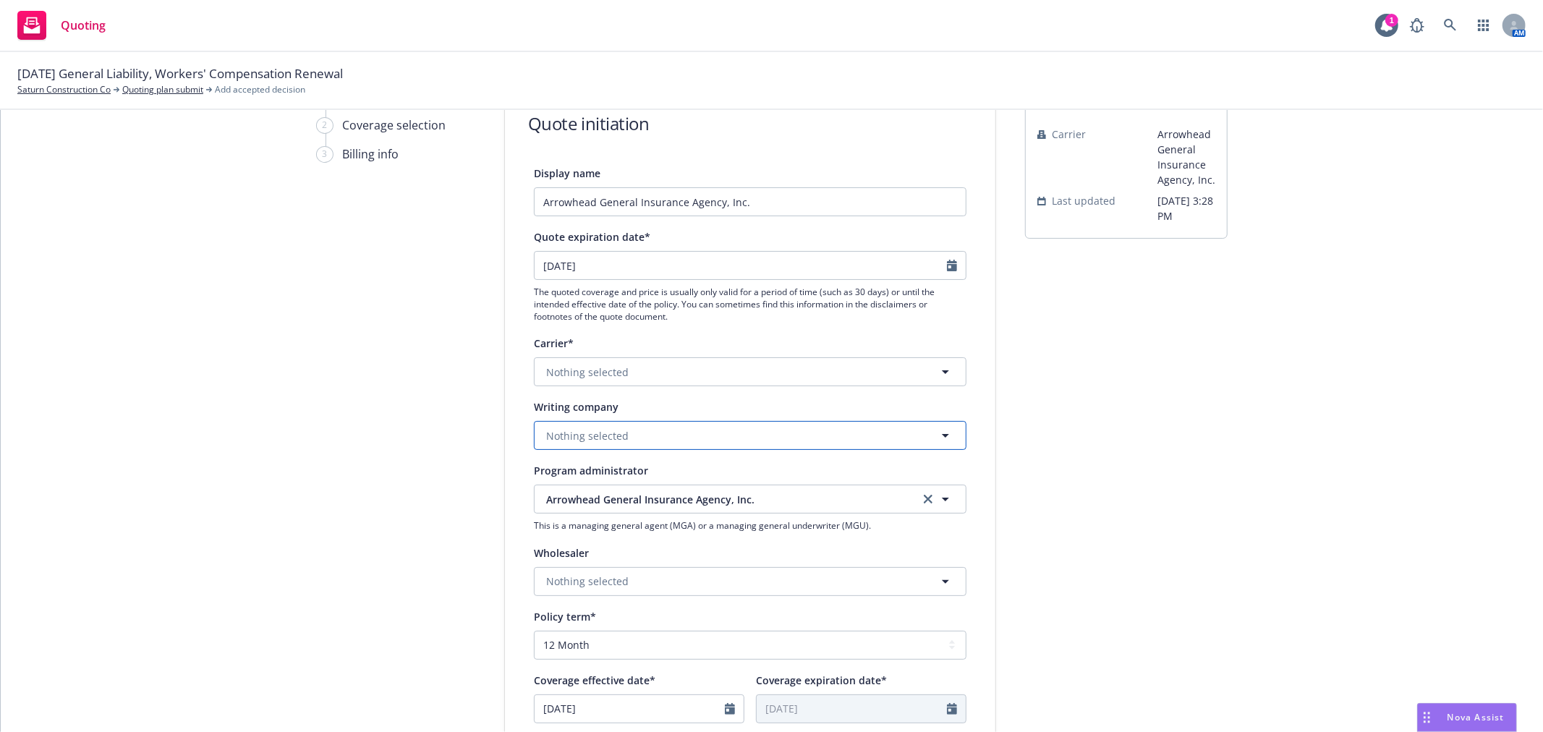
click at [726, 431] on button "Nothing selected" at bounding box center [750, 435] width 433 height 29
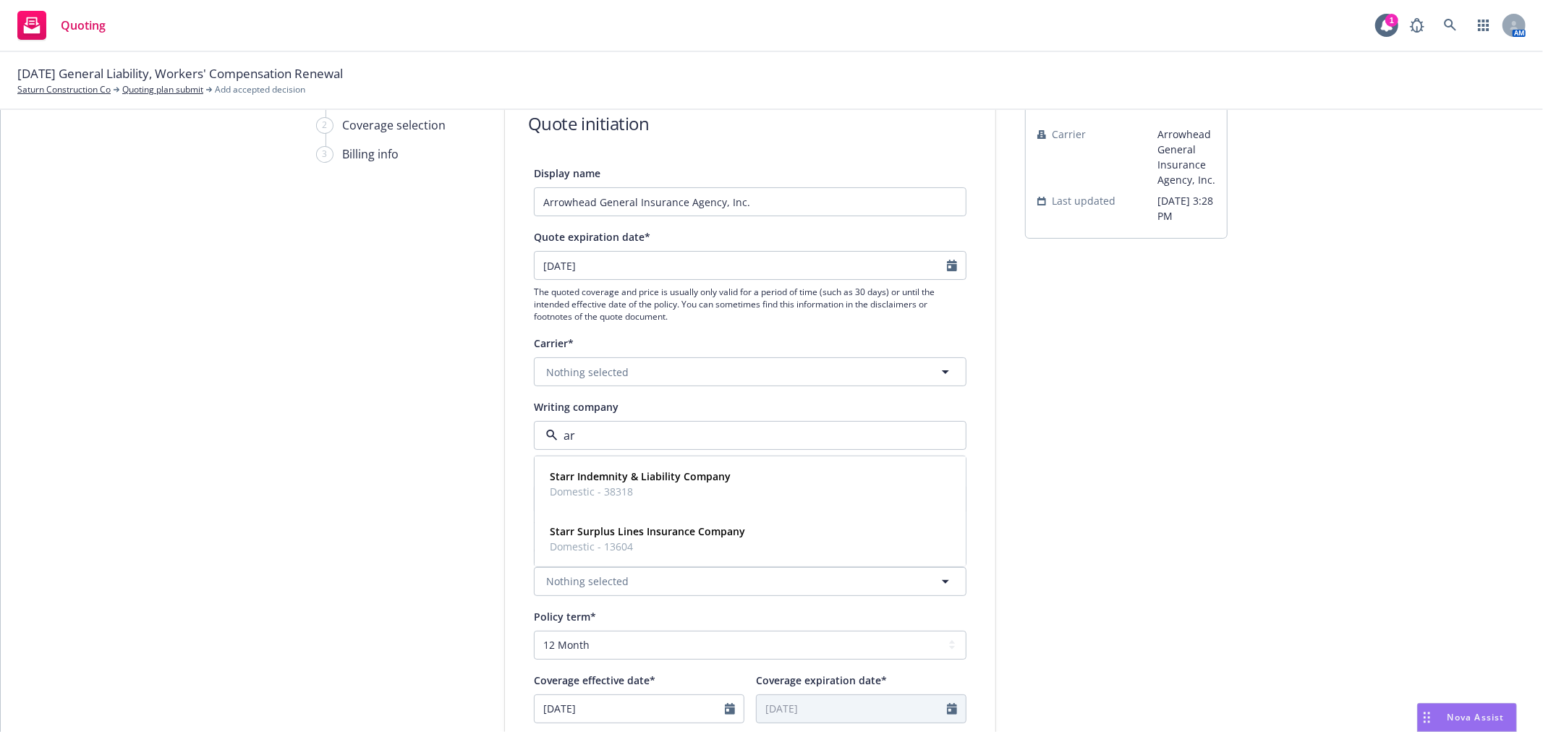
type input "a"
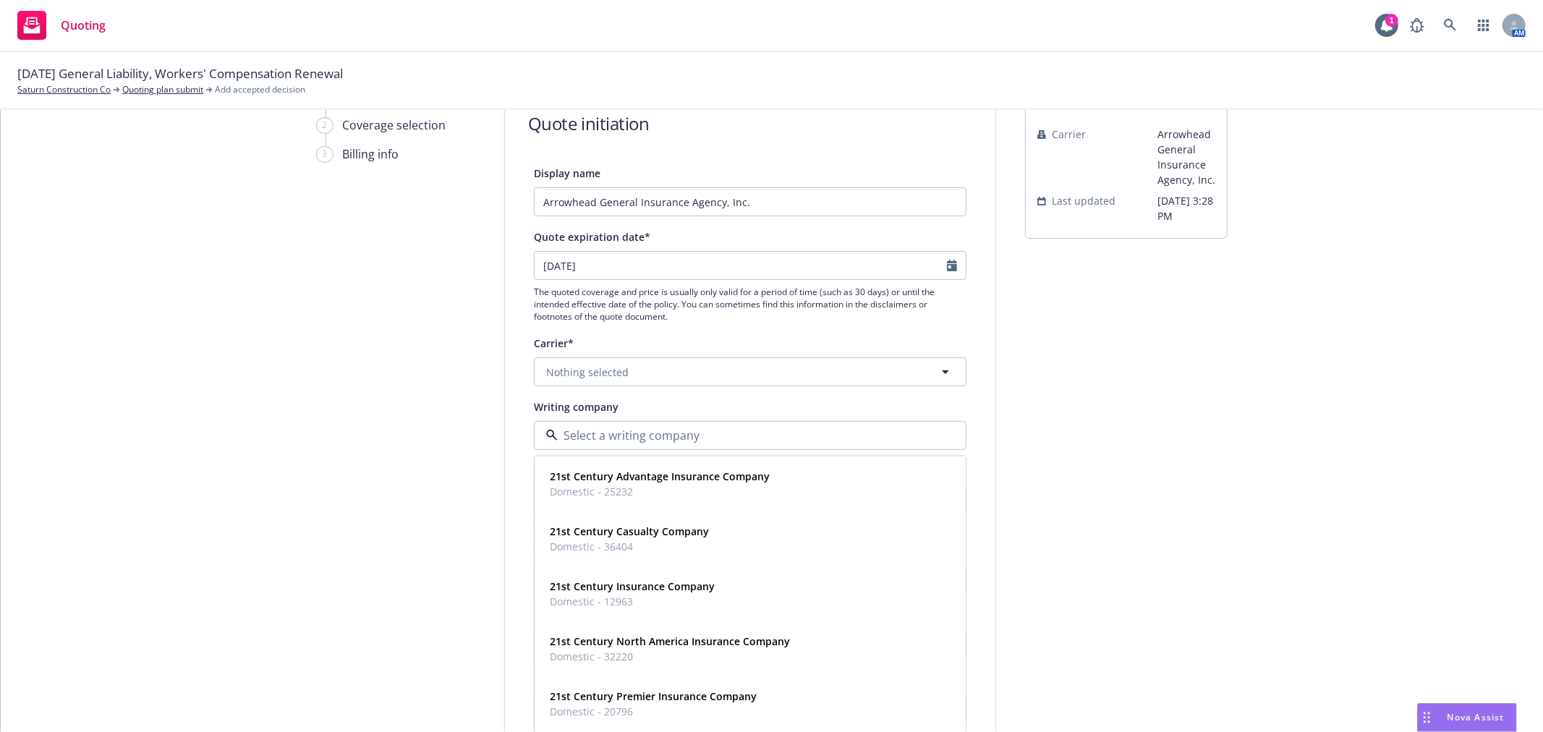
click at [1086, 447] on div "submission Carrier Arrowhead General Insurance Agency, Inc. Last updated [DATE]…" at bounding box center [1126, 573] width 203 height 970
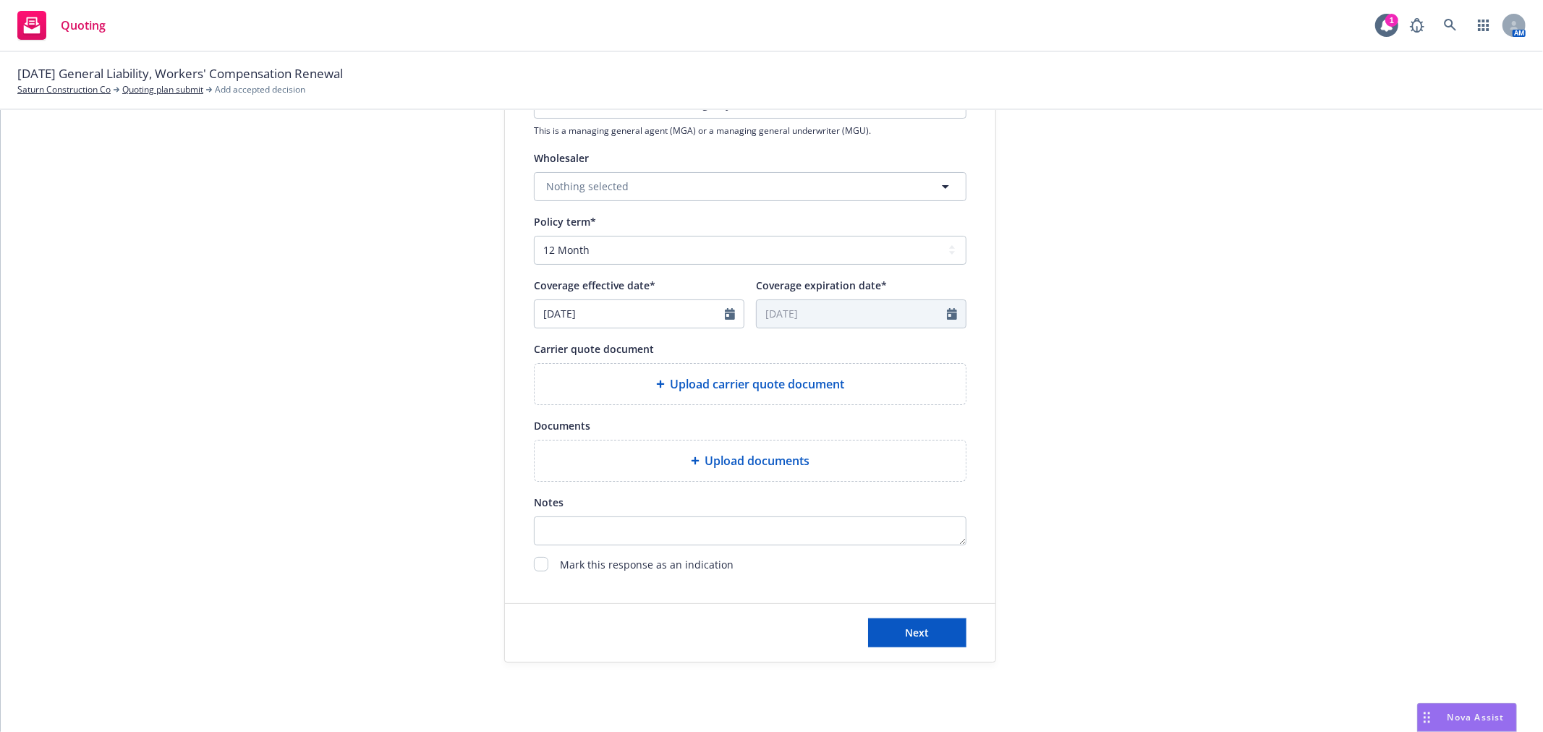
scroll to position [482, 0]
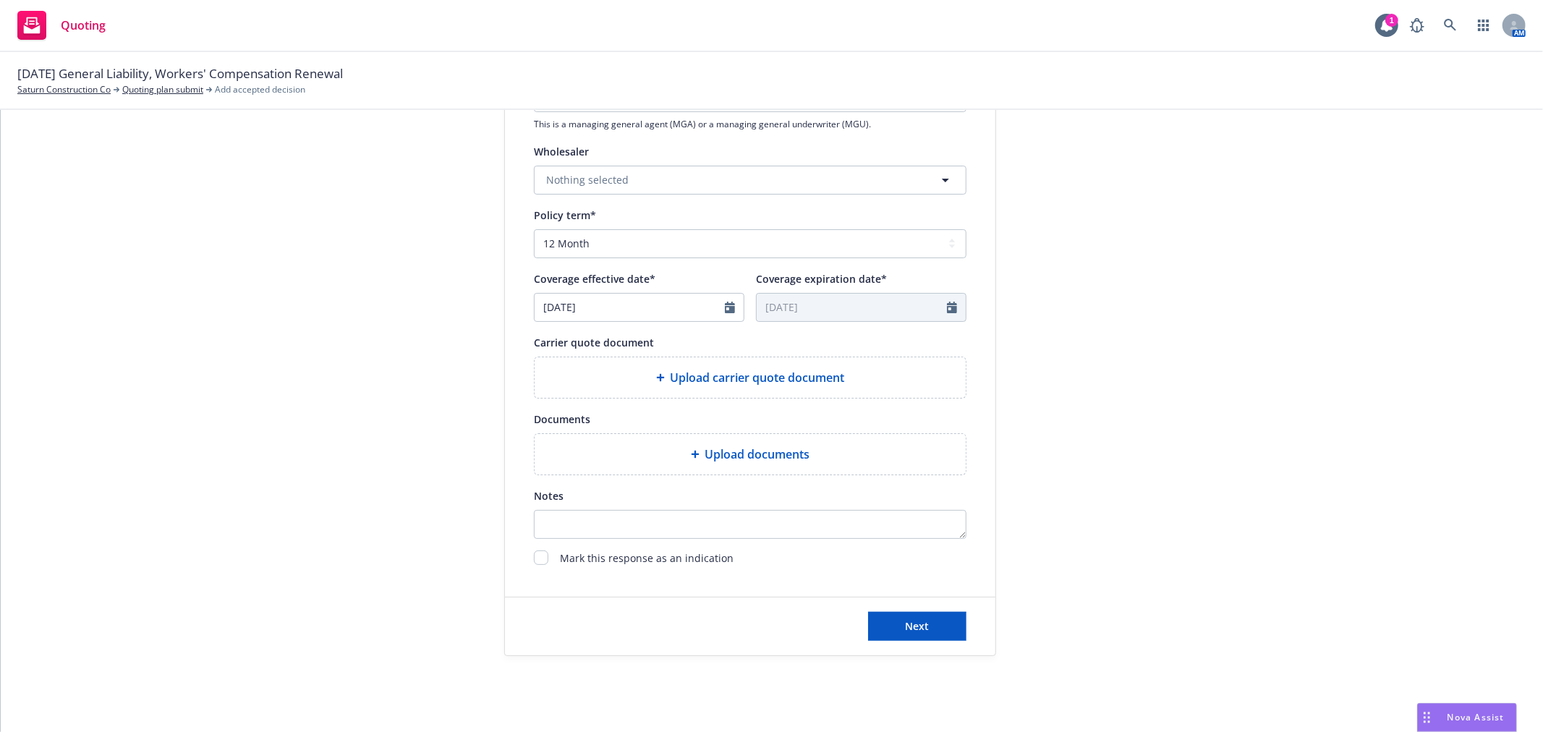
click at [796, 372] on span "Upload carrier quote document" at bounding box center [758, 377] width 174 height 17
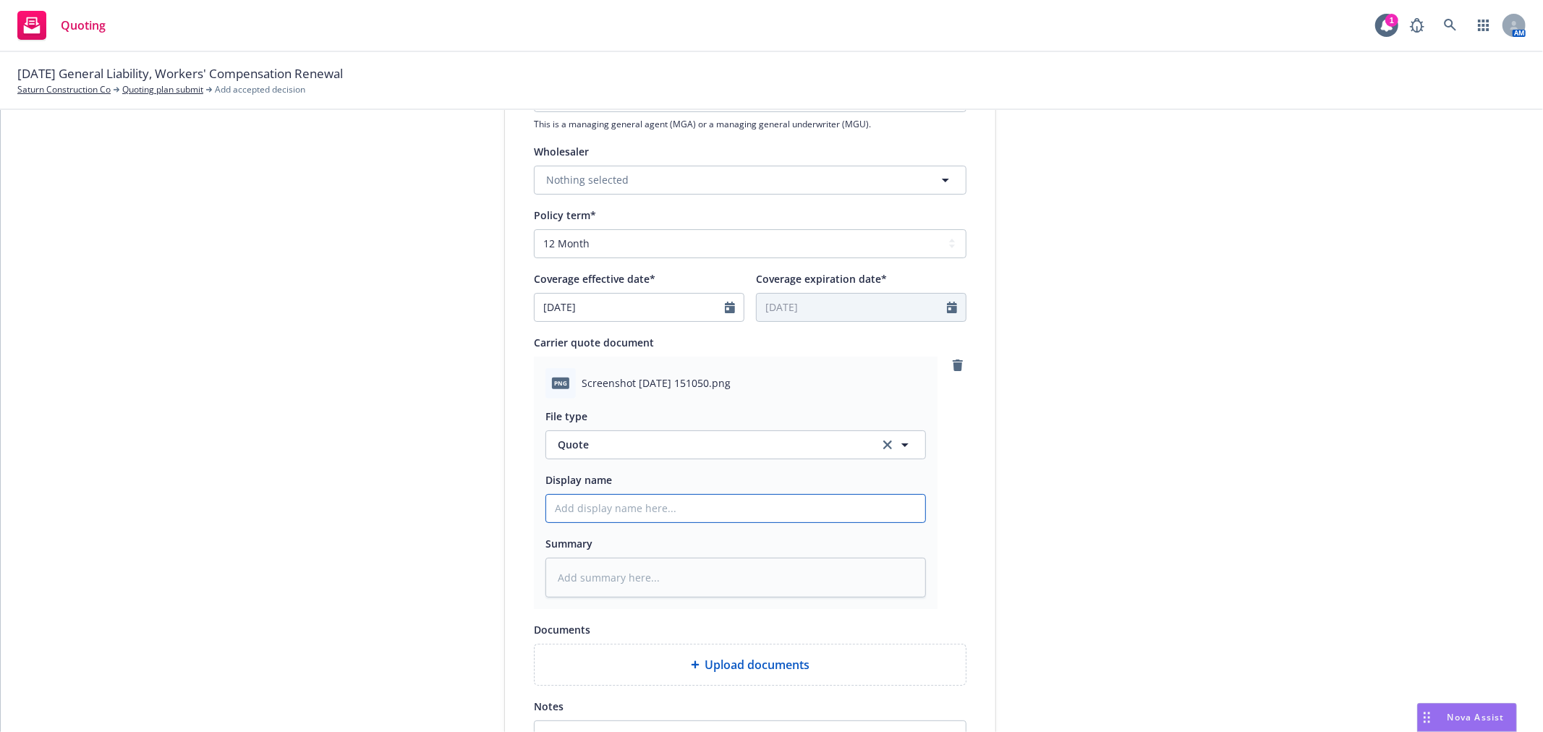
click at [633, 511] on input "Display name" at bounding box center [735, 508] width 379 height 27
type textarea "x"
type input "F"
type textarea "x"
type input "Fr"
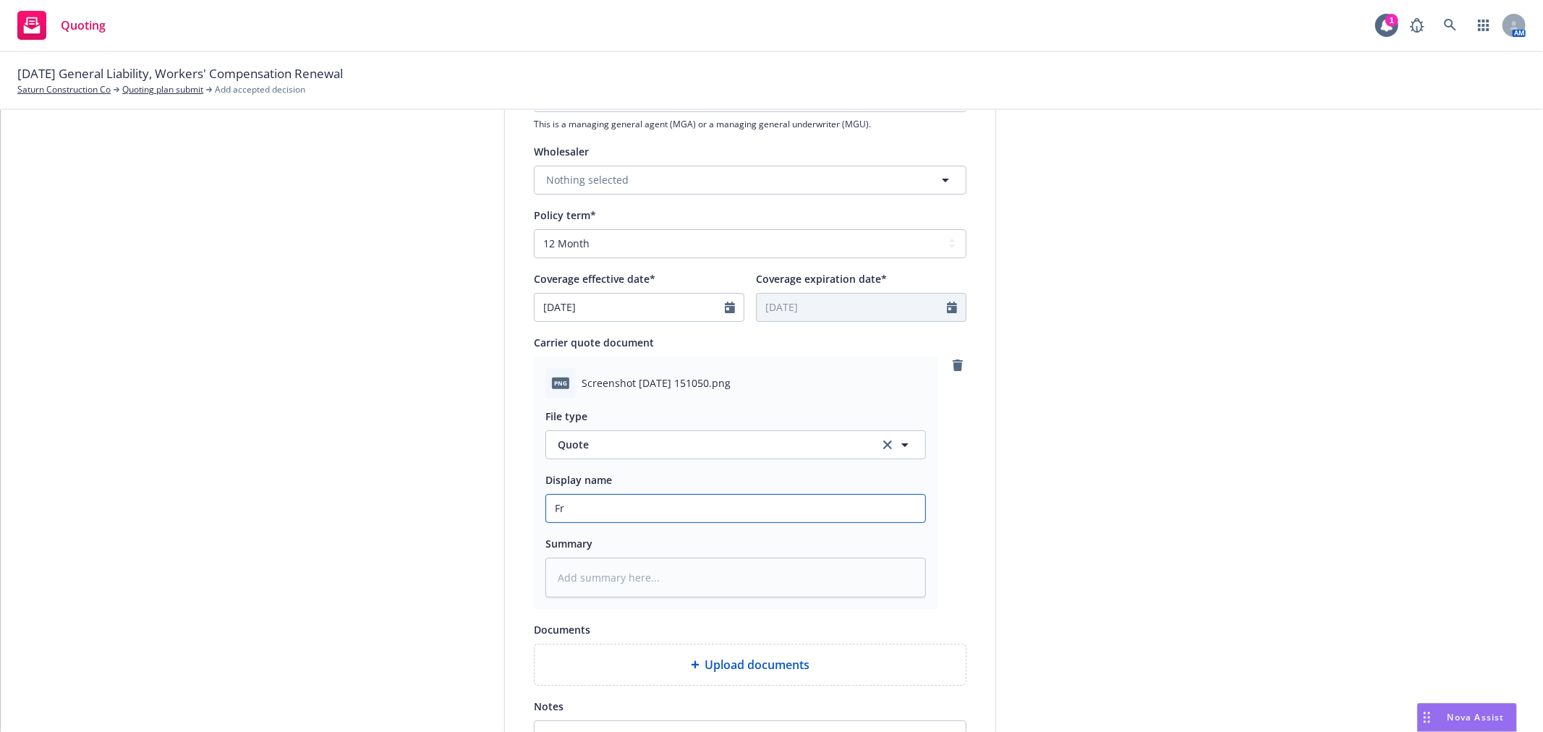
type textarea "x"
type input "Fr"
type textarea "x"
type input "Fr A"
type textarea "x"
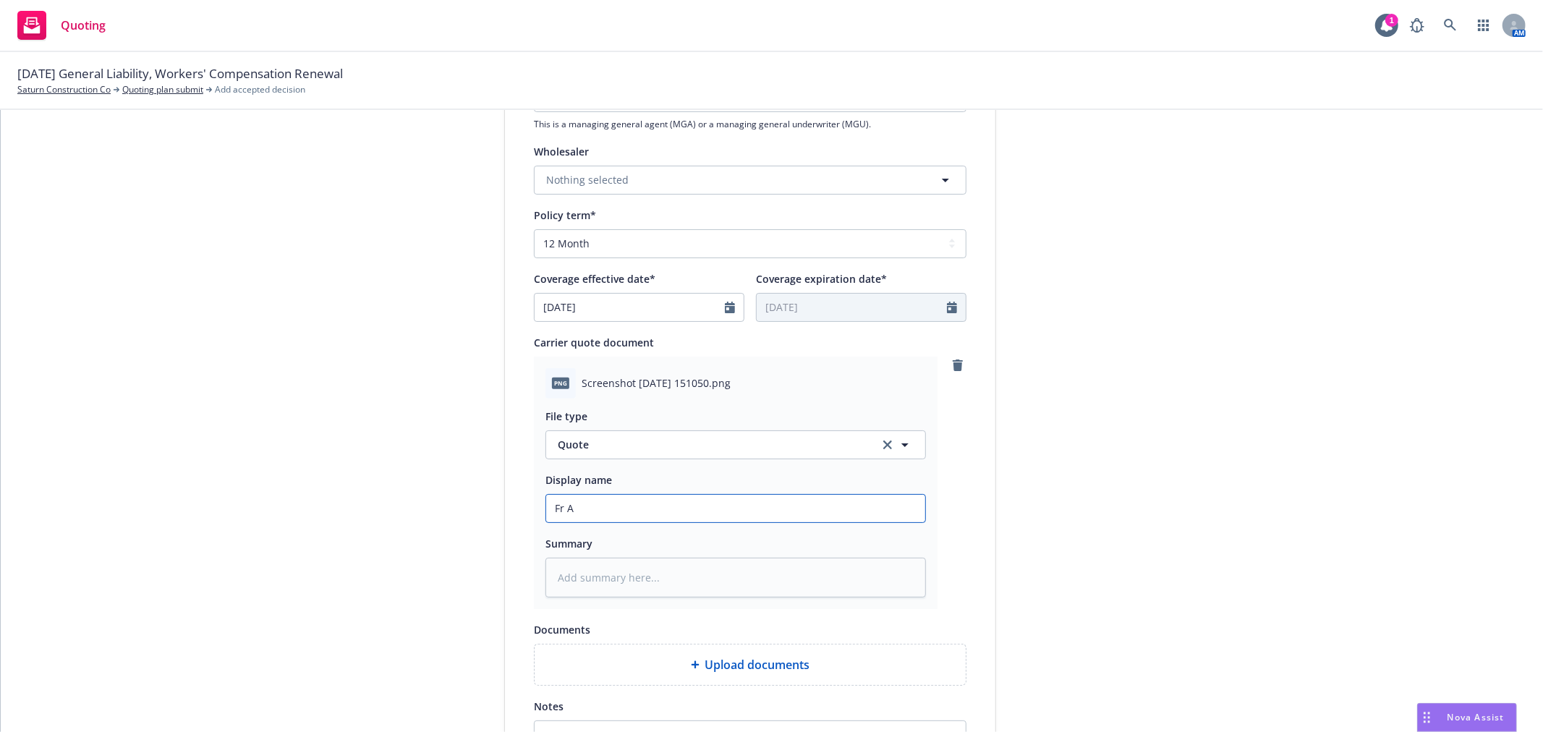
type input "Fr Ar"
type textarea "x"
type input "Fr Arro"
type textarea "x"
type input "Fr Arrowh"
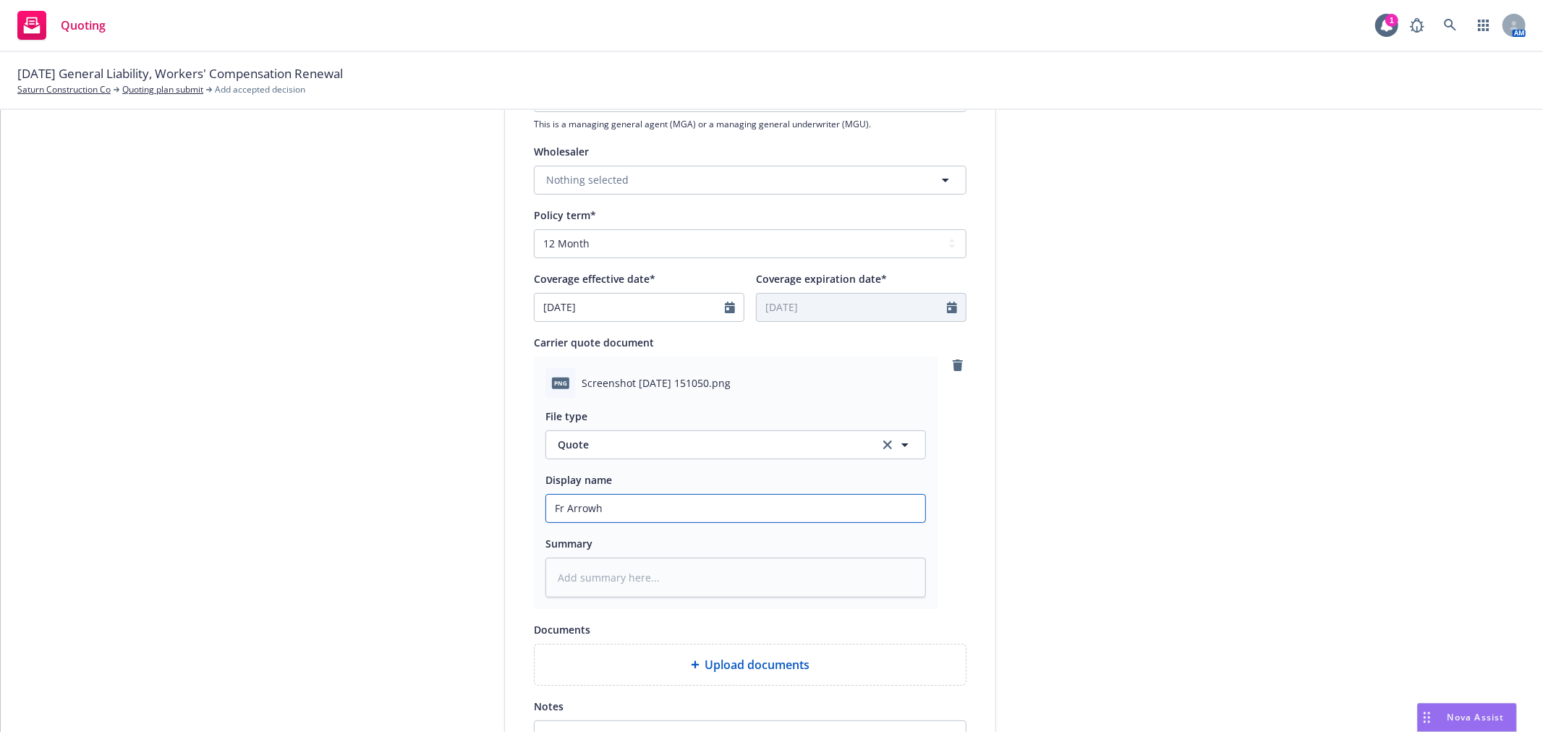
type textarea "x"
type input "Fr Arrowhe"
type textarea "x"
type input "Fr Arrowhea"
type textarea "x"
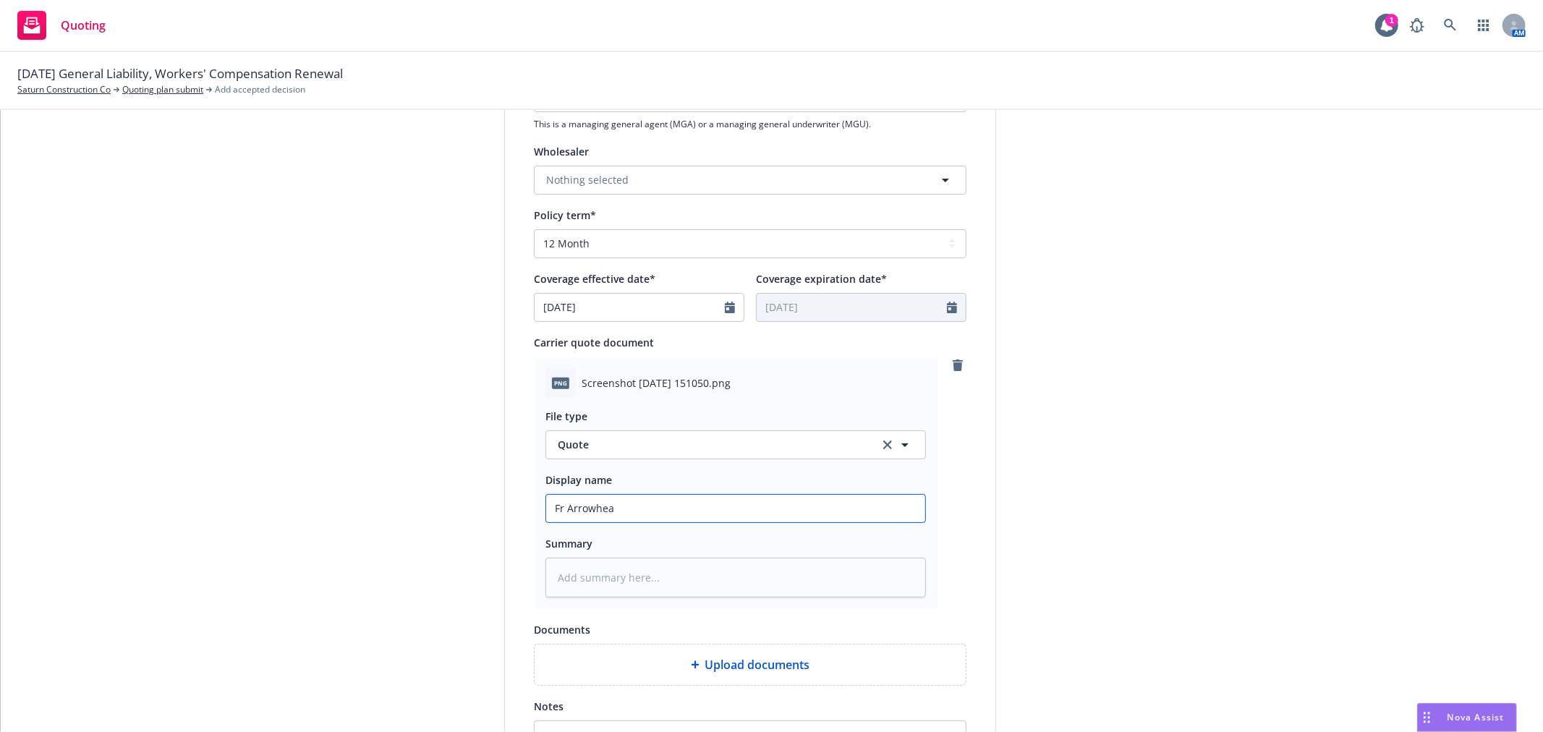
type input "Fr Arrowhead"
type textarea "x"
type input "Fr Arrowhead:"
type textarea "x"
type input "Fr Arrowhead:"
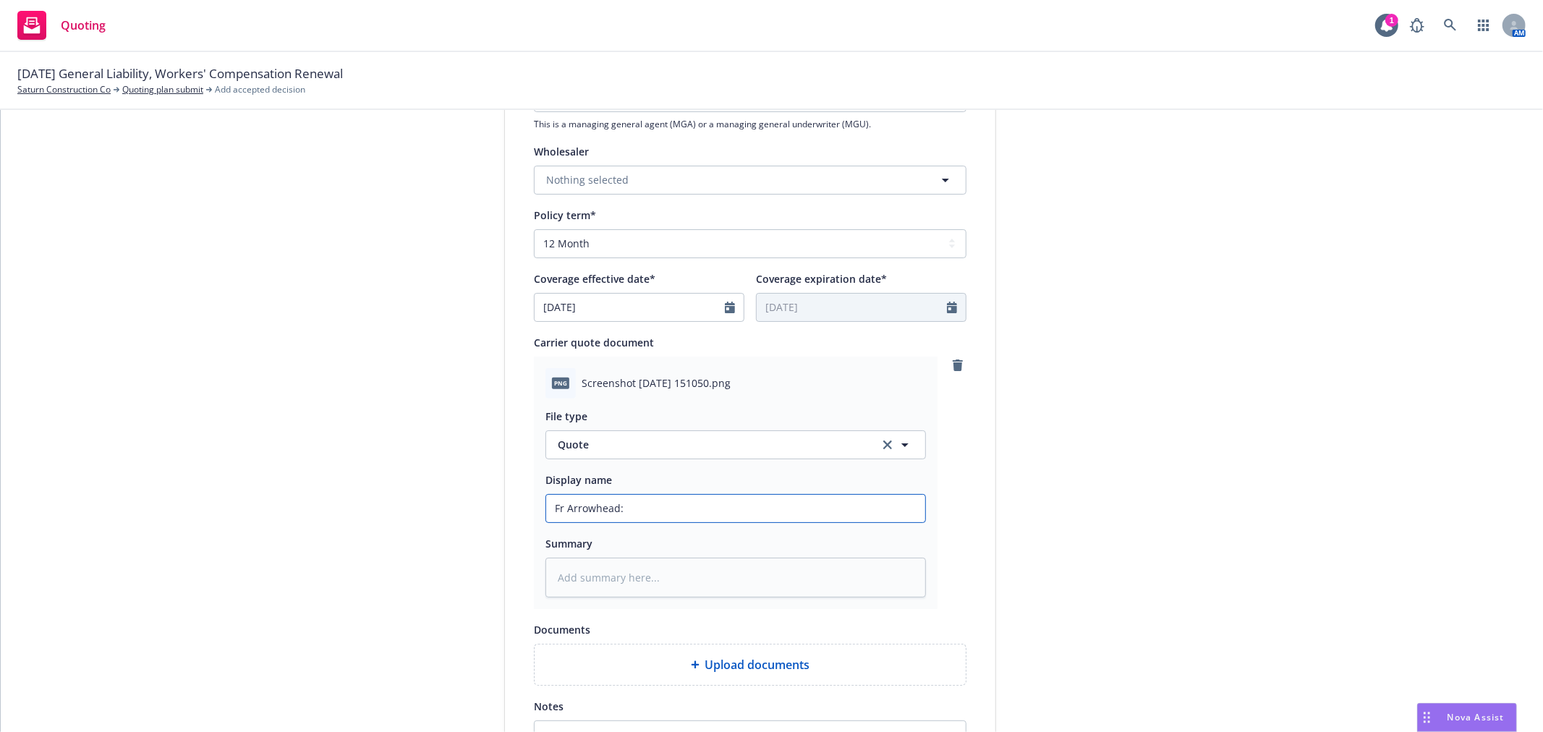
type textarea "x"
type input "Fr Arrowhead: 2"
type textarea "x"
type input "Fr Arrowhead: 25"
type textarea "x"
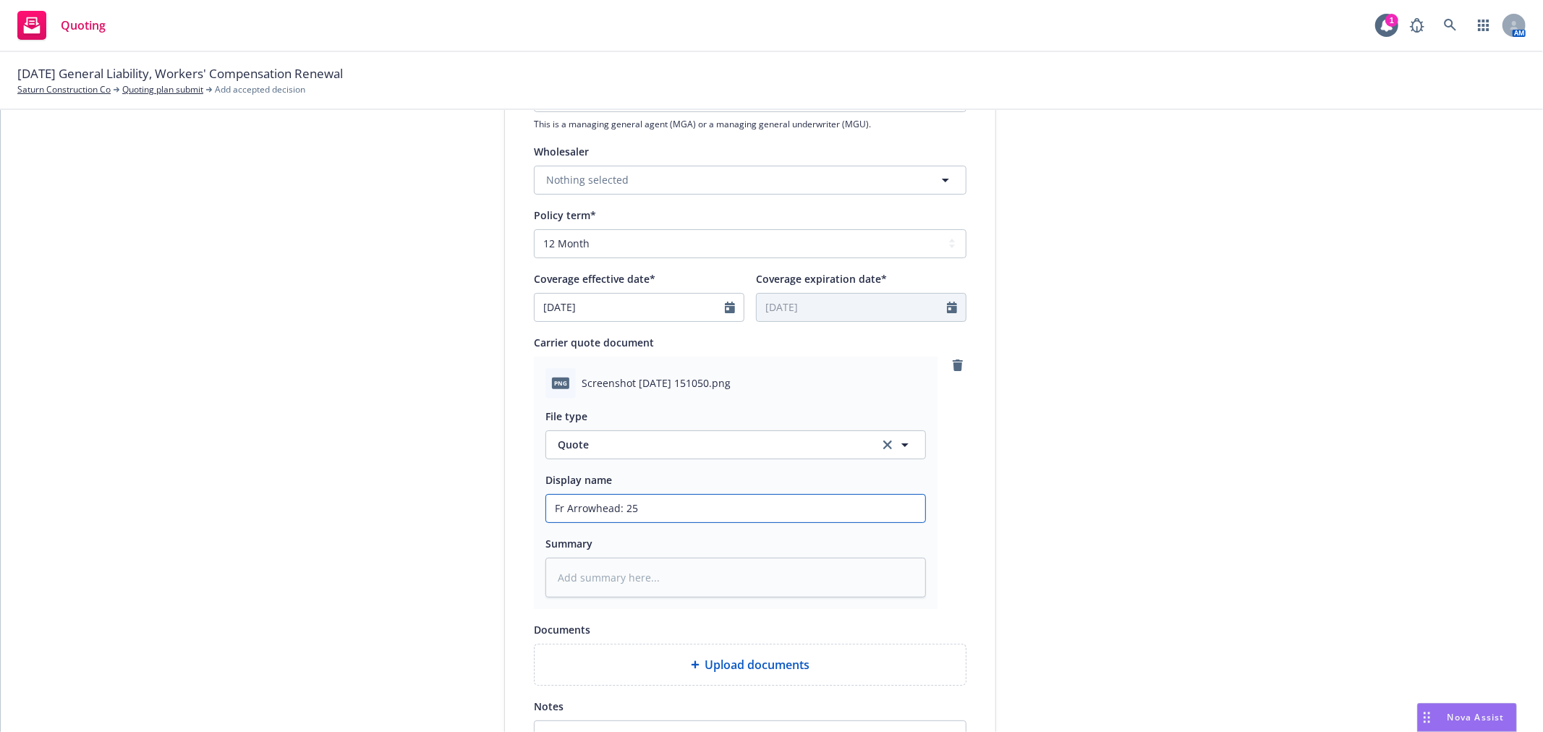
type input "Fr Arrowhead: 25-"
type textarea "x"
type input "Fr Arrowhead: 25-2"
type textarea "x"
type input "Fr Arrowhead: 25-25"
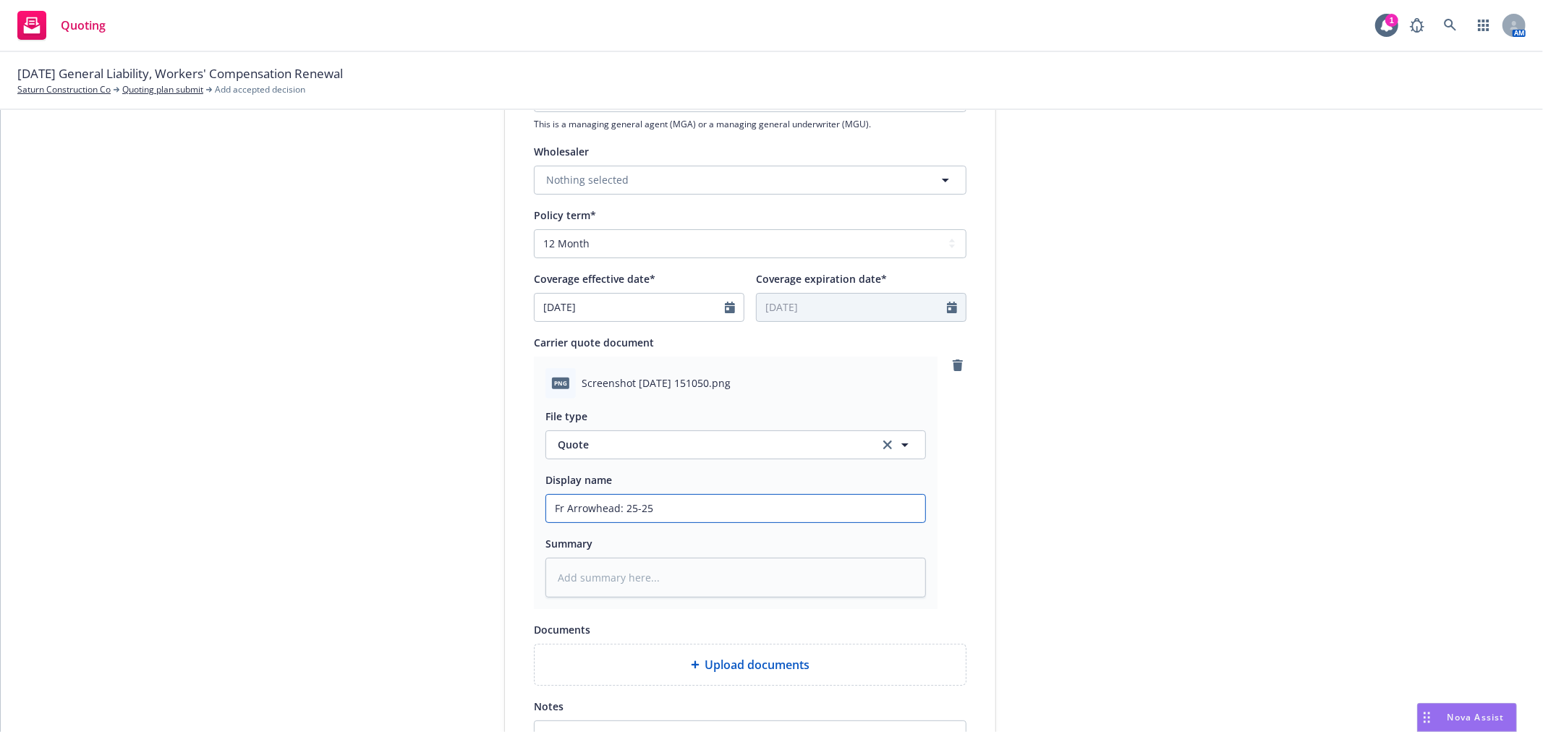
type textarea "x"
type input "Fr Arrowhead: 25-2"
type textarea "x"
type input "Fr Arrowhead: 25-26"
type textarea "x"
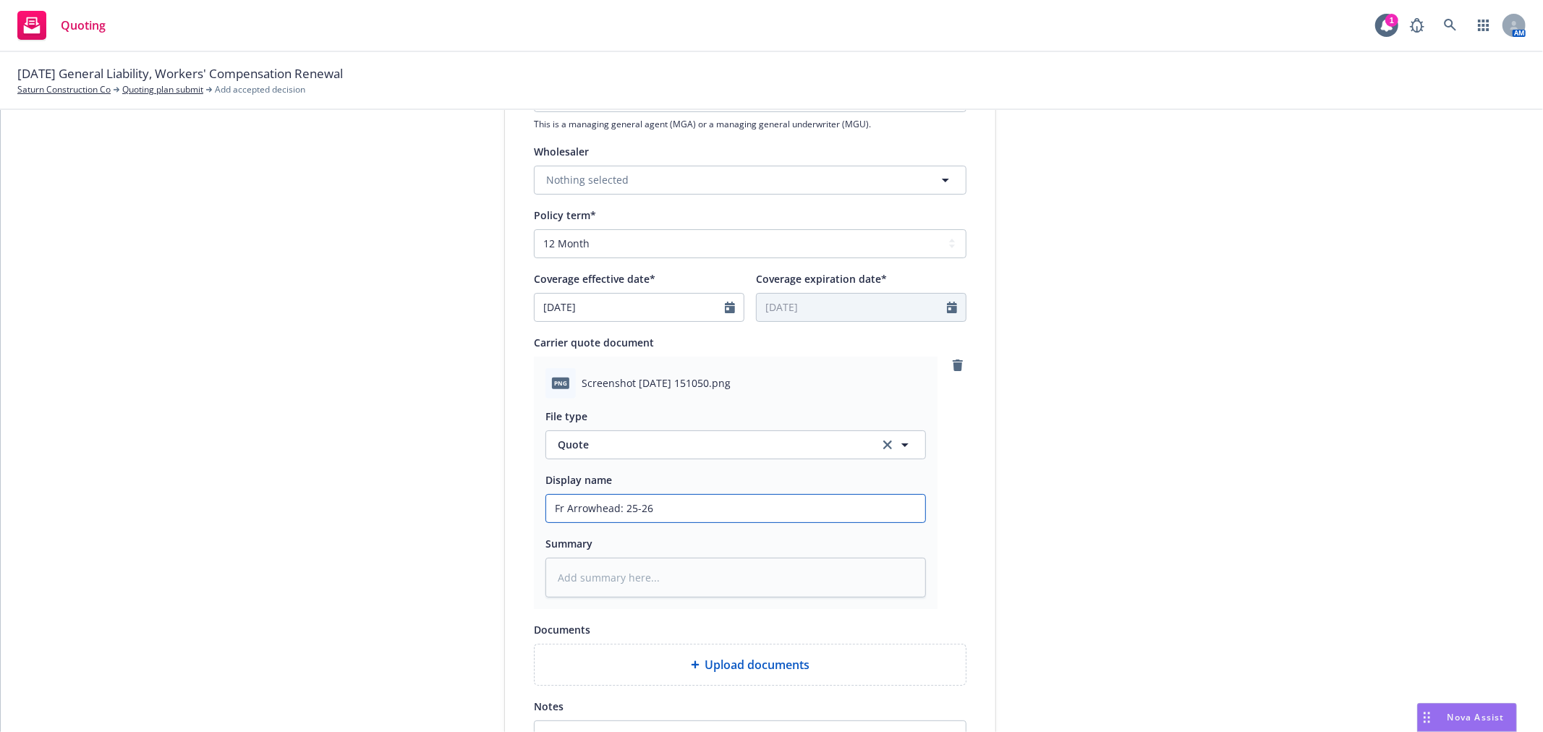
type input "Fr Arrowhead: 25-26"
type textarea "x"
type input "Fr Arrowhead: 25-26 W"
type textarea "x"
type input "Fr Arrowhead: 25-26 WC"
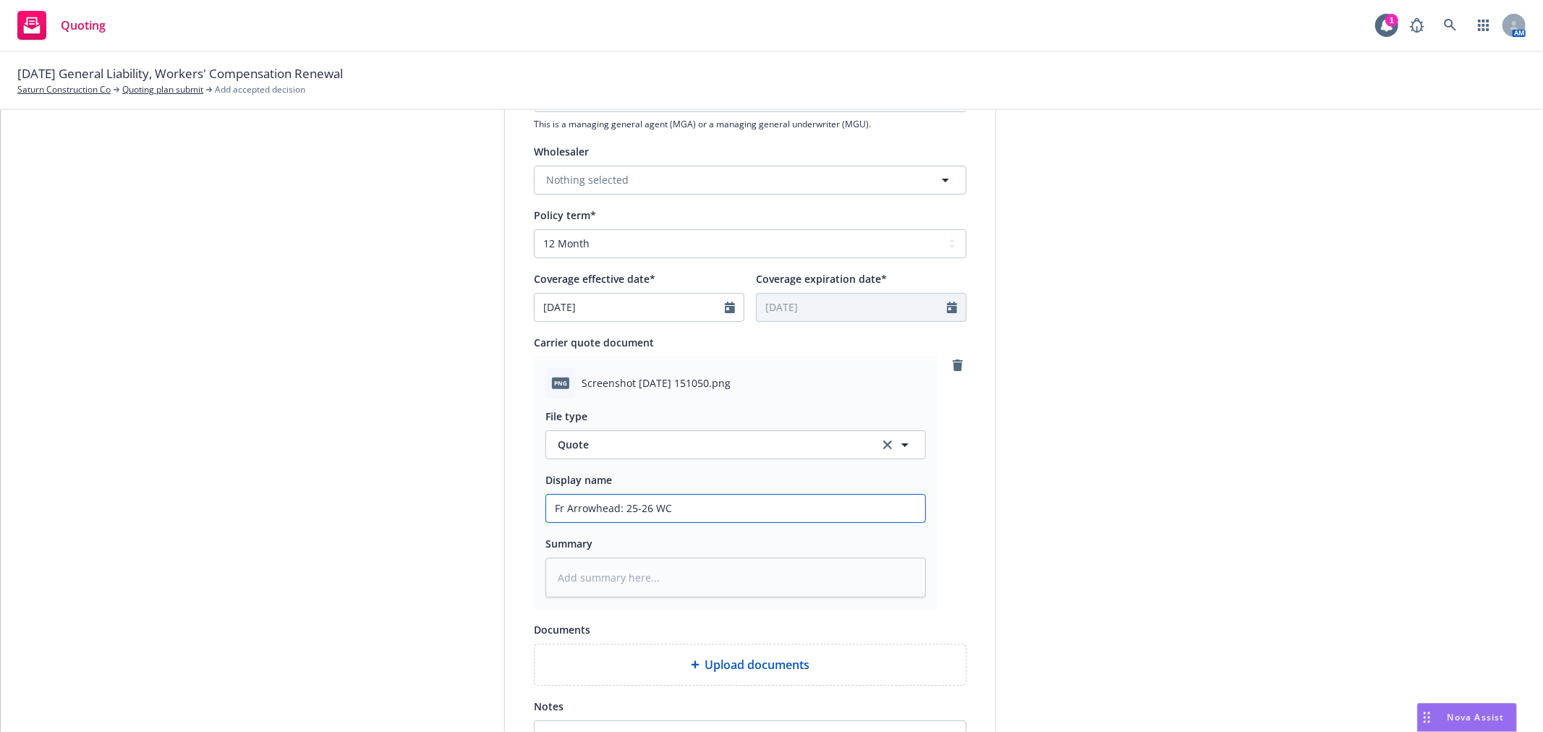
type textarea "x"
type input "Fr Arrowhead: 25-26 WC"
type textarea "x"
type input "Fr Arrowhead: 25-26 WC Q"
type textarea "x"
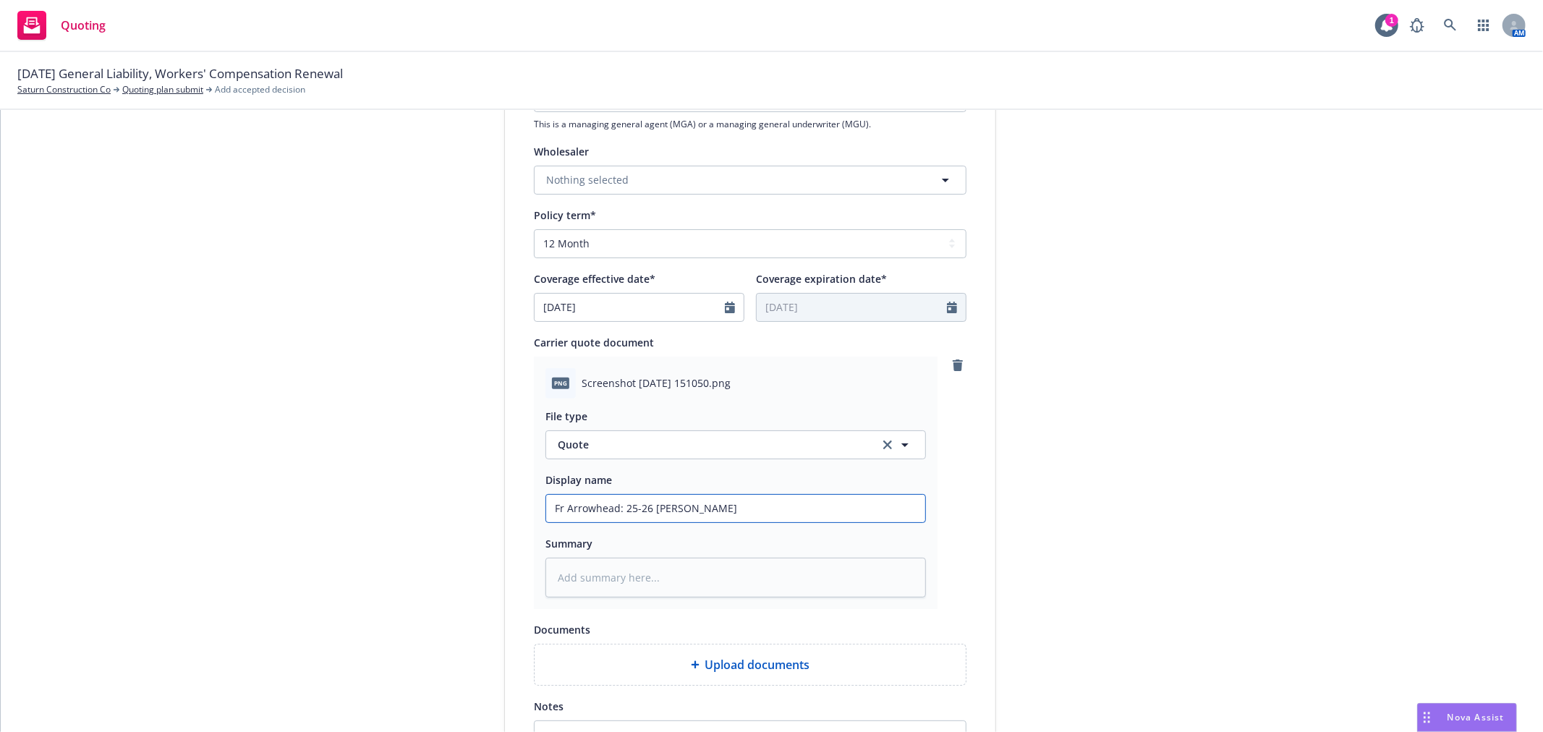
type input "Fr Arrowhead: 25-26 WC Quo"
type textarea "x"
type input "Fr Arrowhead: 25-26 WC Quot"
type textarea "x"
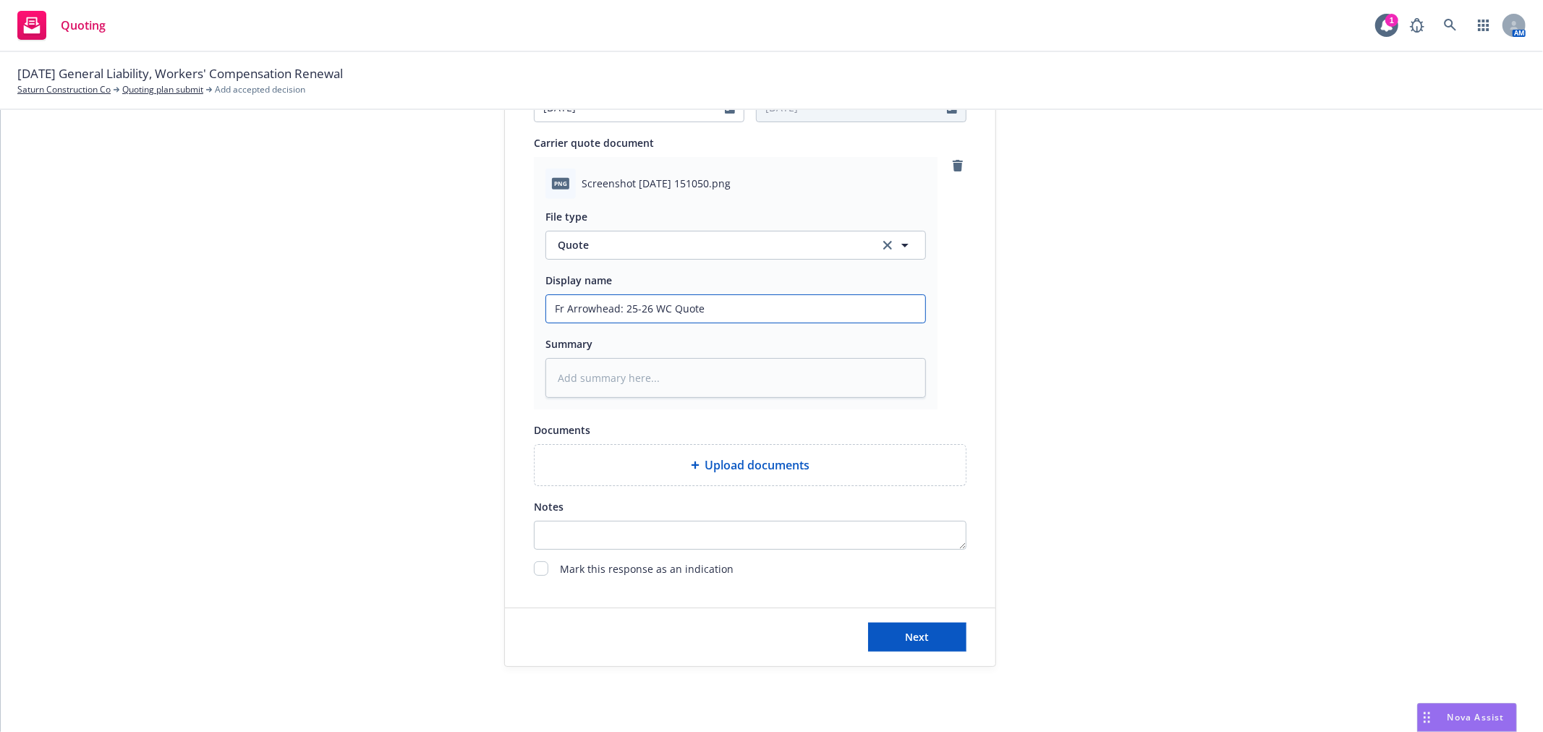
scroll to position [712, 0]
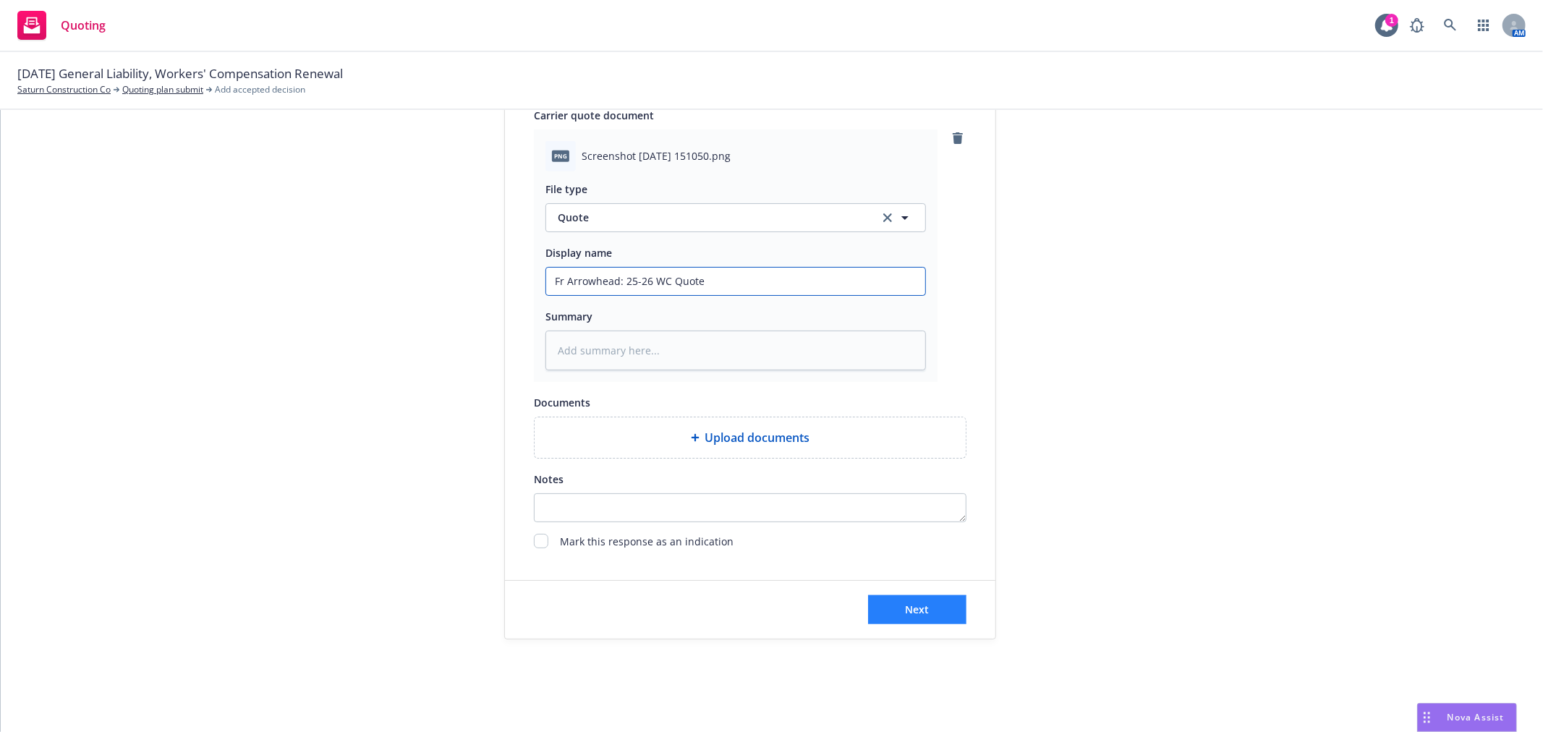
type input "Fr Arrowhead: 25-26 WC Quote"
click at [925, 602] on button "Next" at bounding box center [917, 609] width 98 height 29
type textarea "x"
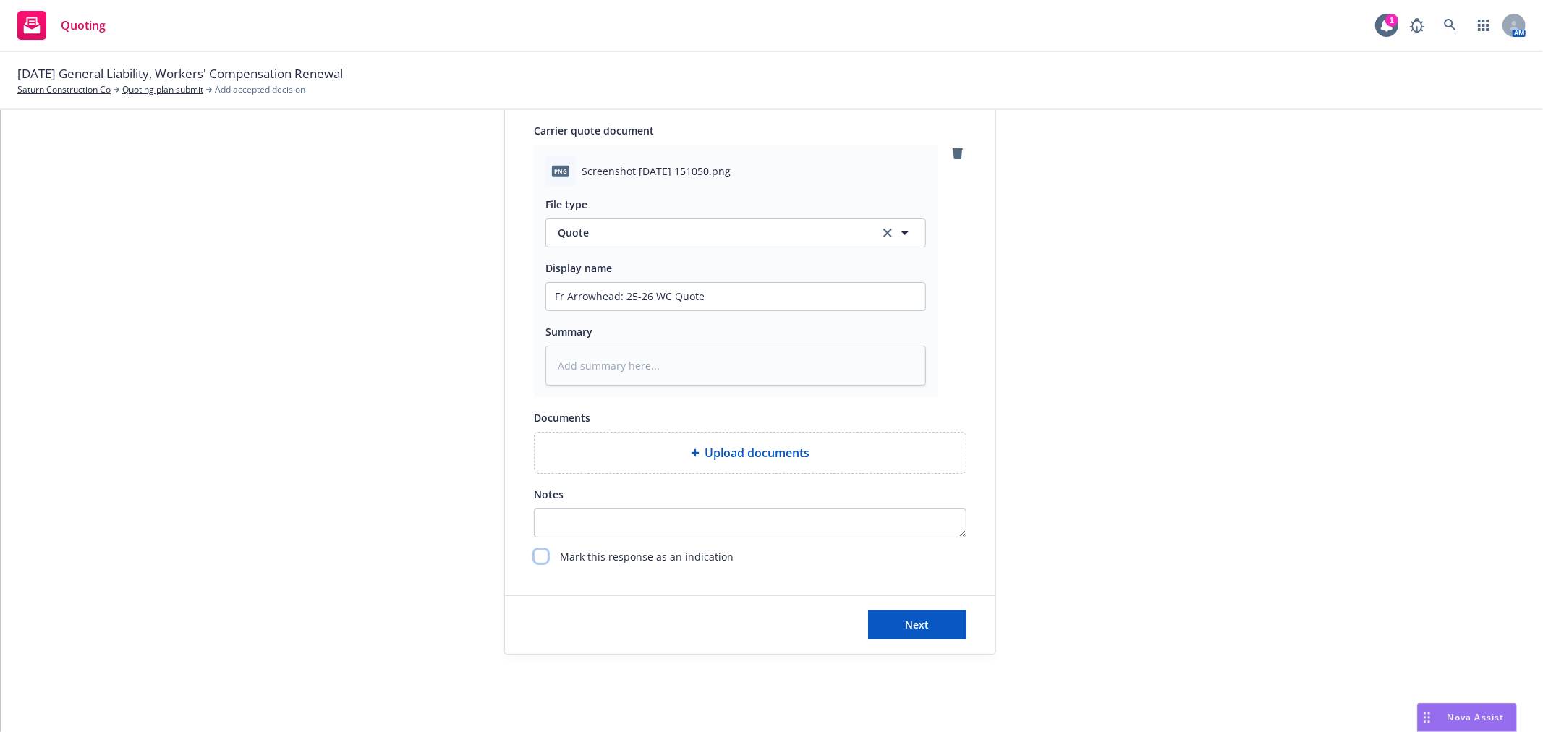
click at [539, 558] on input "checkbox" at bounding box center [541, 556] width 14 height 14
checkbox input "true"
click at [906, 622] on span "Next" at bounding box center [918, 625] width 24 height 14
type textarea "x"
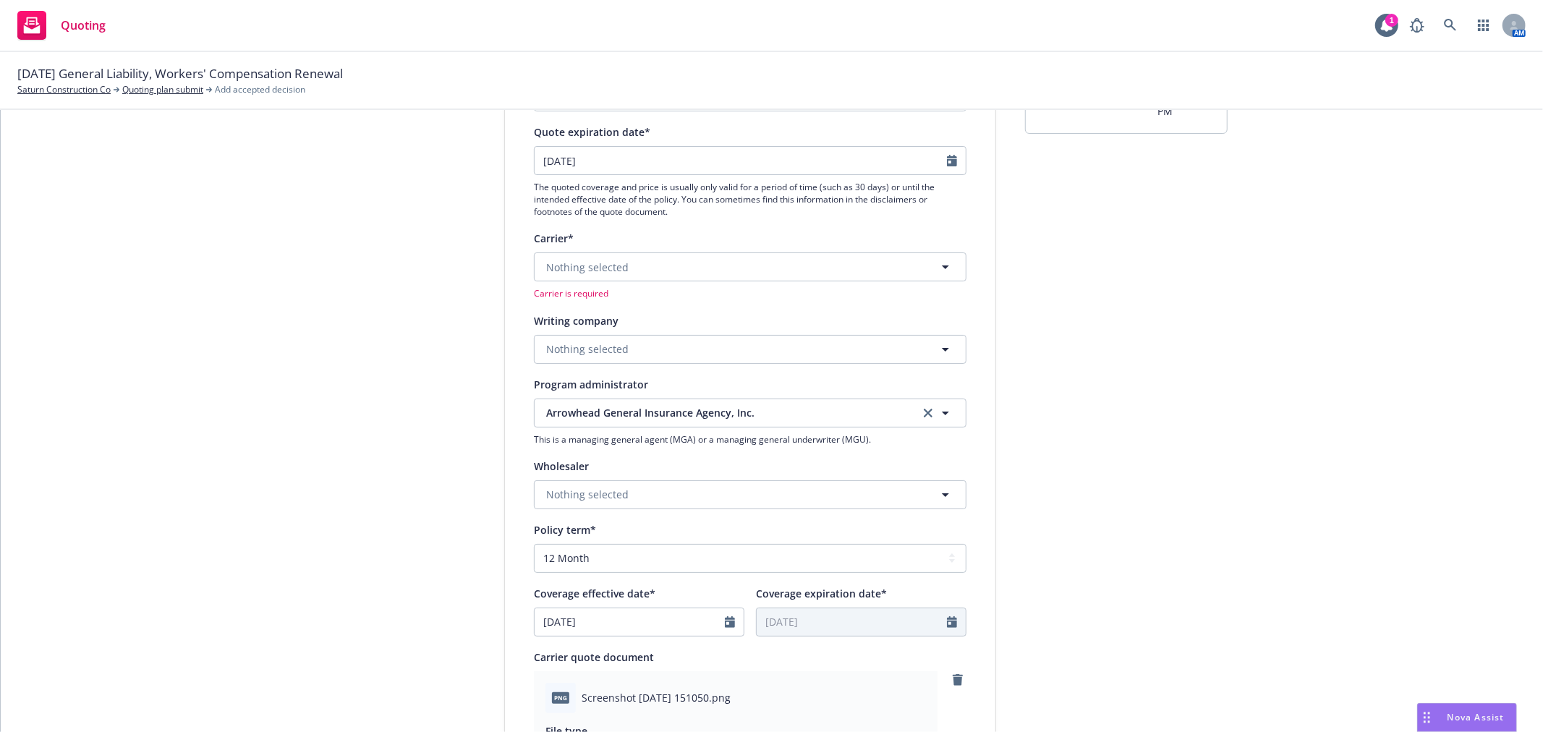
scroll to position [149, 0]
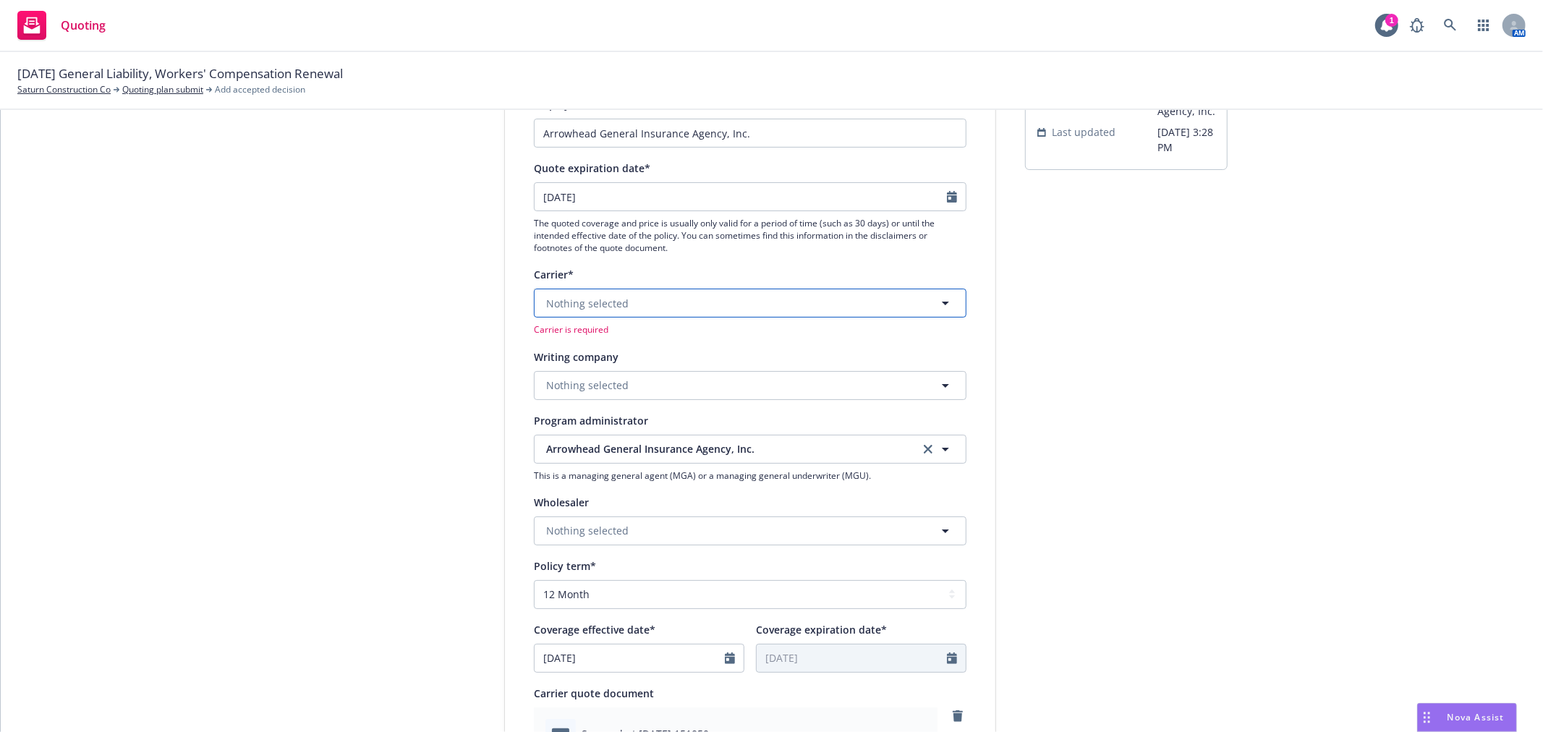
click at [640, 299] on button "Nothing selected" at bounding box center [750, 303] width 433 height 29
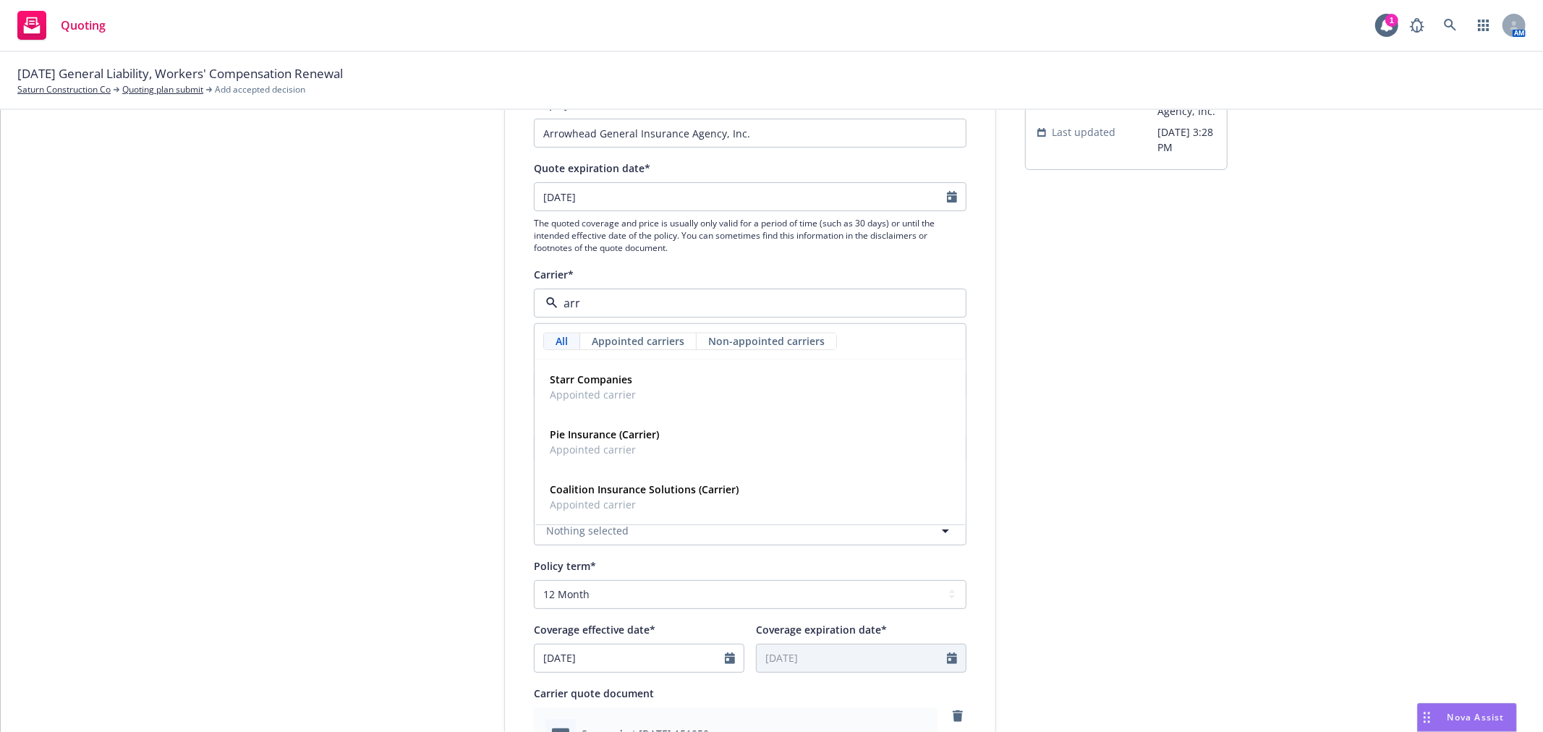
type input "arr"
click at [661, 268] on div "Carrier*" at bounding box center [750, 273] width 433 height 17
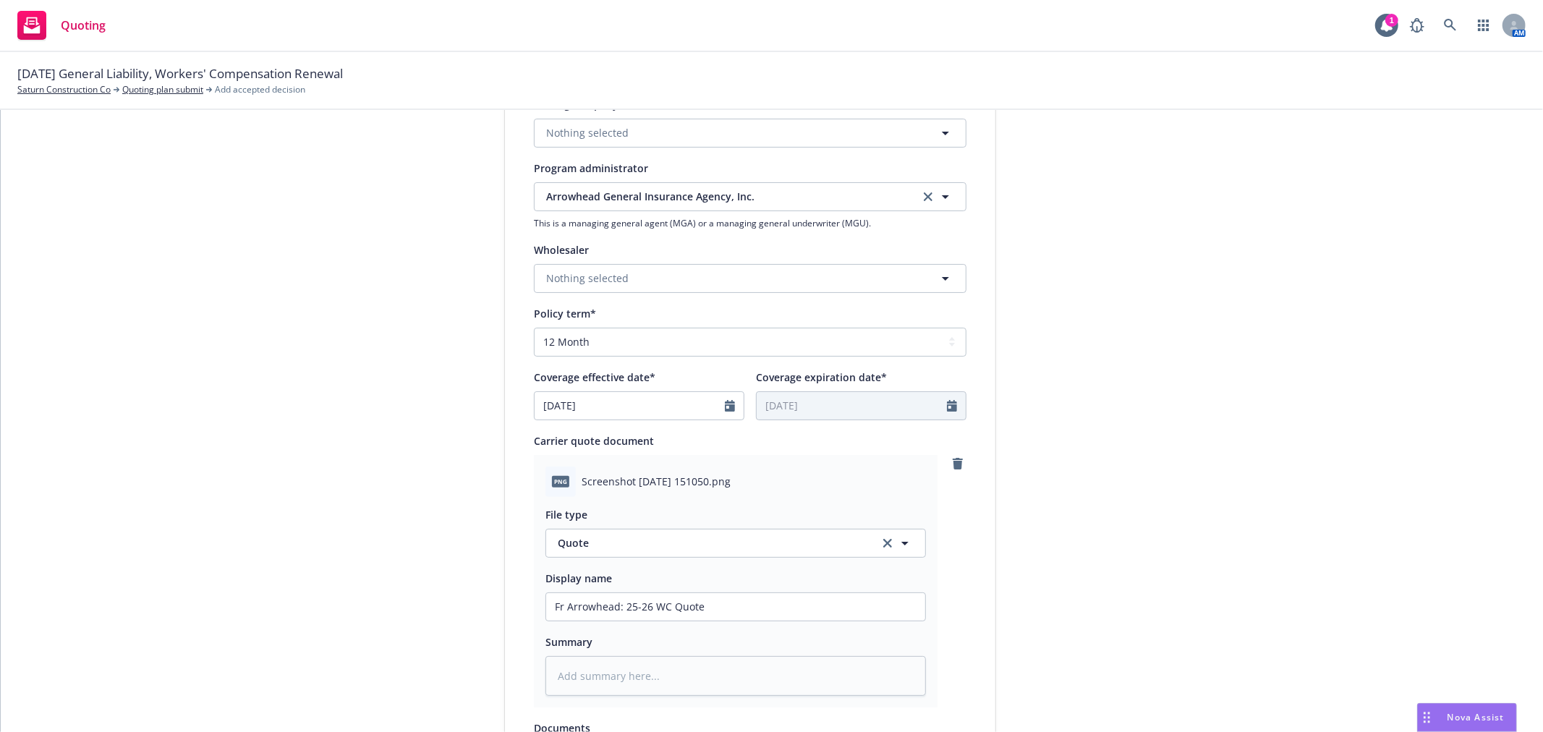
scroll to position [0, 0]
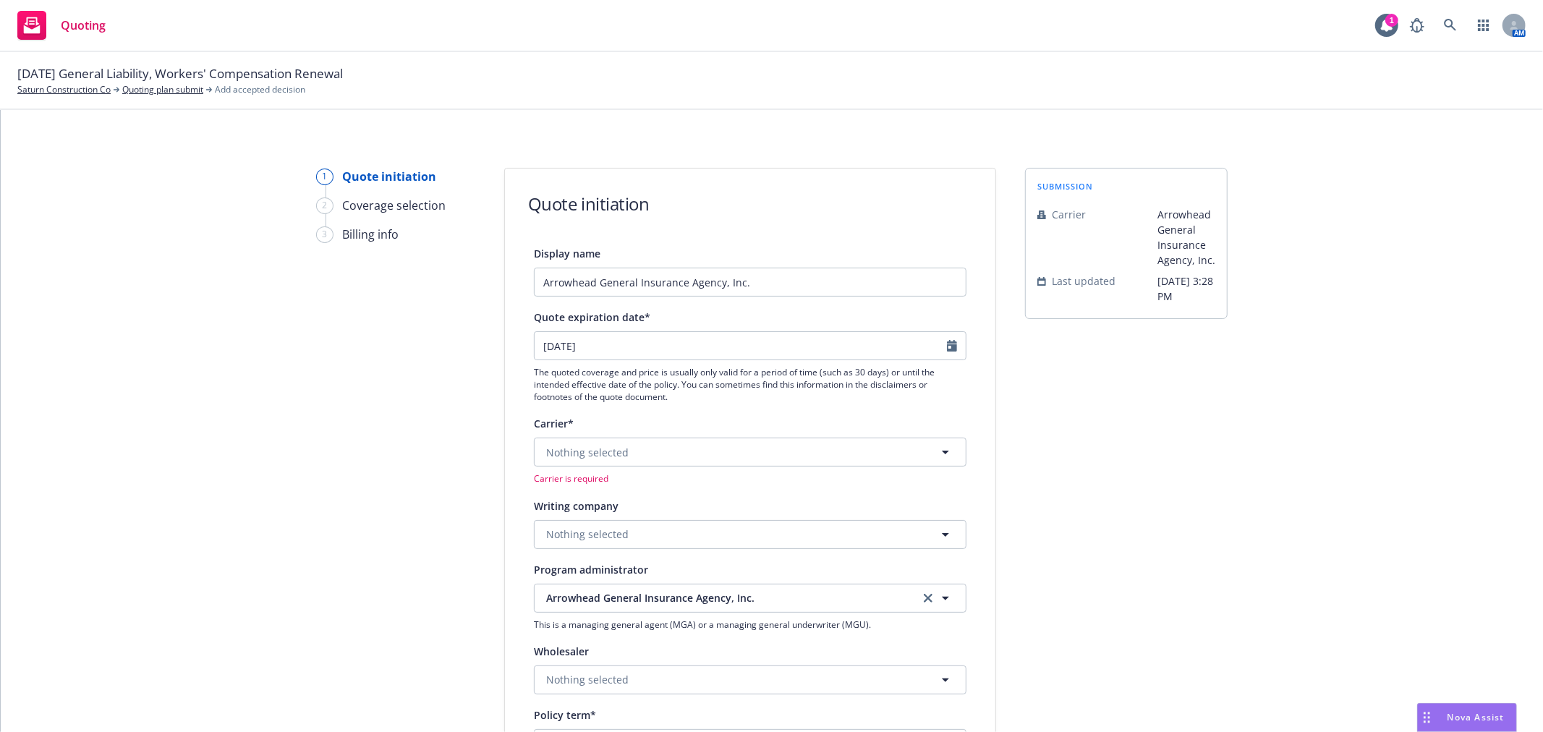
type textarea "x"
